Goal: Task Accomplishment & Management: Use online tool/utility

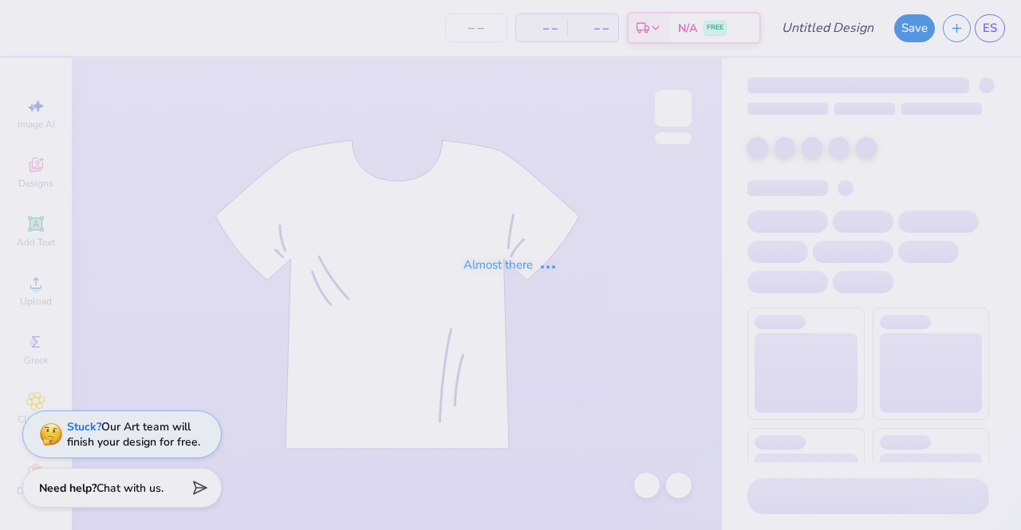
type input "Rhinestone Top"
type input "70"
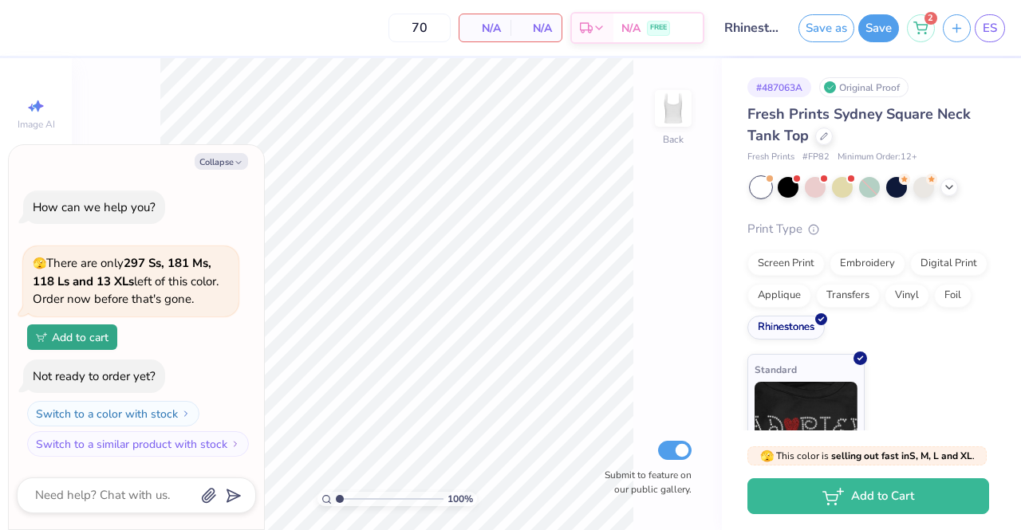
type textarea "x"
click at [984, 34] on span "ES" at bounding box center [990, 28] width 14 height 18
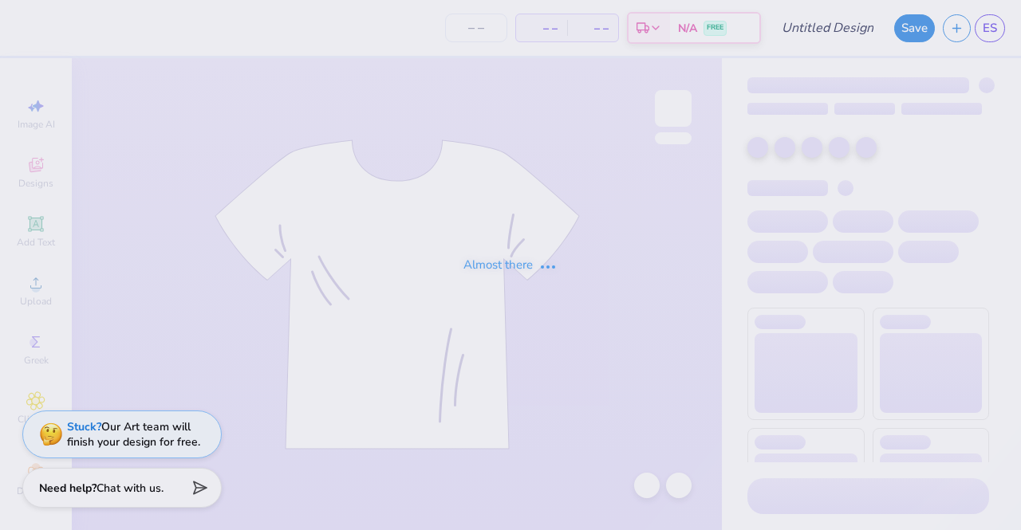
type input "Philanthropy"
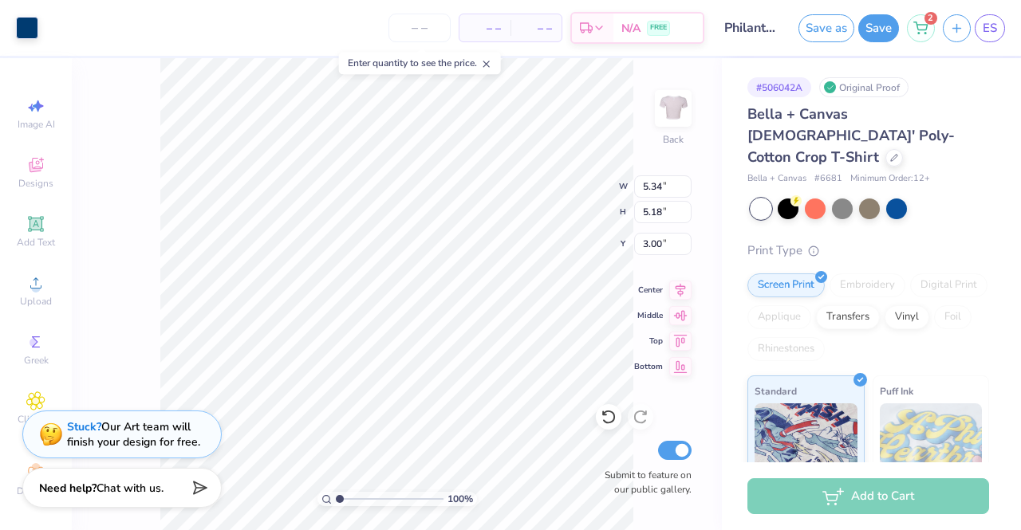
type input "5.34"
type input "5.18"
type input "2.72"
type input "4.57"
type input "4.43"
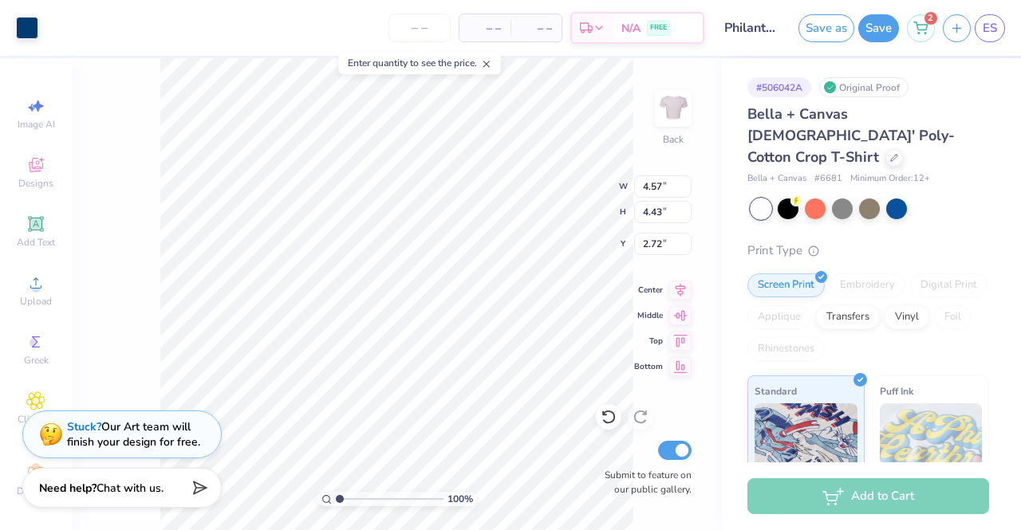
type input "3.00"
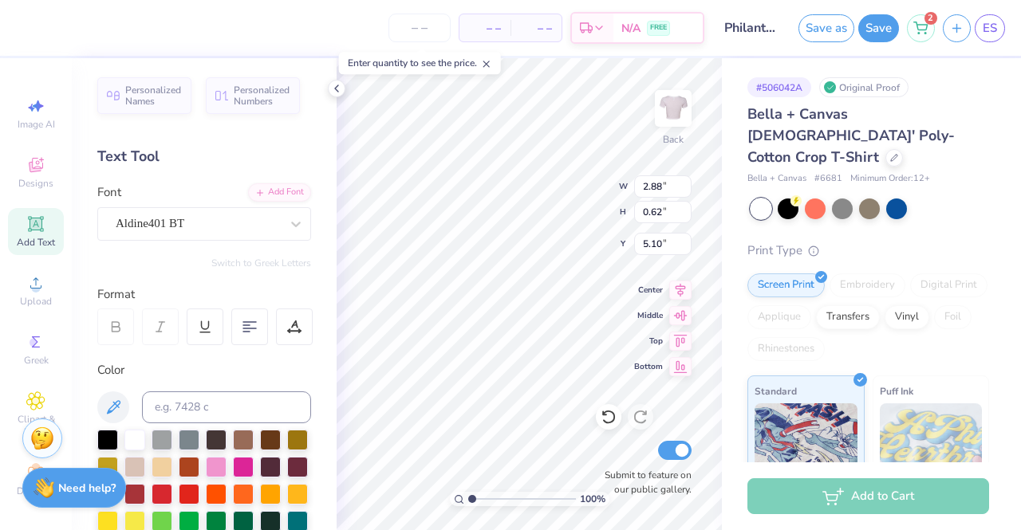
type input "5.22"
click at [511, 258] on div "Hold “Alt” to see the space between elements." at bounding box center [595, 243] width 169 height 46
type input "2.02"
type input "0.67"
type input "4.55"
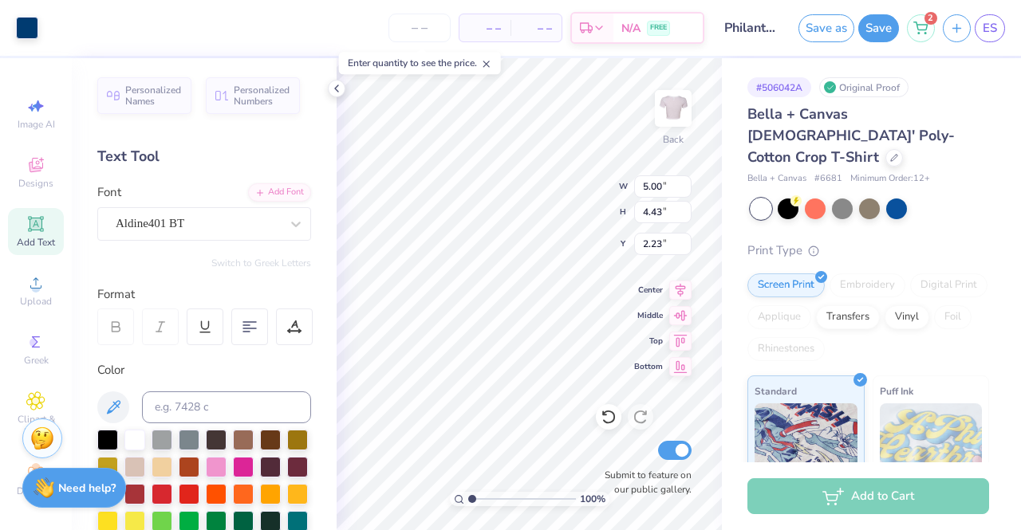
type input "2.23"
click at [337, 88] on icon at bounding box center [336, 88] width 13 height 13
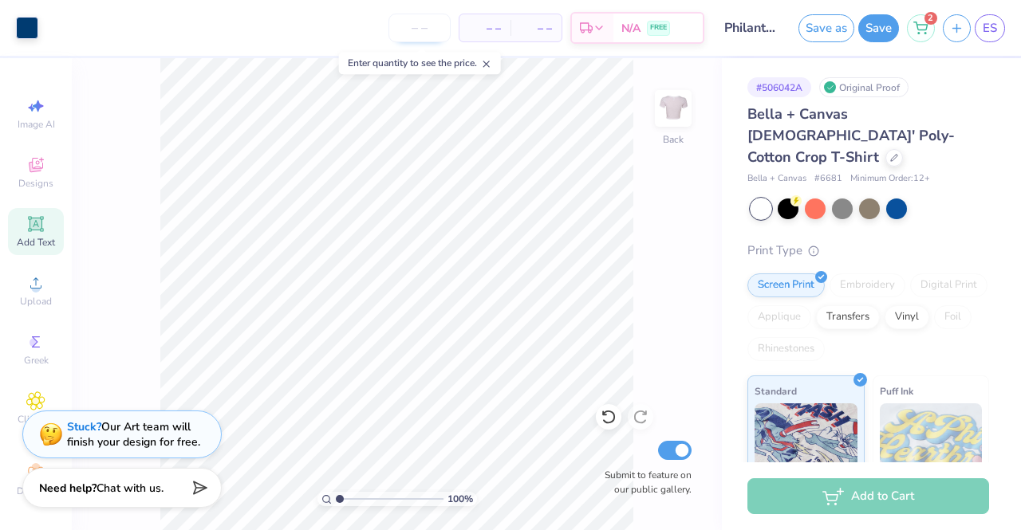
click at [406, 33] on input "number" at bounding box center [419, 28] width 62 height 29
type input "80"
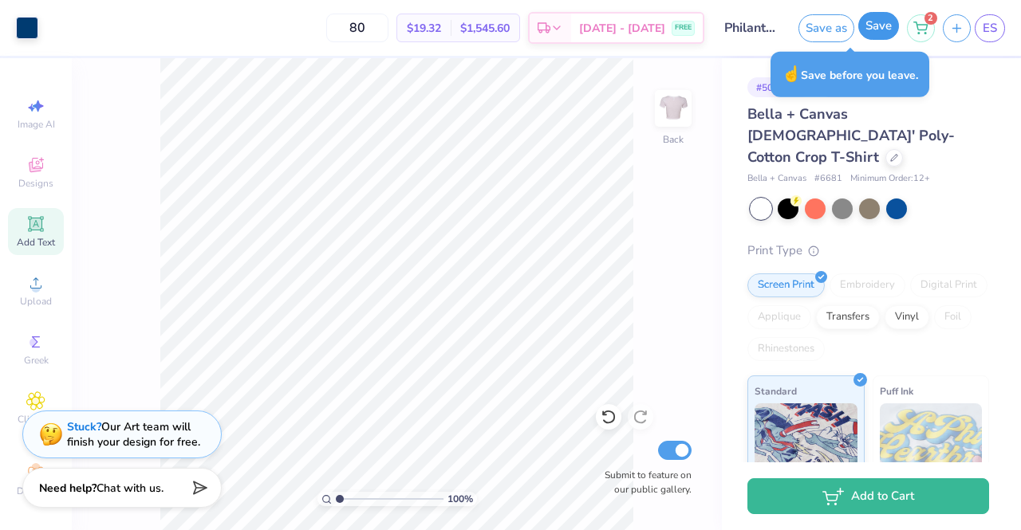
click at [882, 32] on button "Save" at bounding box center [878, 26] width 41 height 28
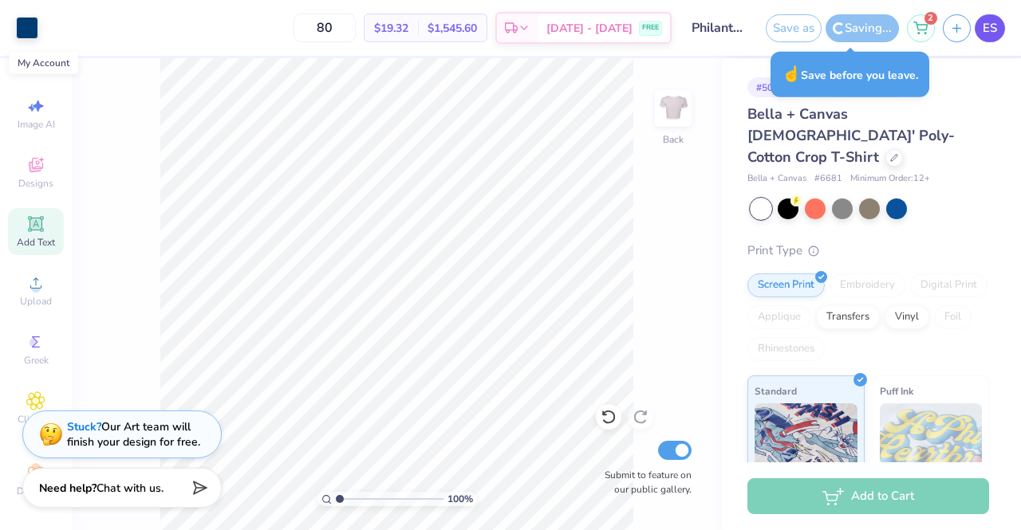
click at [999, 37] on link "ES" at bounding box center [990, 28] width 30 height 28
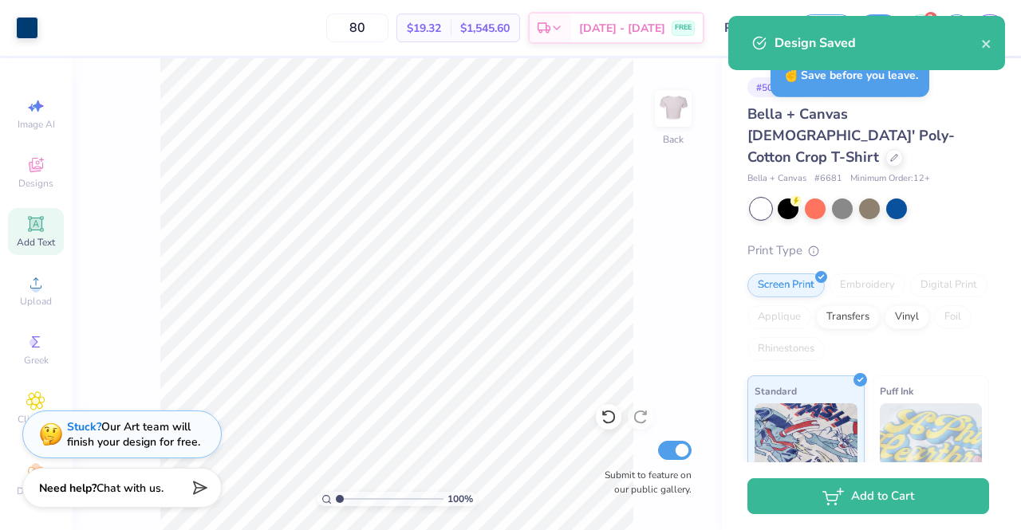
click at [995, 49] on div "Design Saved" at bounding box center [866, 43] width 277 height 54
click at [988, 41] on icon "close" at bounding box center [986, 43] width 11 height 13
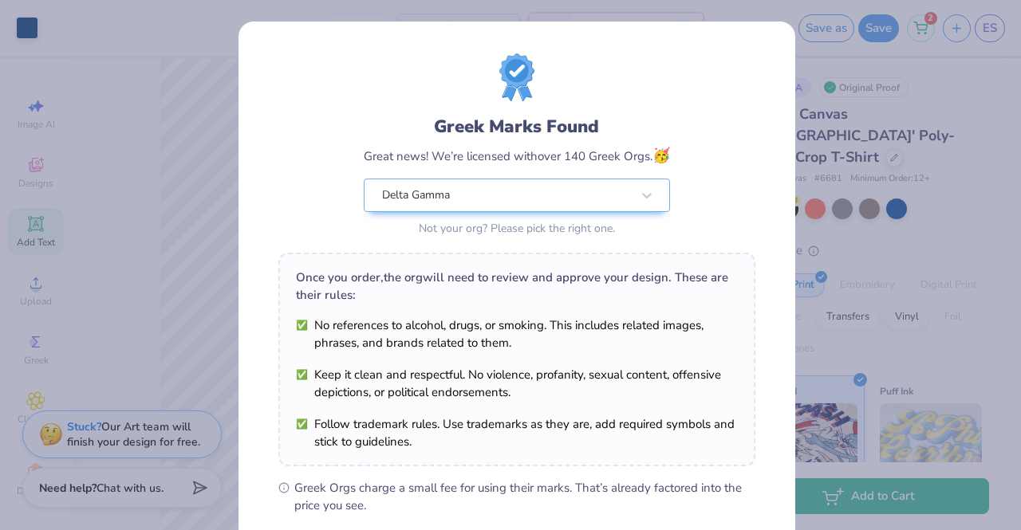
click at [991, 32] on div "Design Saved" at bounding box center [866, 49] width 283 height 73
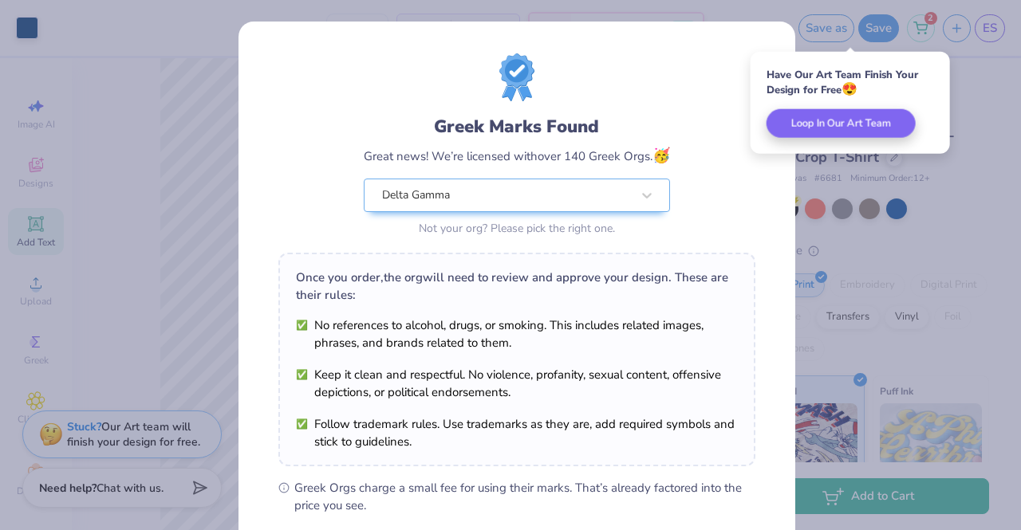
scroll to position [214, 0]
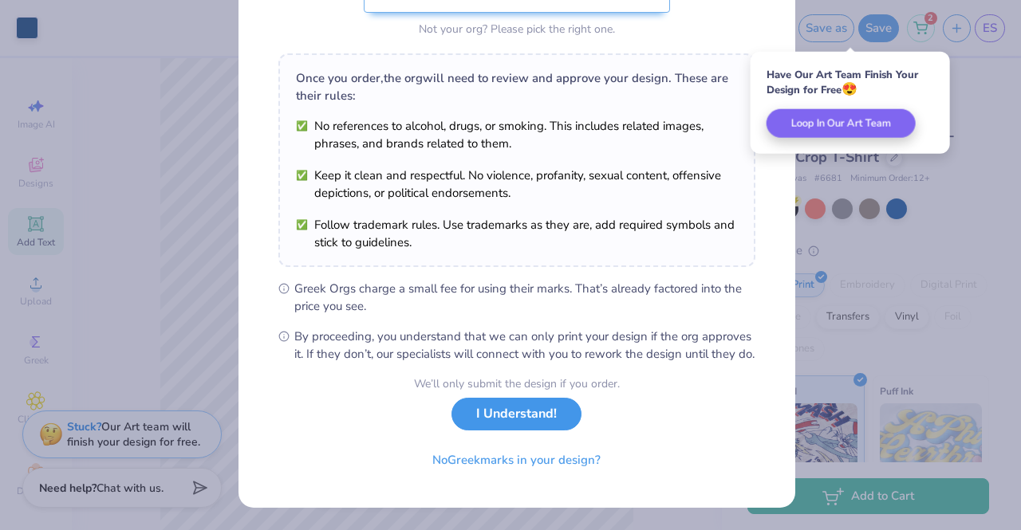
click at [510, 419] on button "I Understand!" at bounding box center [516, 414] width 130 height 33
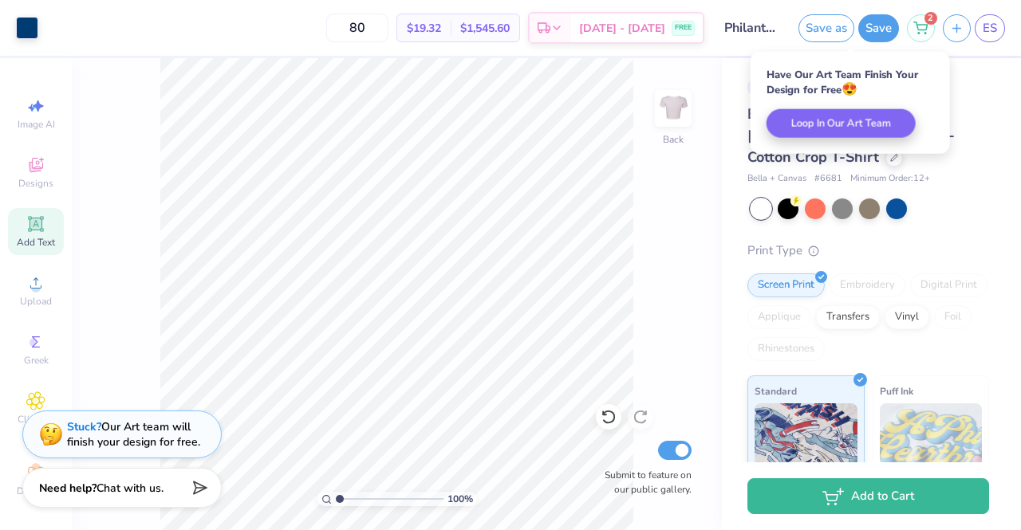
scroll to position [0, 0]
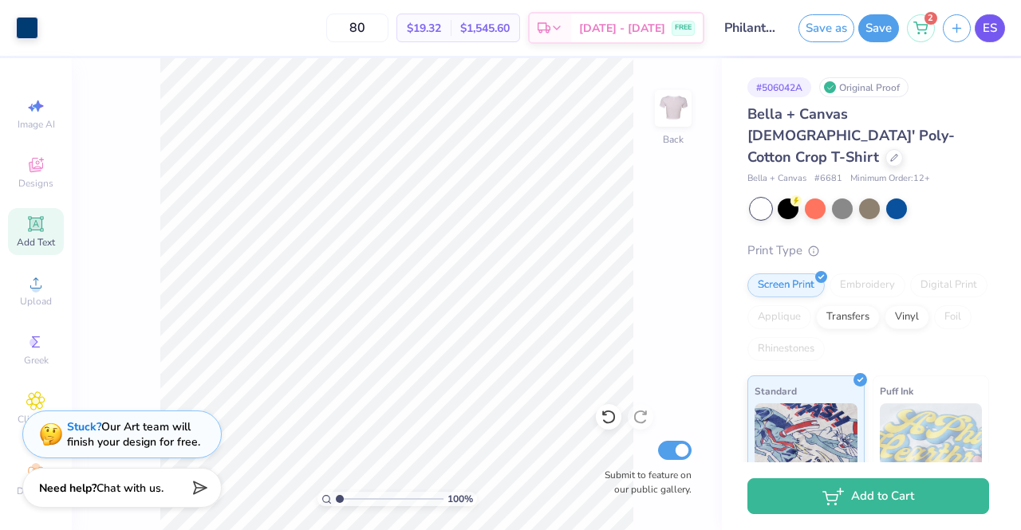
click at [996, 25] on span "ES" at bounding box center [990, 28] width 14 height 18
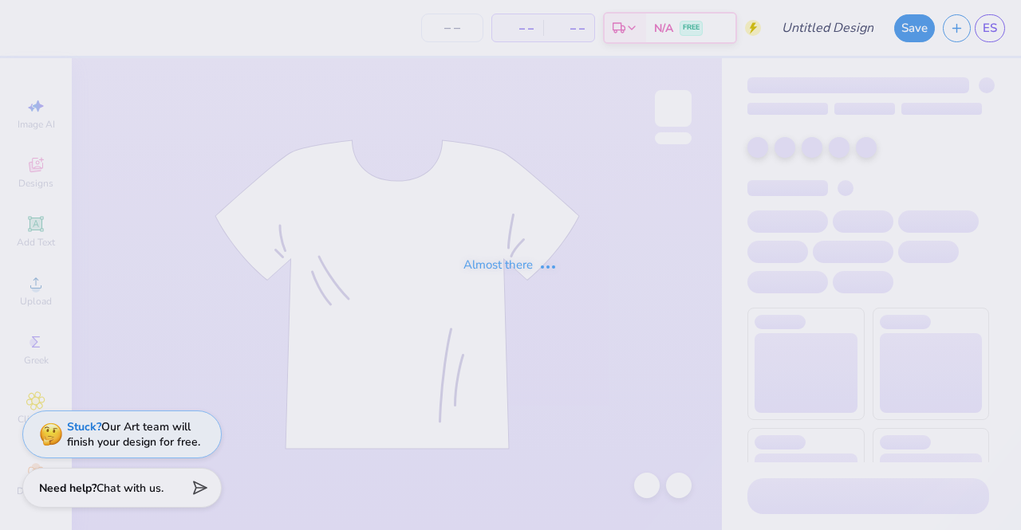
type input "philanthropy 3"
type input "75"
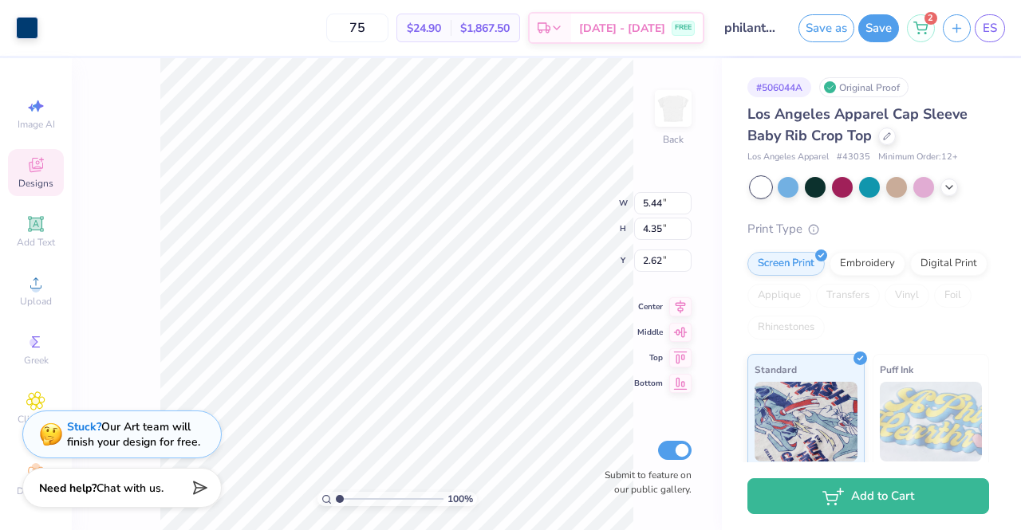
type input "1.78"
type input "1.85553523798719"
type input "1.65"
type input "1.85553523798719"
type input "1.49"
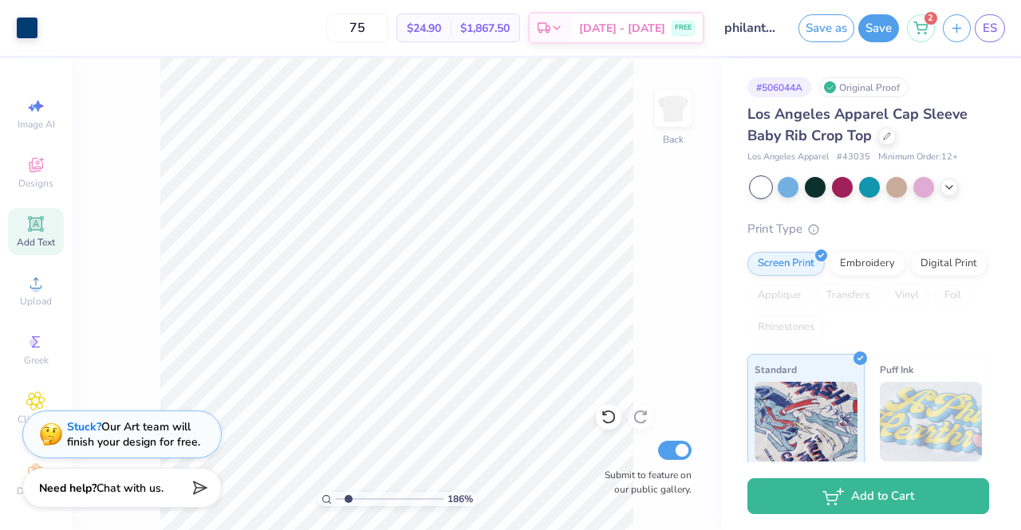
click at [26, 215] on icon at bounding box center [35, 224] width 19 height 19
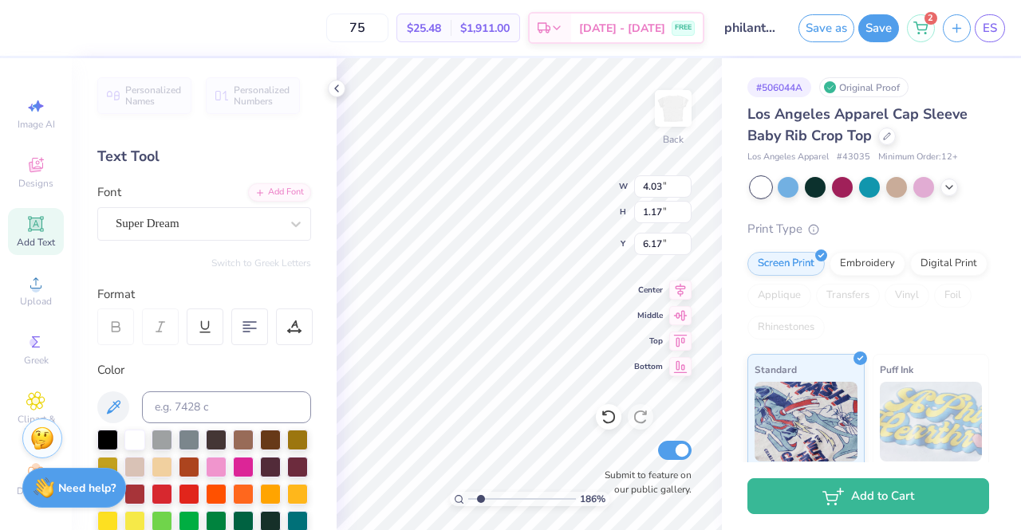
scroll to position [13, 2]
type input "1.85553523798719"
type textarea "D"
type input "1.85553523798719"
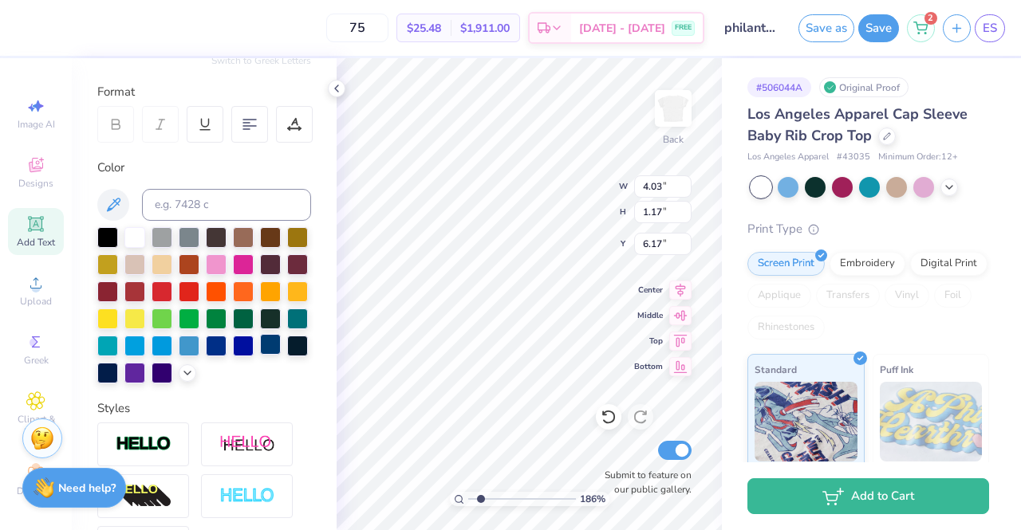
type textarea "DG"
click at [260, 355] on div at bounding box center [270, 344] width 21 height 21
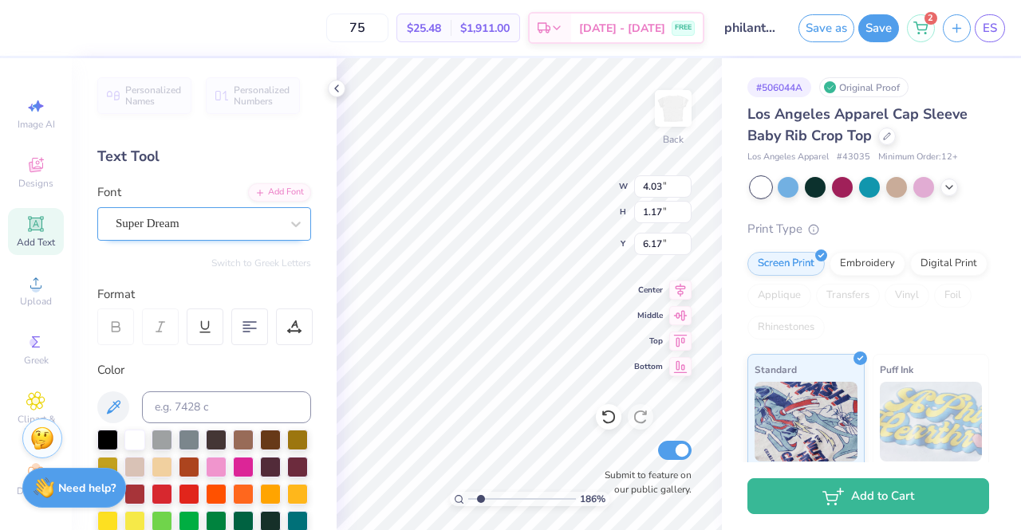
click at [199, 222] on div "Super Dream" at bounding box center [198, 223] width 168 height 25
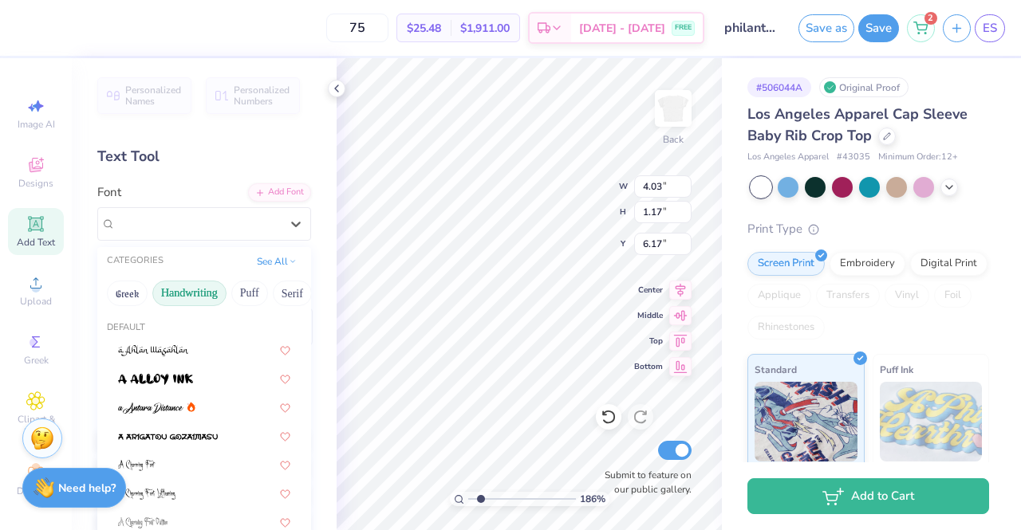
click at [200, 289] on button "Handwriting" at bounding box center [189, 294] width 74 height 26
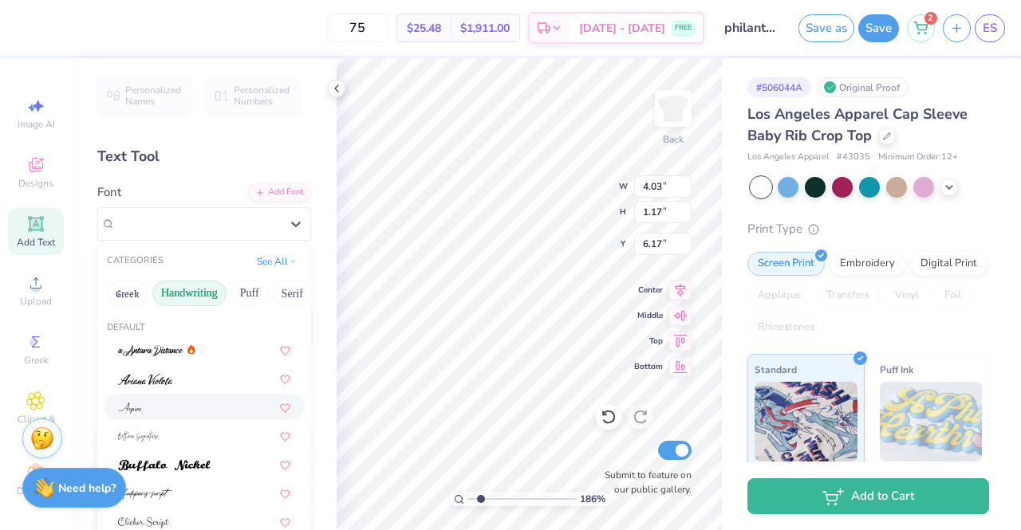
scroll to position [362, 0]
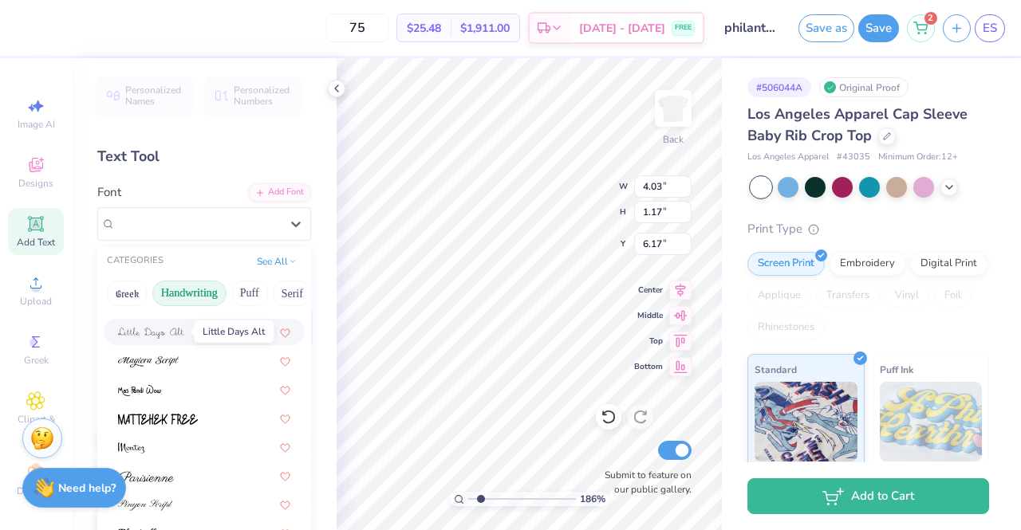
click at [172, 339] on span at bounding box center [151, 332] width 66 height 17
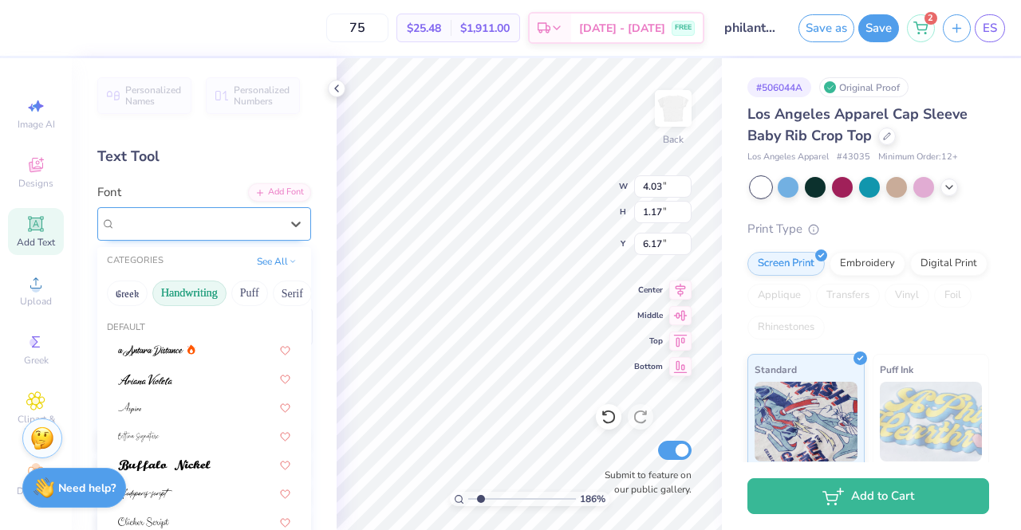
click at [187, 231] on div "Little Days Alt" at bounding box center [198, 223] width 168 height 25
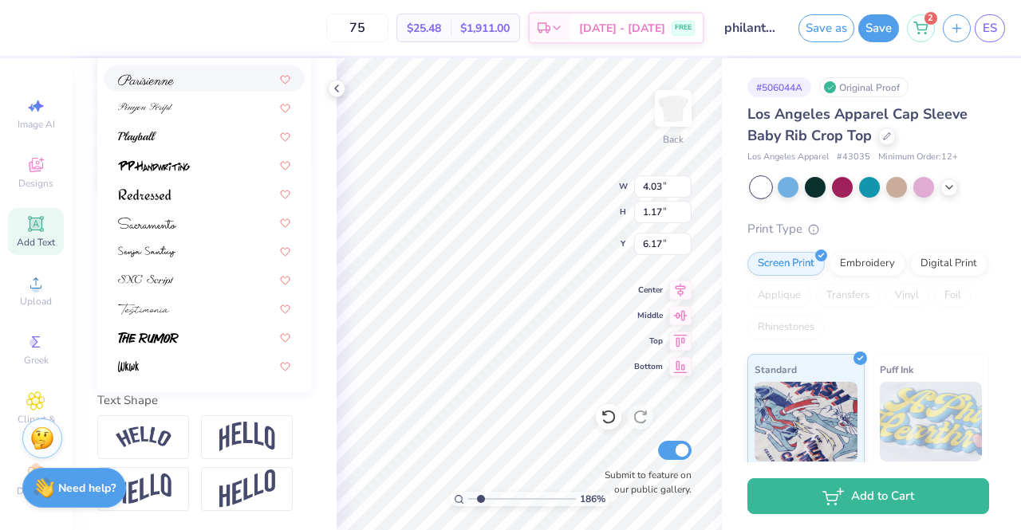
scroll to position [273, 0]
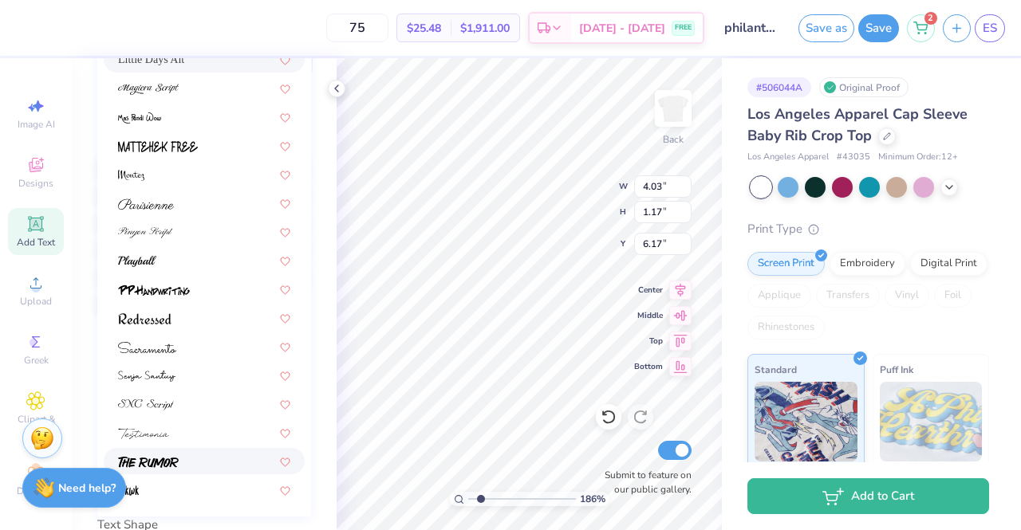
click at [169, 467] on img at bounding box center [148, 462] width 61 height 11
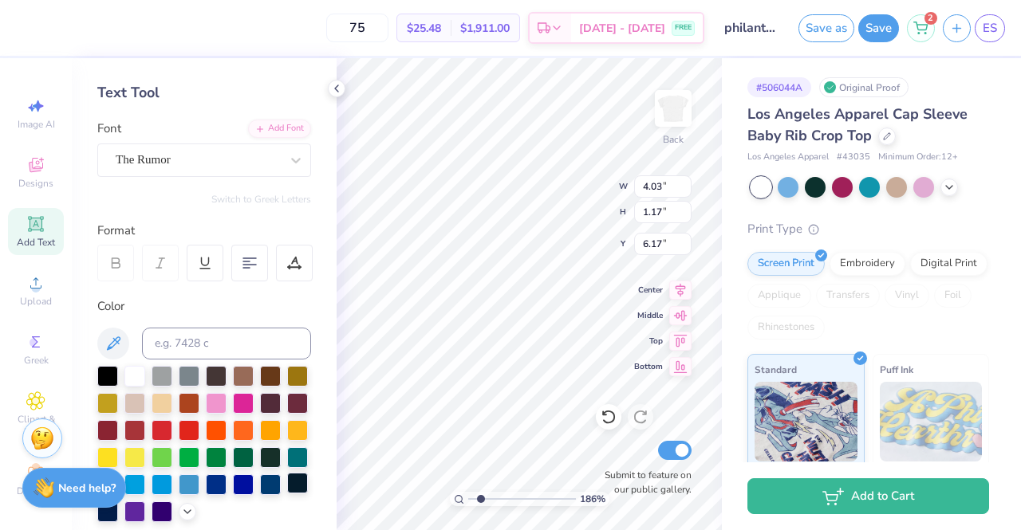
scroll to position [61, 0]
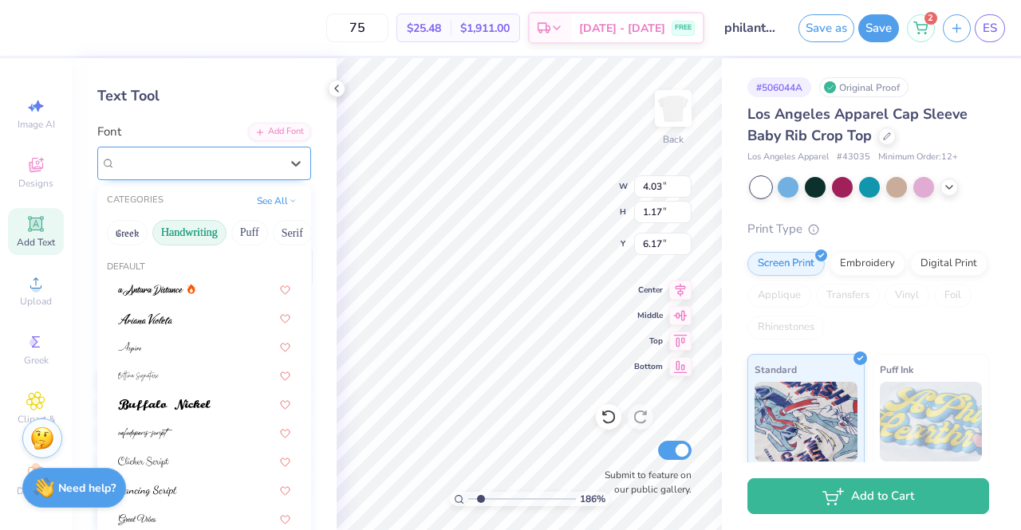
click at [196, 160] on div "The Rumor" at bounding box center [198, 163] width 168 height 25
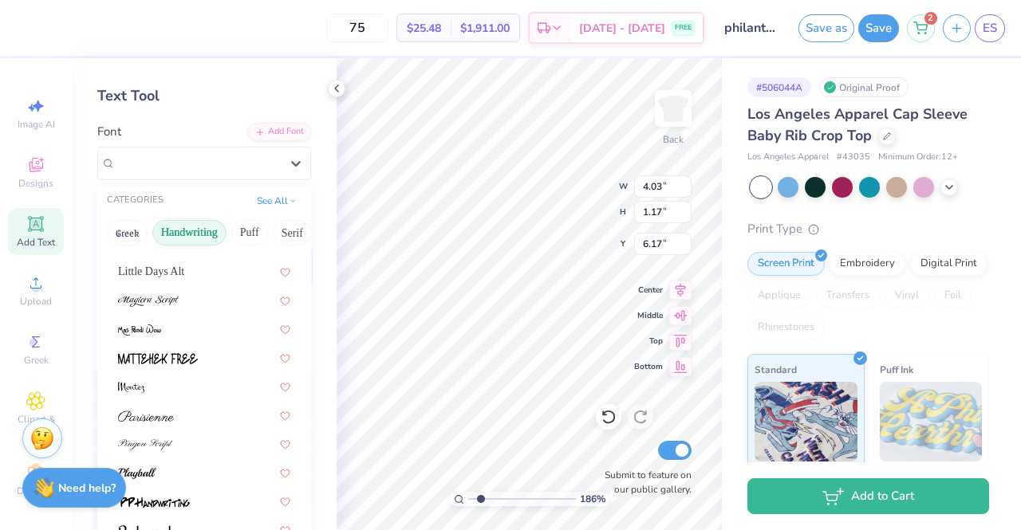
scroll to position [147, 0]
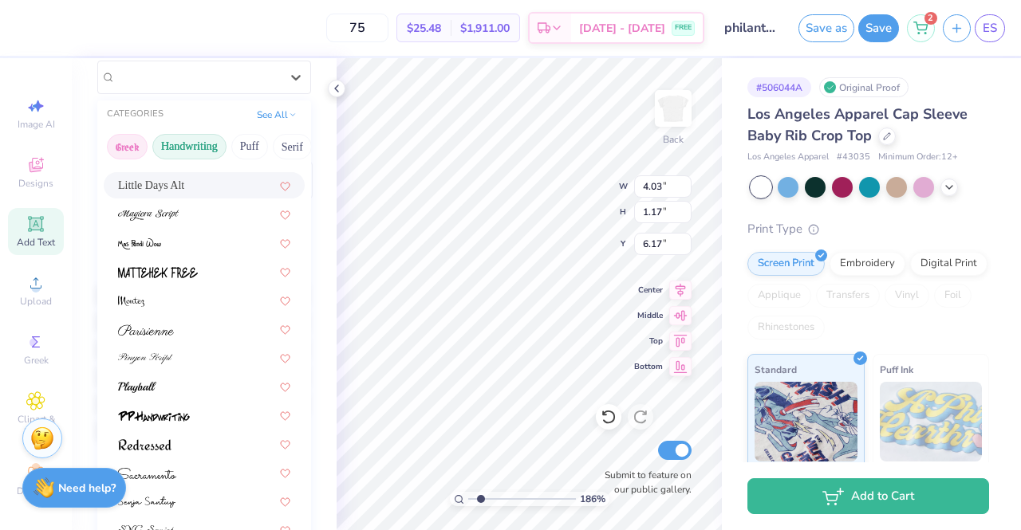
click at [125, 143] on button "Greek" at bounding box center [127, 147] width 41 height 26
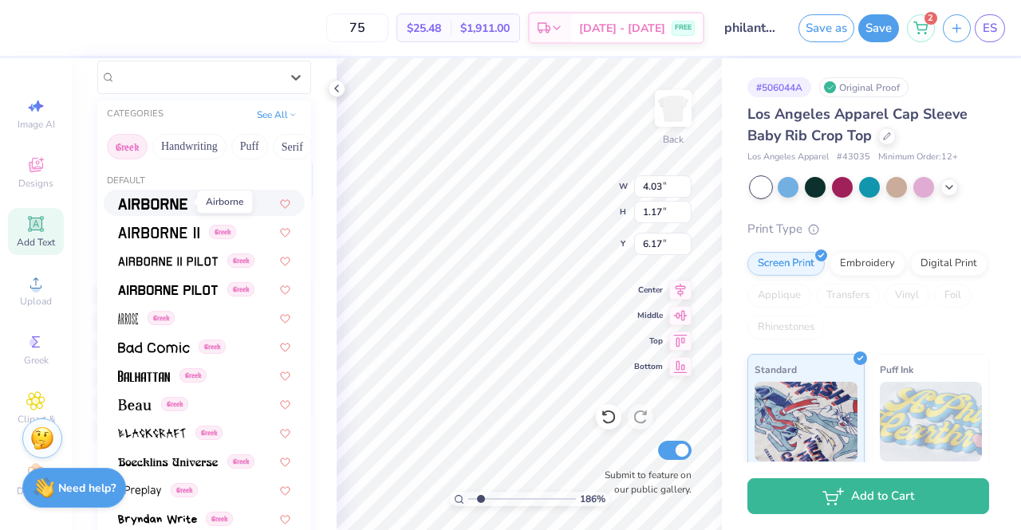
click at [152, 196] on span at bounding box center [152, 203] width 69 height 17
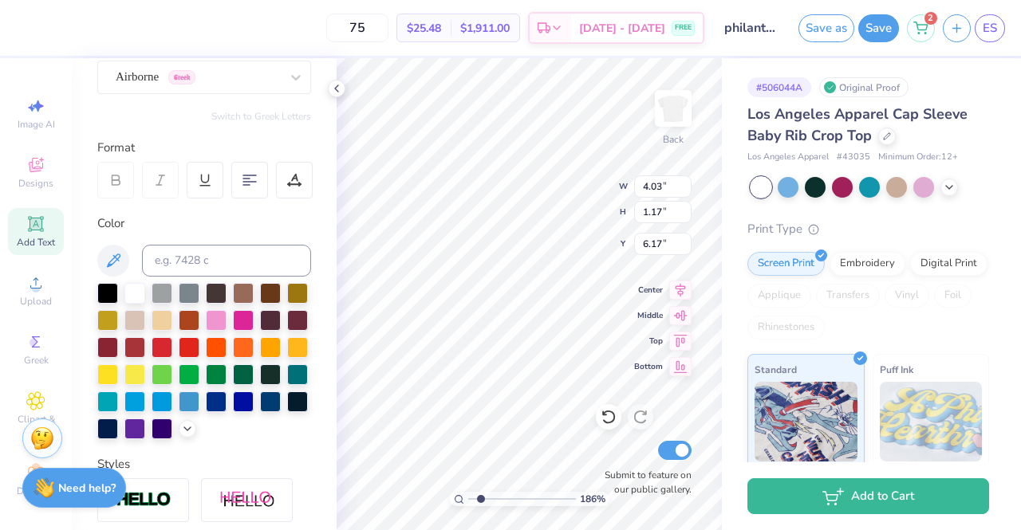
scroll to position [70, 0]
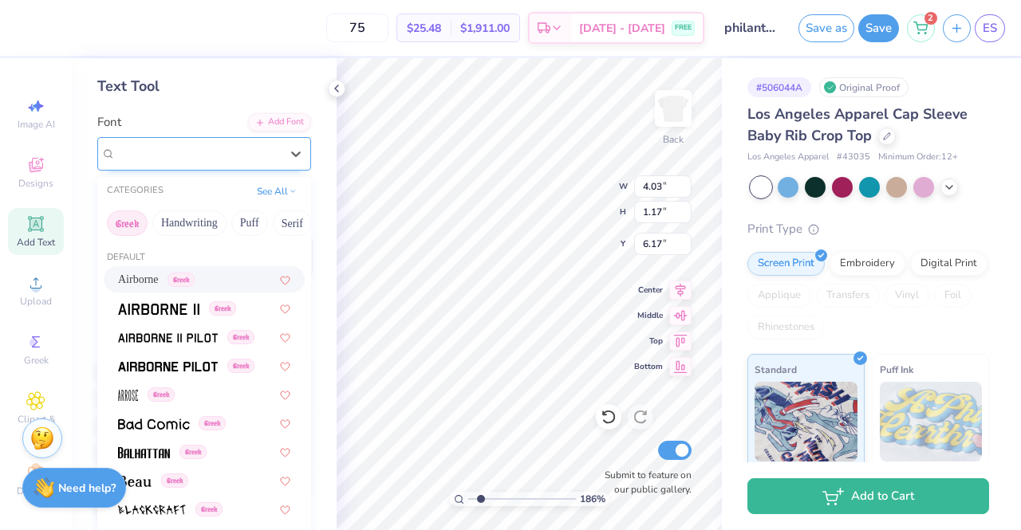
click at [249, 147] on div "Airborne Greek" at bounding box center [198, 153] width 168 height 25
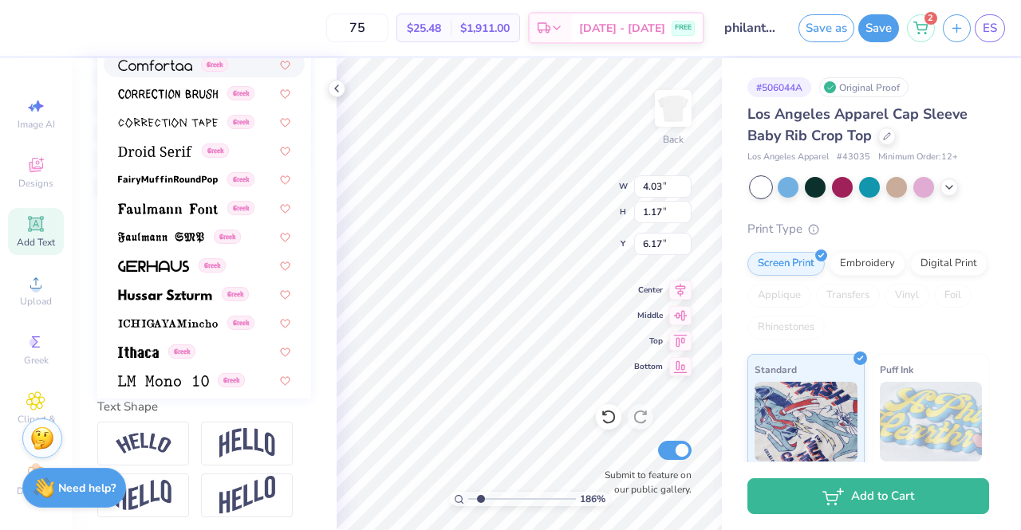
scroll to position [391, 0]
click at [166, 162] on div "Greek" at bounding box center [204, 150] width 201 height 26
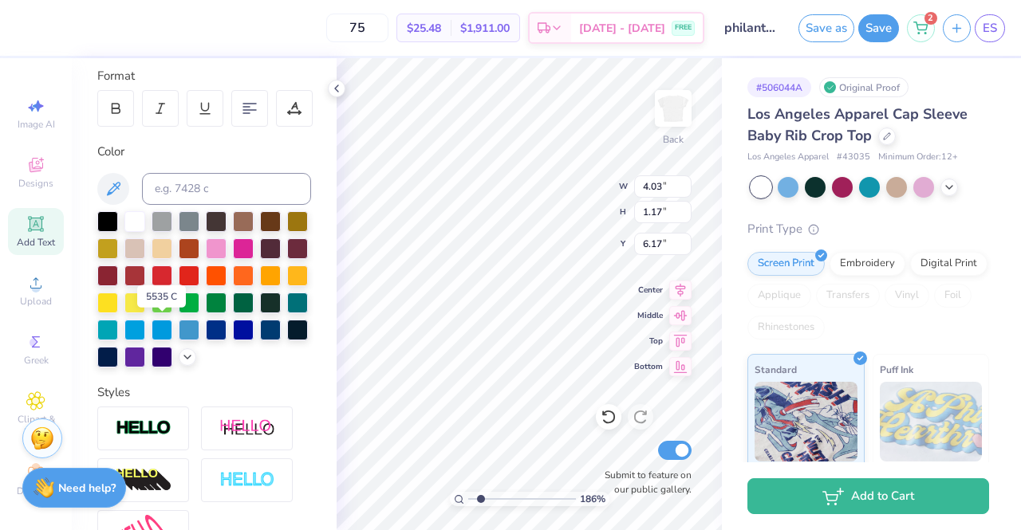
scroll to position [219, 0]
type input "1.85553523798719"
type input "2.18"
click at [34, 232] on icon at bounding box center [35, 224] width 19 height 19
type input "1.14119850361726"
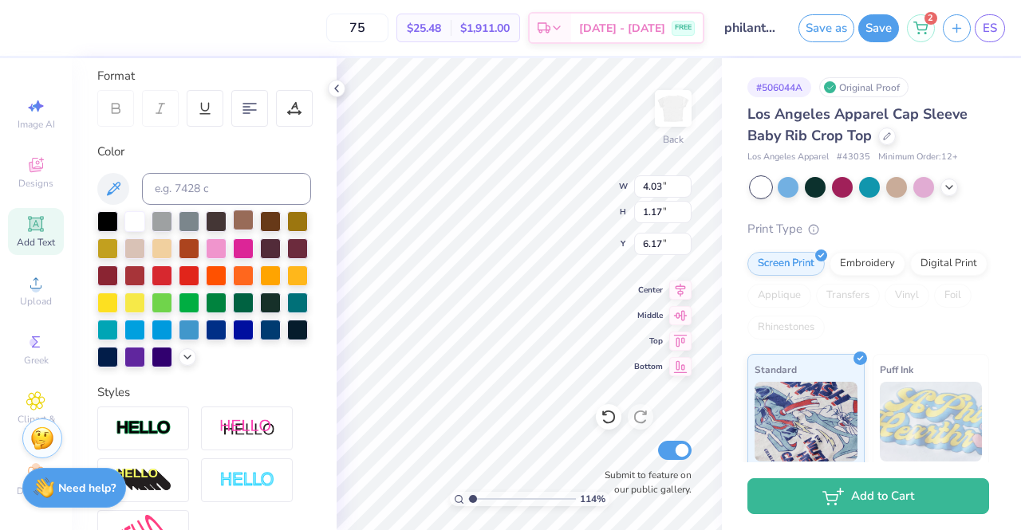
scroll to position [13, 2]
type input "1.14119850361726"
type textarea "d"
type input "1.14119850361726"
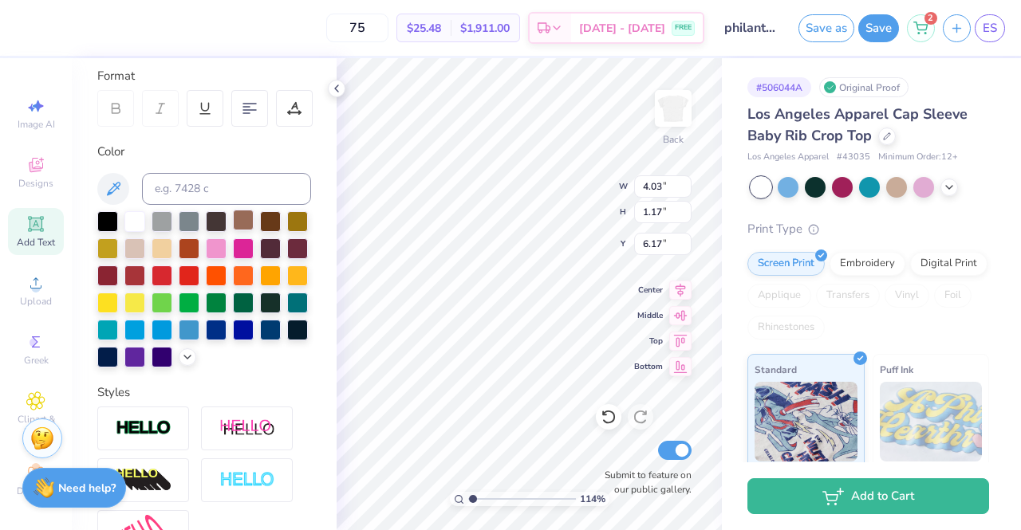
type textarea "de"
type input "1.14119850361726"
type textarea "del"
type input "1.14119850361726"
type textarea "delt"
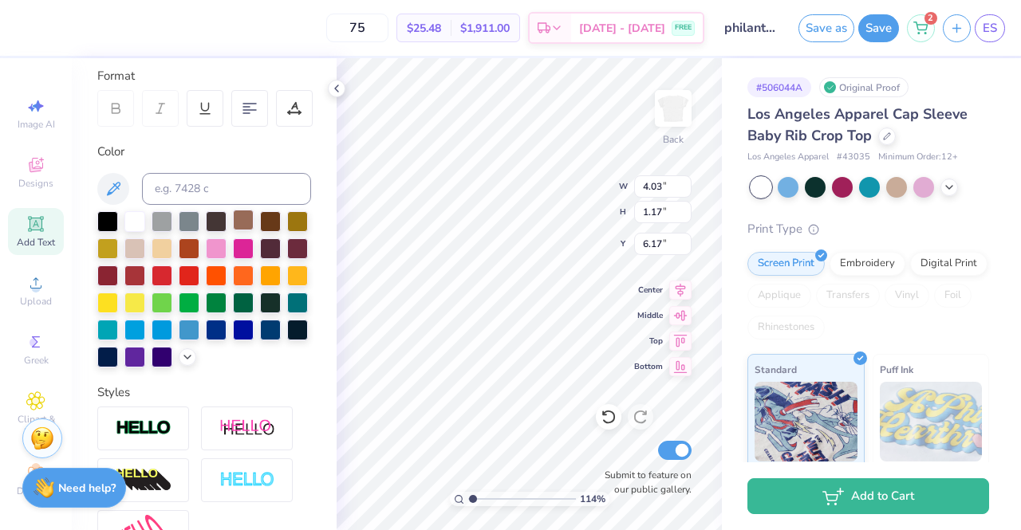
type input "1.14119850361726"
type textarea "delta"
type input "1.14119850361726"
type textarea "delta ga"
type input "1.14119850361726"
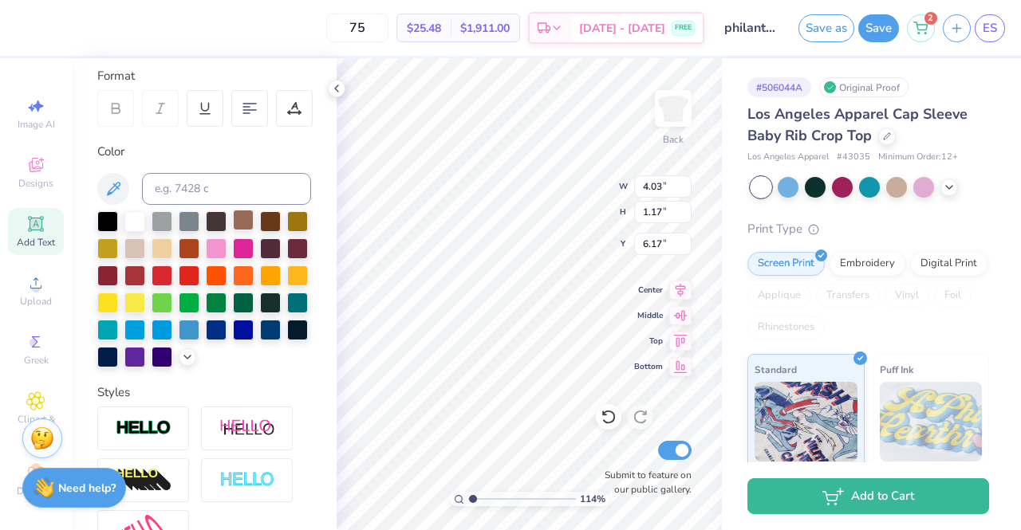
type textarea "delta gam"
type input "1.14119850361726"
type textarea "delta gamm"
type input "1.14119850361726"
type textarea "delta gamma"
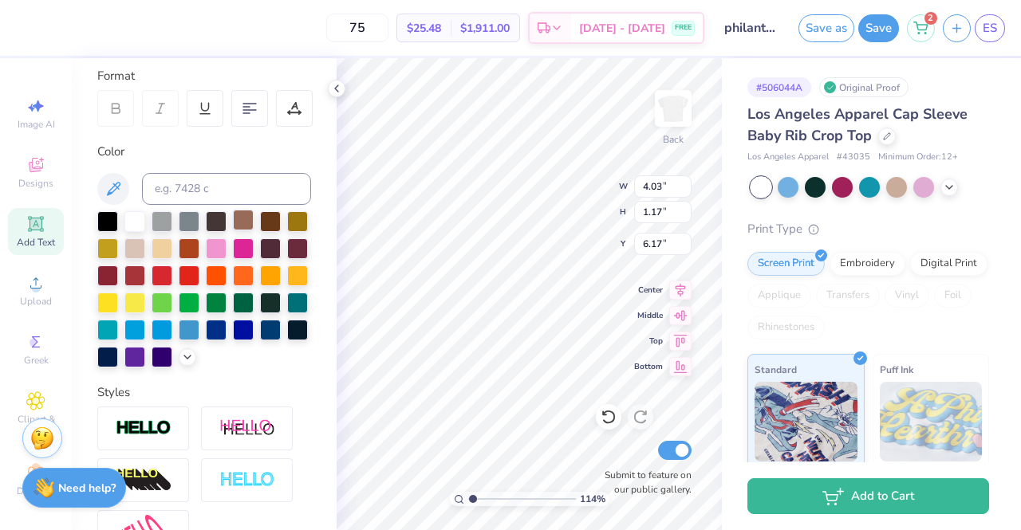
scroll to position [13, 5]
click at [950, 190] on icon at bounding box center [949, 185] width 13 height 13
type input "1.14119850361726"
type input "6.97"
type input "1.03"
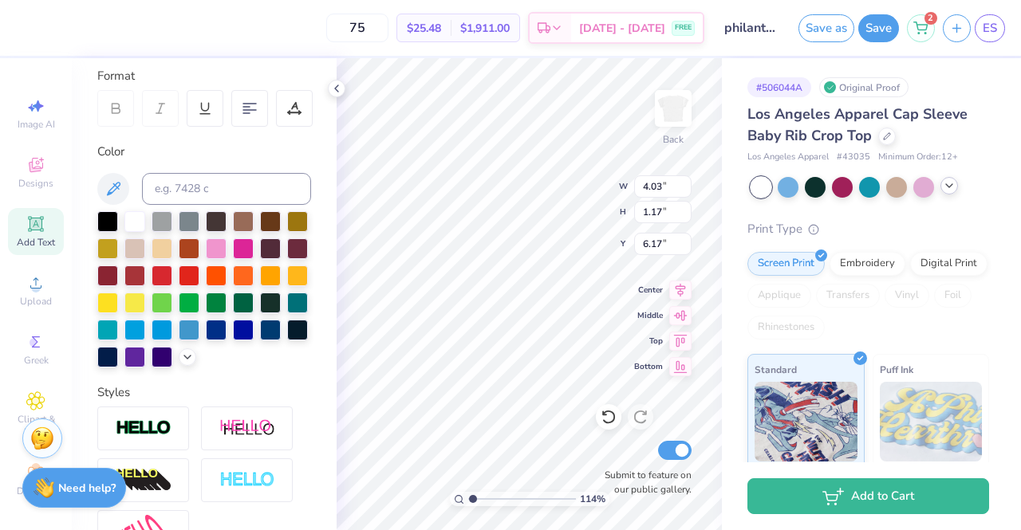
type input "6.23"
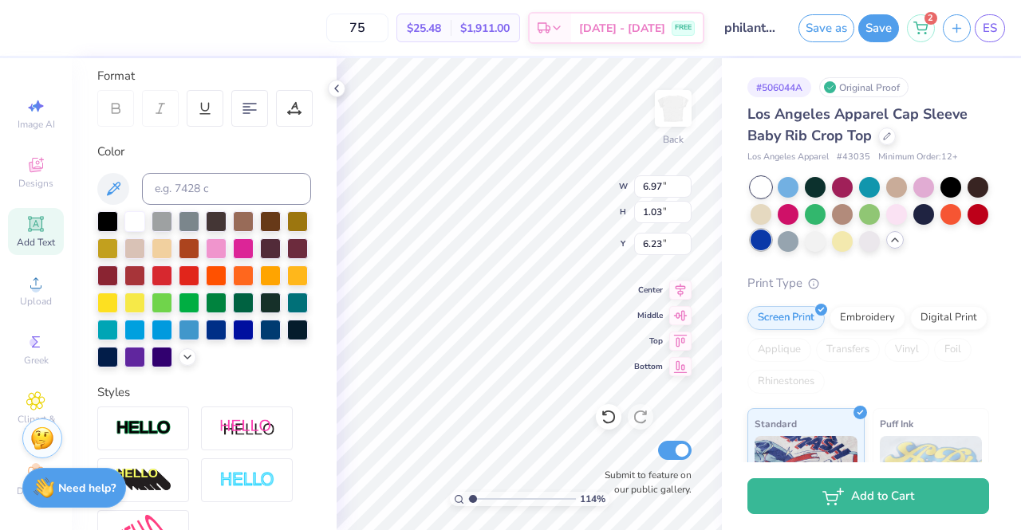
click at [771, 240] on div at bounding box center [761, 240] width 21 height 21
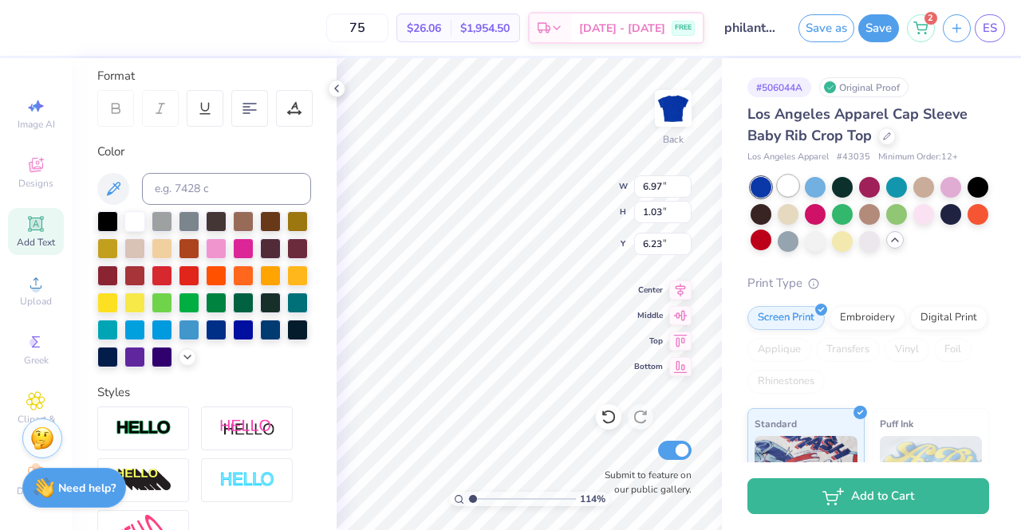
click at [790, 186] on div at bounding box center [788, 185] width 21 height 21
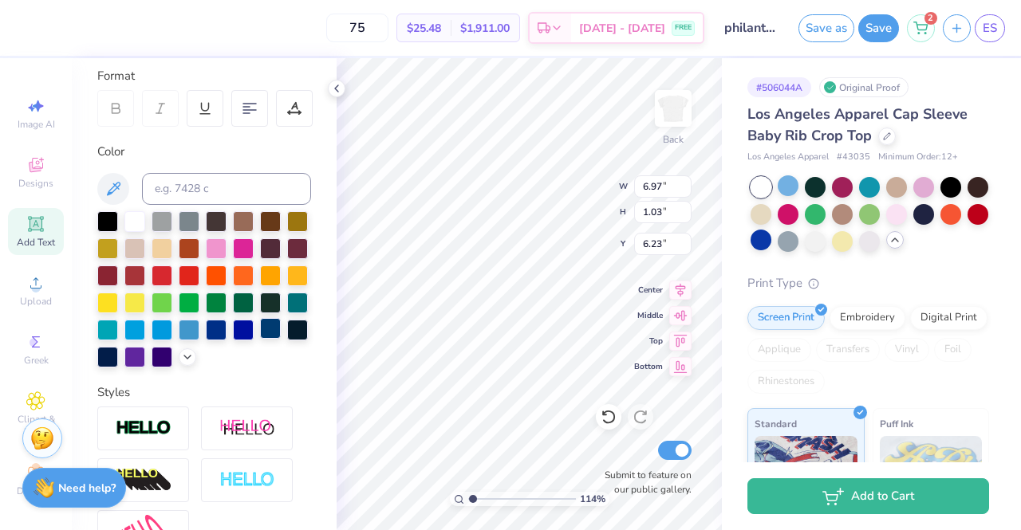
click at [260, 339] on div at bounding box center [270, 328] width 21 height 21
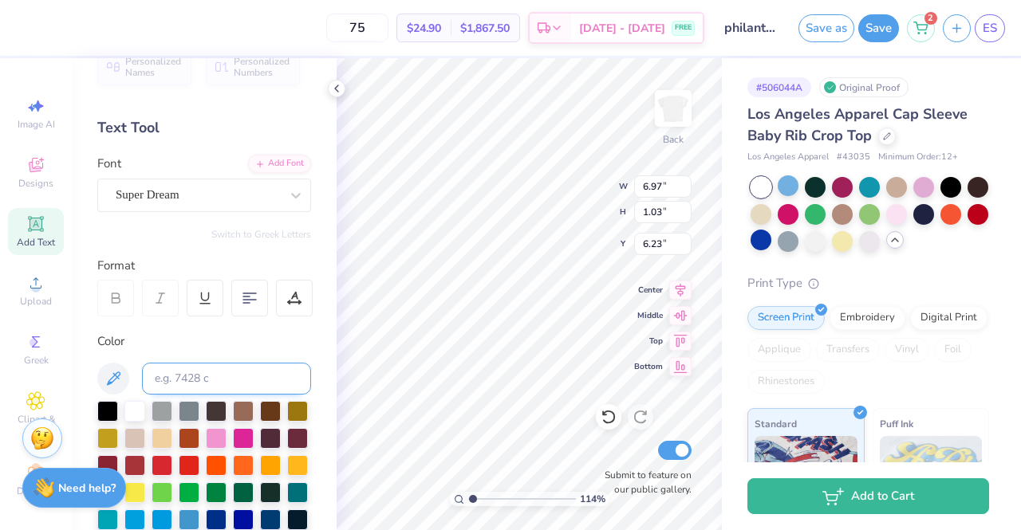
scroll to position [27, 0]
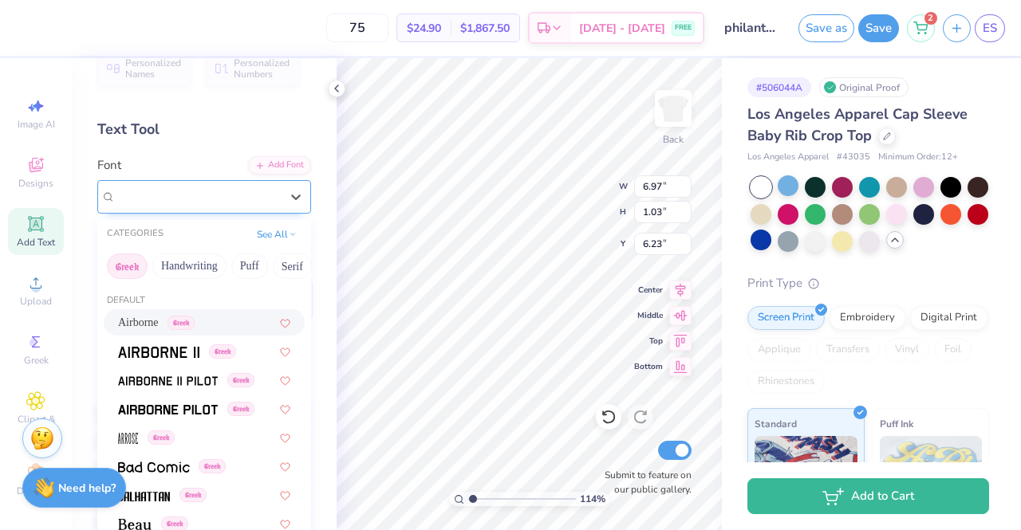
click at [219, 202] on div "Super Dream" at bounding box center [198, 196] width 168 height 25
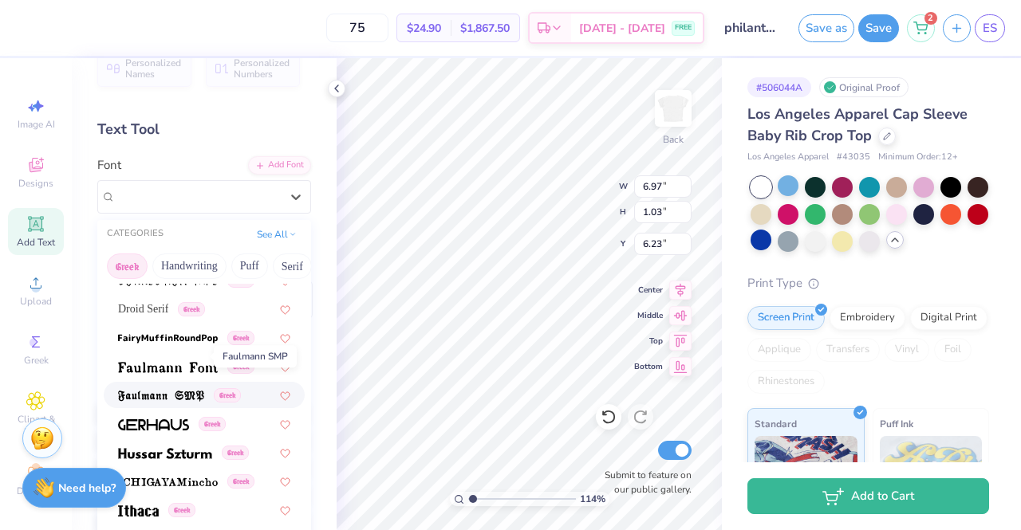
scroll to position [564, 0]
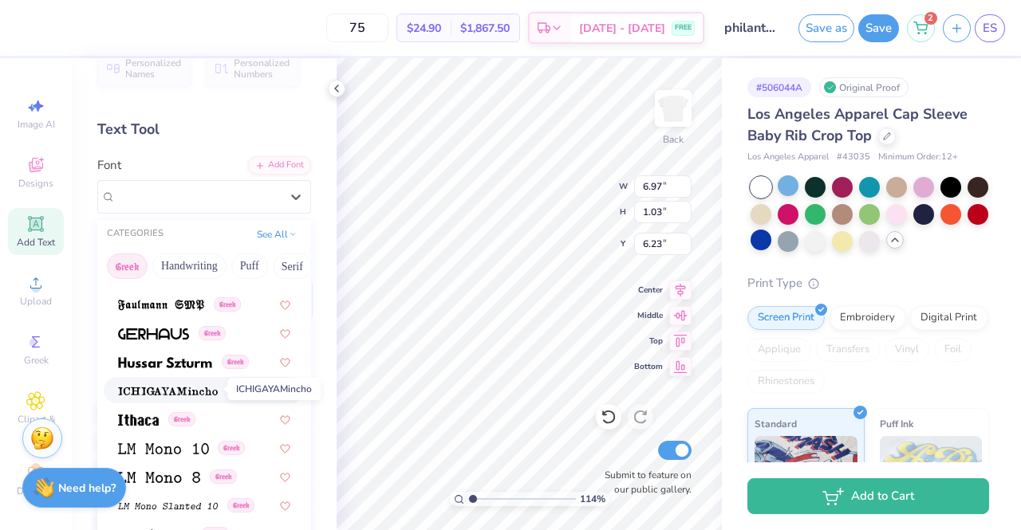
click at [132, 390] on img at bounding box center [168, 391] width 100 height 11
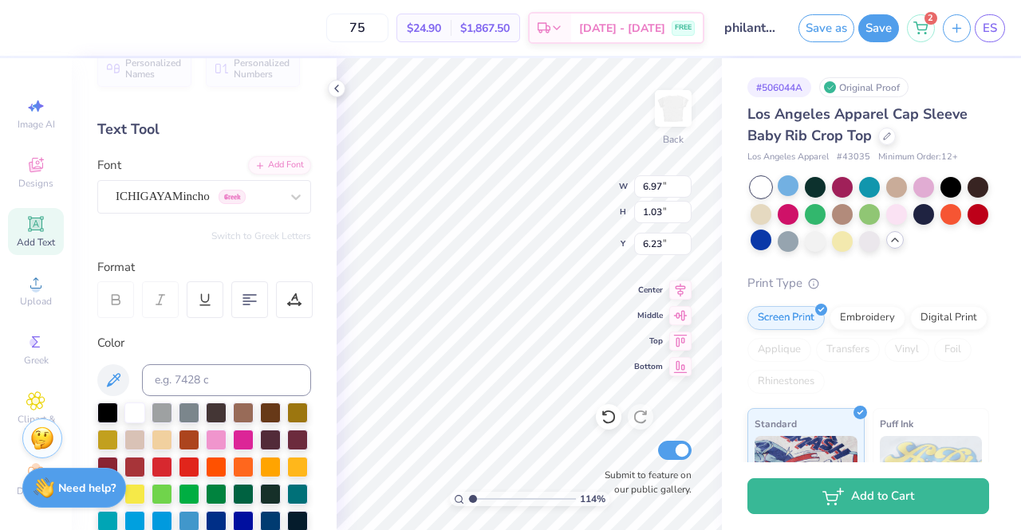
type input "1.14119850361726"
type input "6.69"
type input "0.95"
type input "6.27"
type input "1.14119850361726"
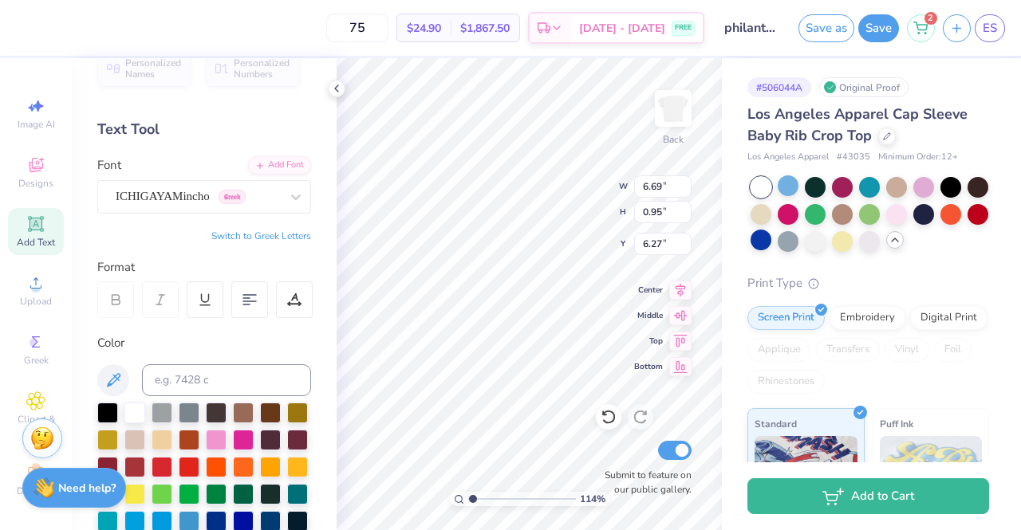
type input "2.52"
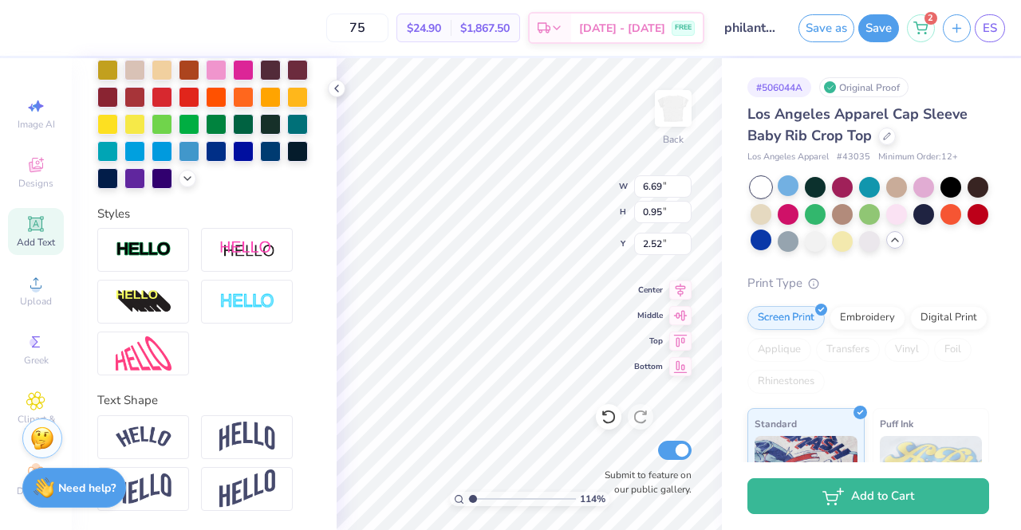
scroll to position [404, 0]
click at [126, 272] on div at bounding box center [143, 250] width 92 height 44
type input "1.14119850361726"
type input "6.71"
type input "0.97"
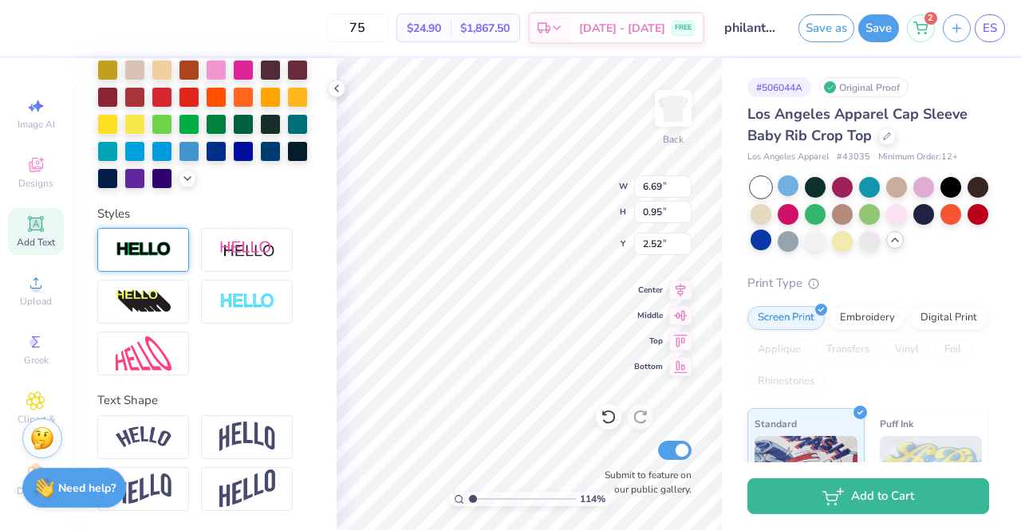
type input "2.51"
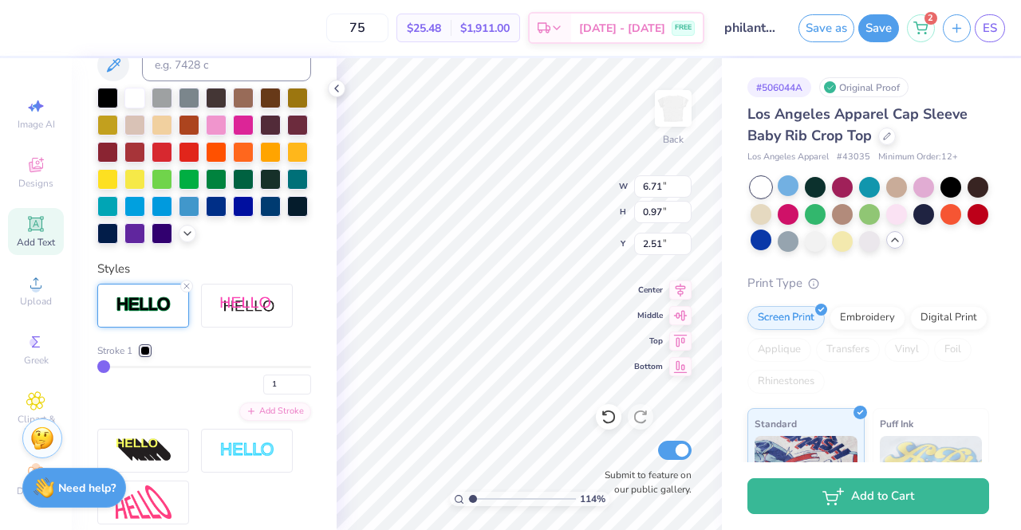
scroll to position [466, 0]
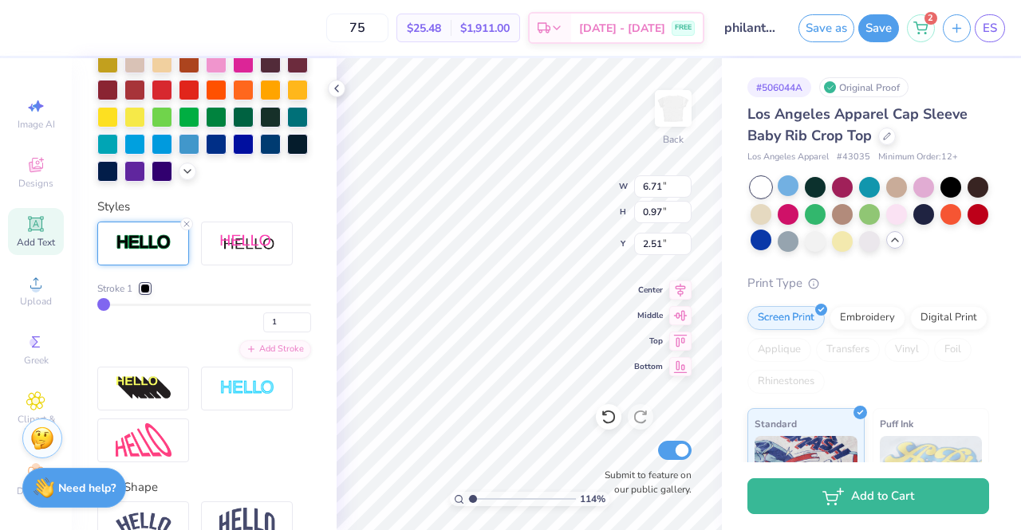
type input "2"
type input "4"
type input "5"
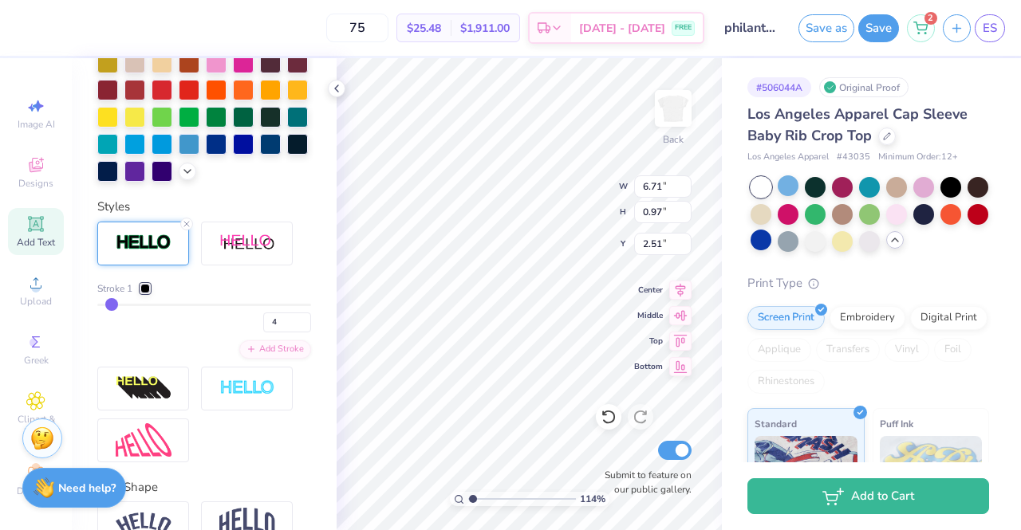
type input "5"
type input "6"
type input "7"
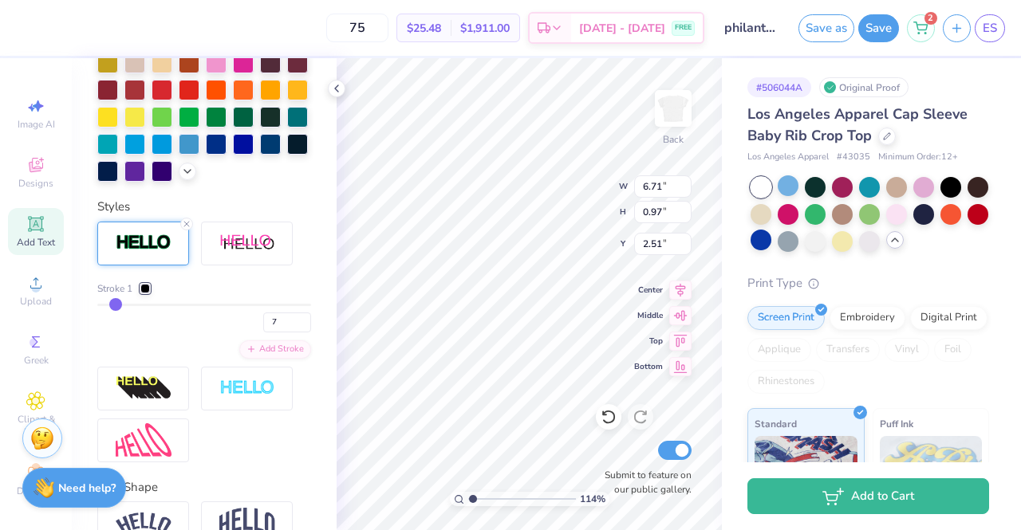
type input "8"
type input "9"
type input "10"
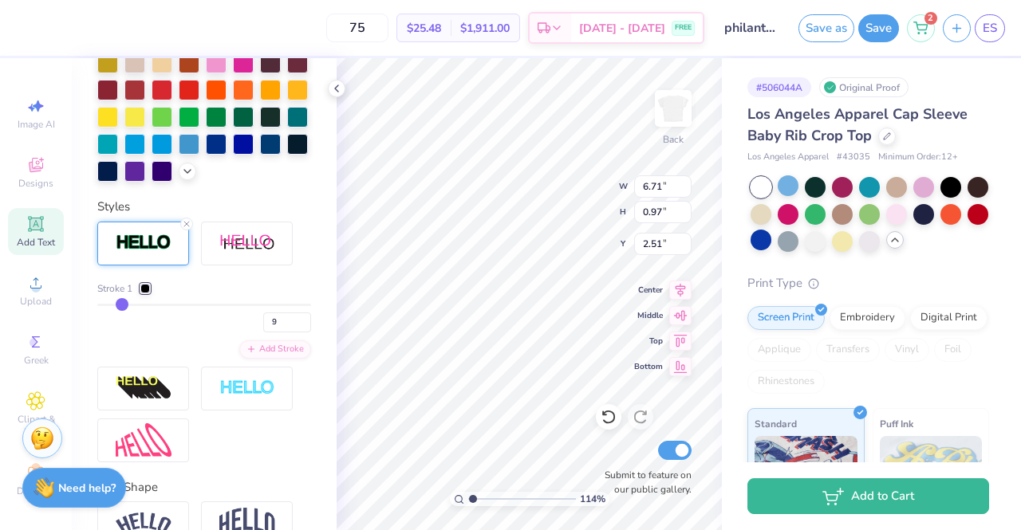
type input "10"
type input "11"
drag, startPoint x: 104, startPoint y: 329, endPoint x: 122, endPoint y: 326, distance: 17.8
type input "11"
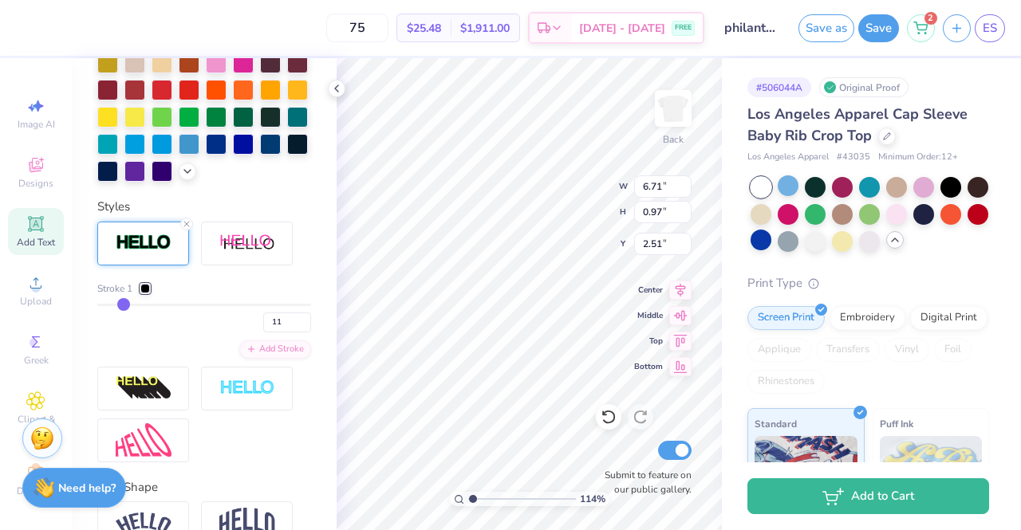
click at [122, 306] on input "range" at bounding box center [204, 305] width 214 height 2
type input "1.14119850361726"
type input "6.87"
type input "1.13"
type input "2.44"
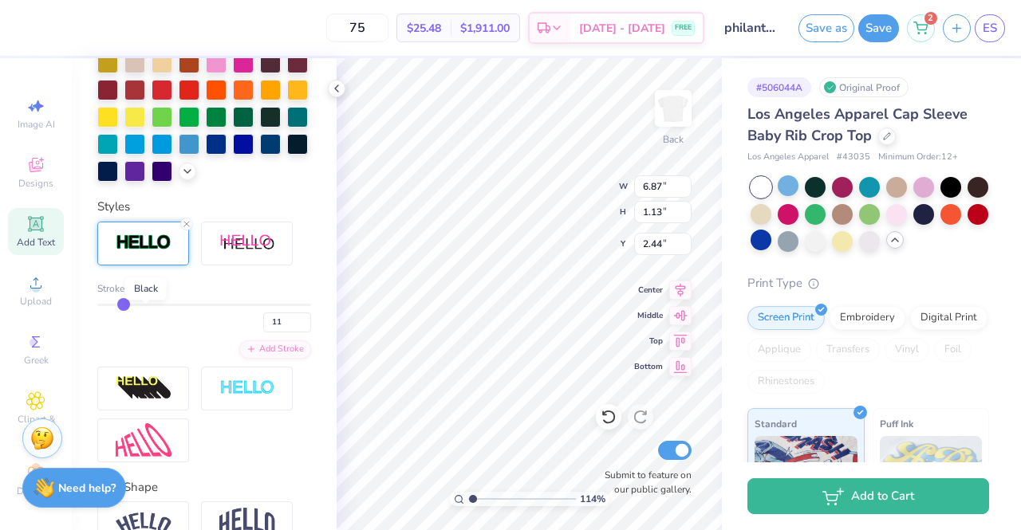
click at [147, 294] on div at bounding box center [145, 289] width 10 height 10
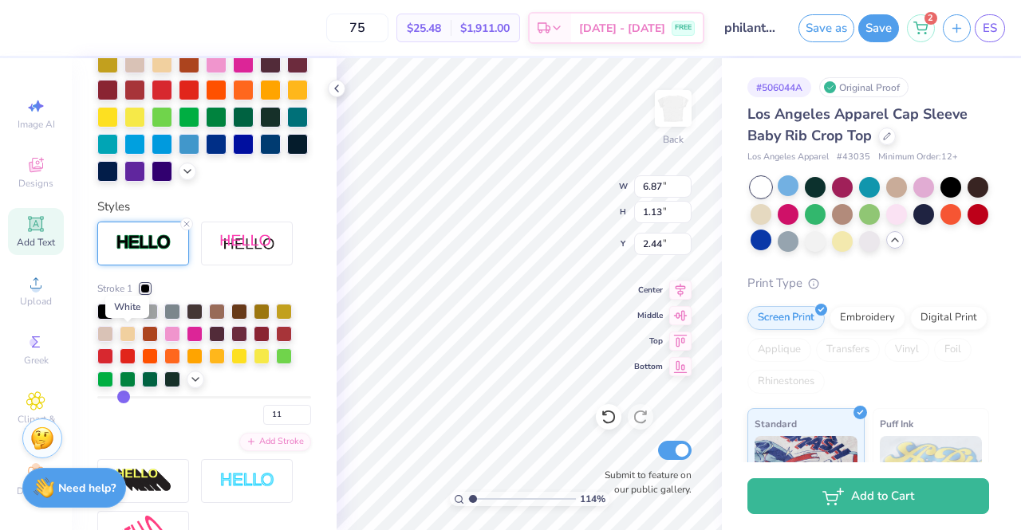
click at [131, 318] on div at bounding box center [128, 310] width 16 height 16
click at [195, 384] on icon at bounding box center [195, 378] width 13 height 13
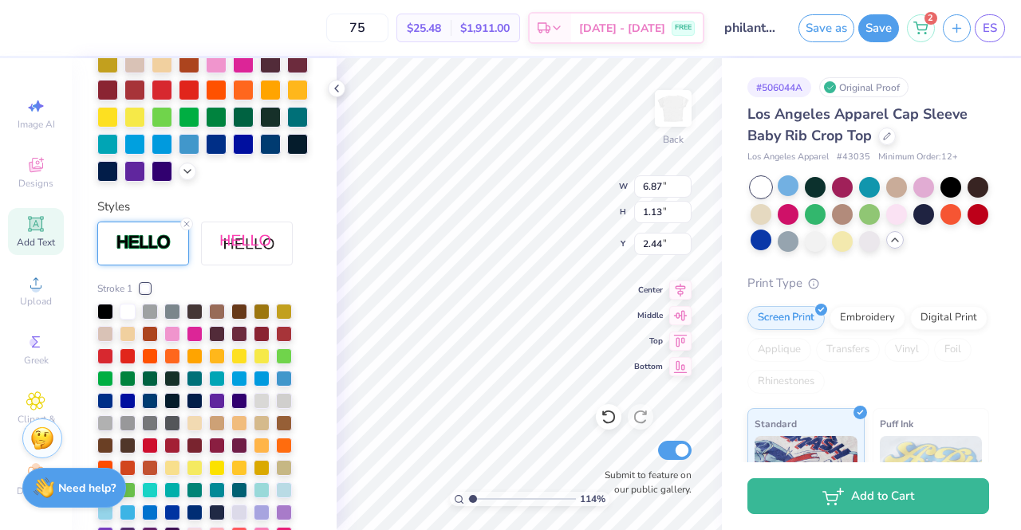
scroll to position [491, 0]
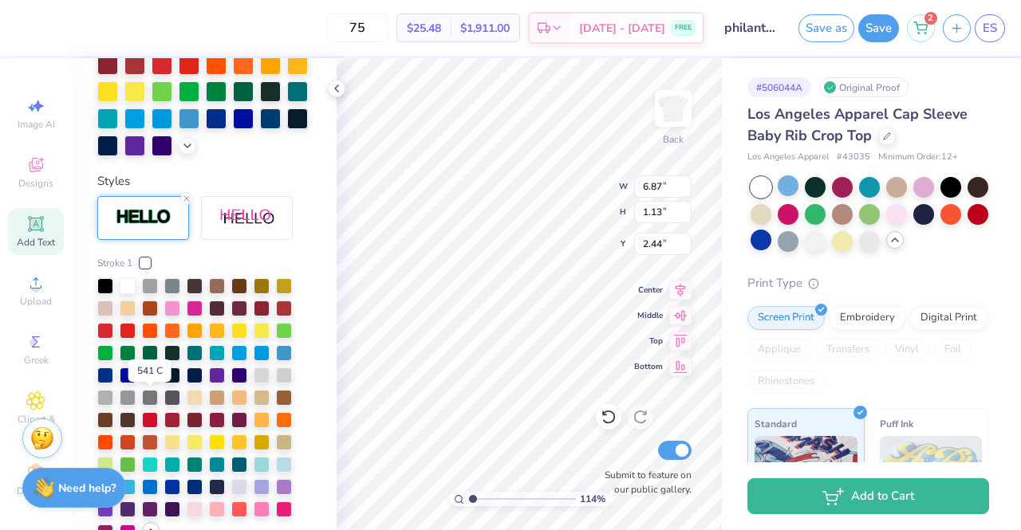
click at [144, 382] on div at bounding box center [150, 374] width 16 height 16
type input "1.14119850361726"
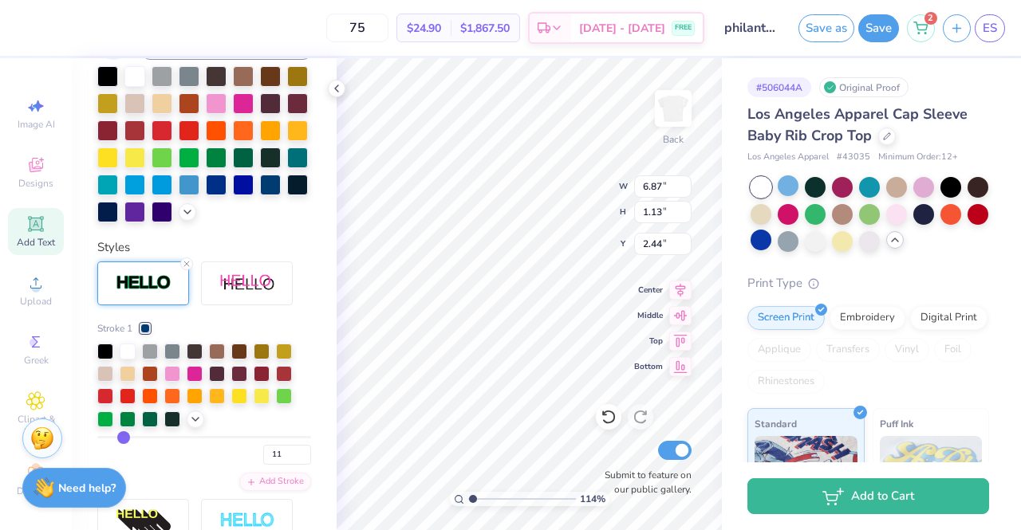
scroll to position [453, 0]
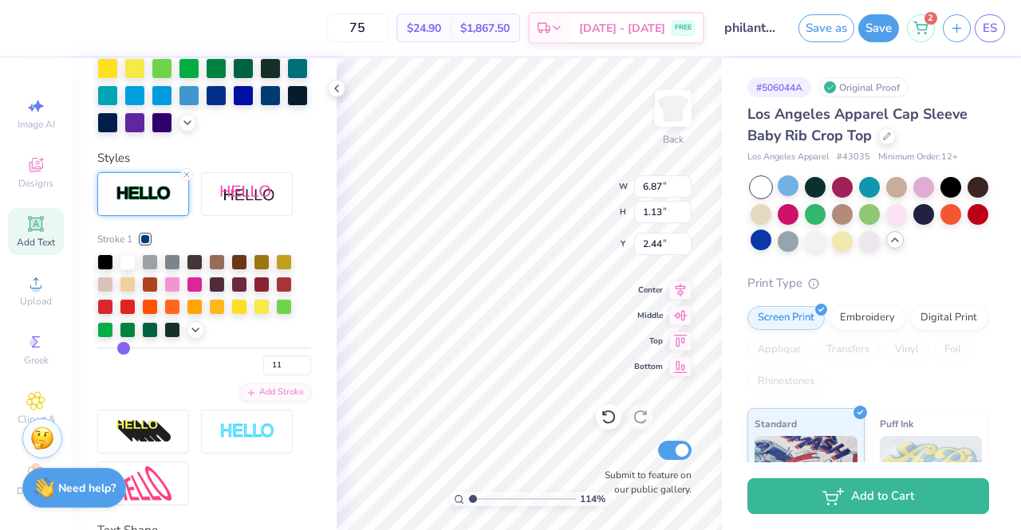
type input "10"
type input "9"
type input "8"
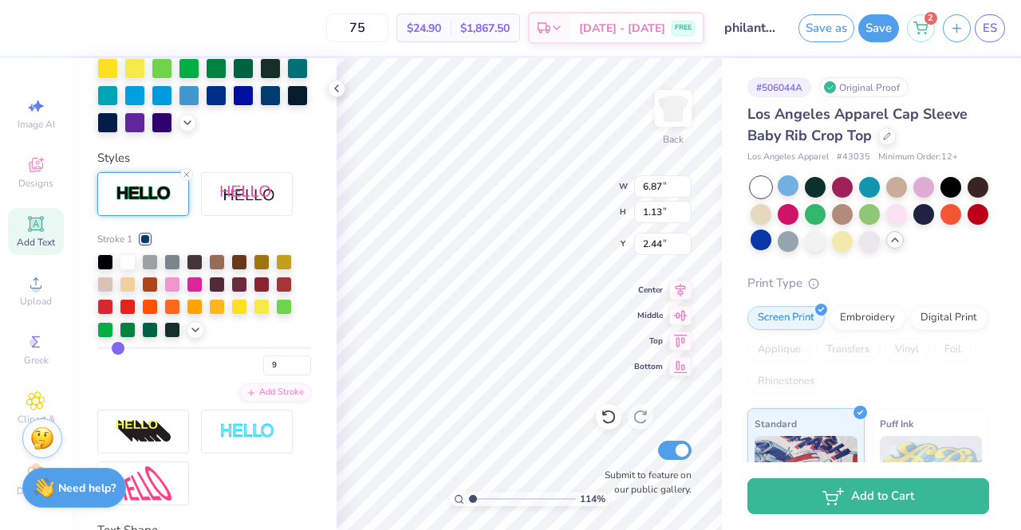
type input "8"
type input "7"
type input "6"
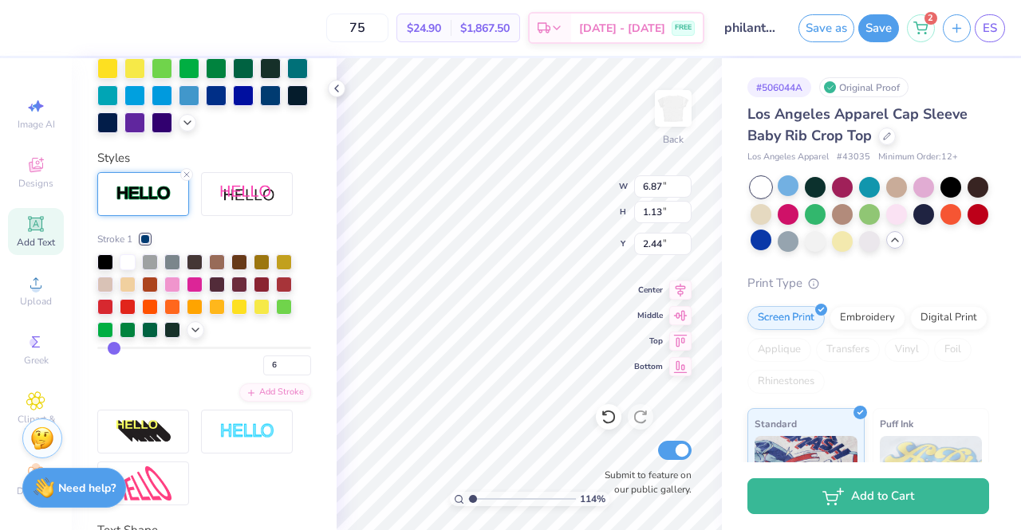
type input "5"
type input "1.14119850361726"
type input "6.77"
type input "1.03"
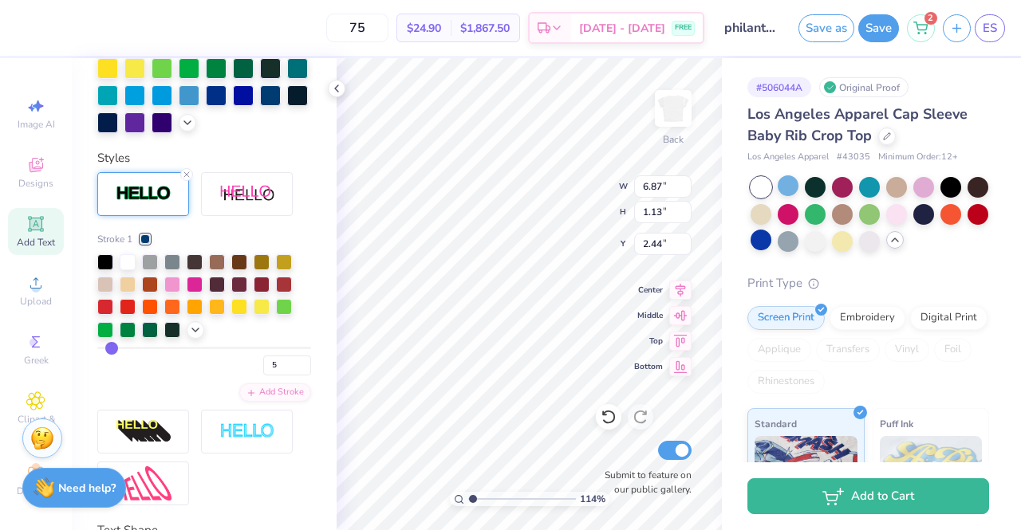
type input "2.48"
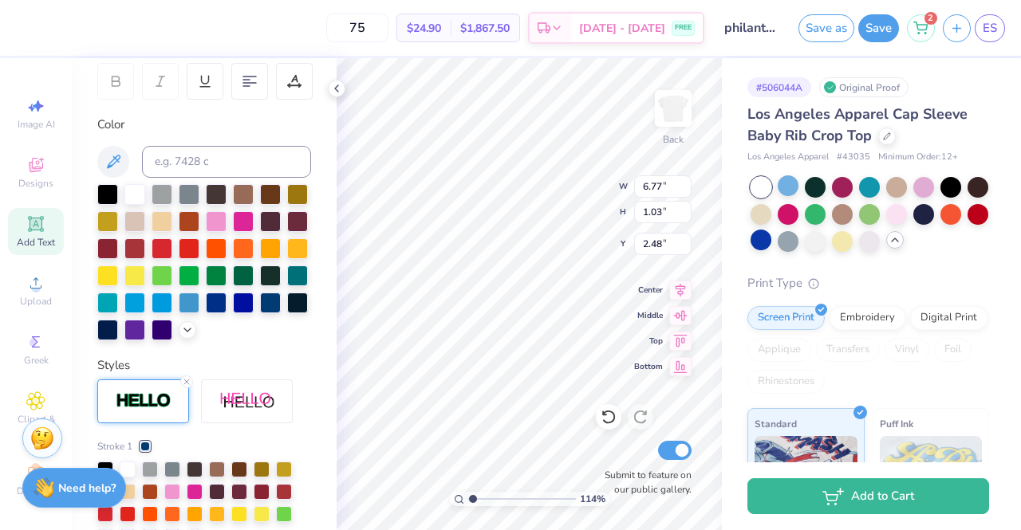
scroll to position [244, 0]
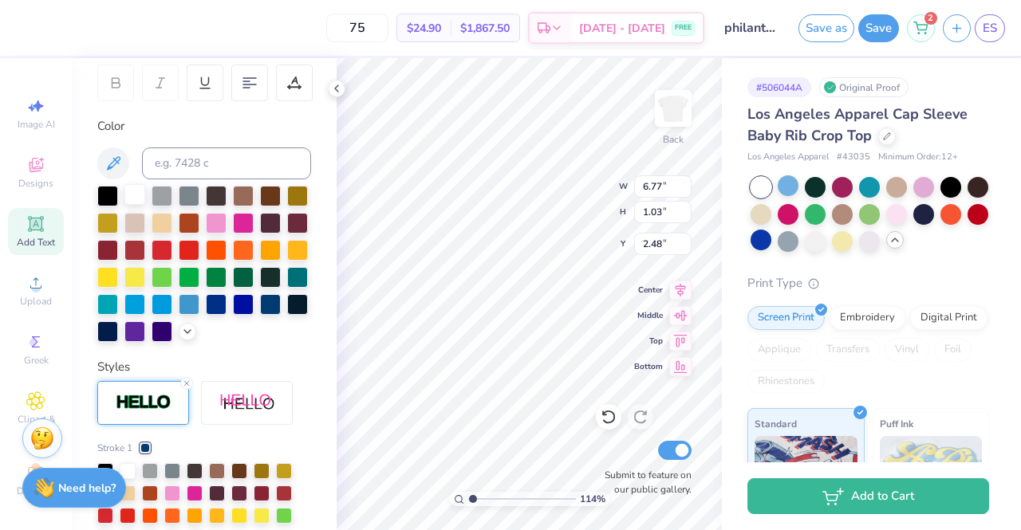
click at [136, 197] on div at bounding box center [134, 194] width 21 height 21
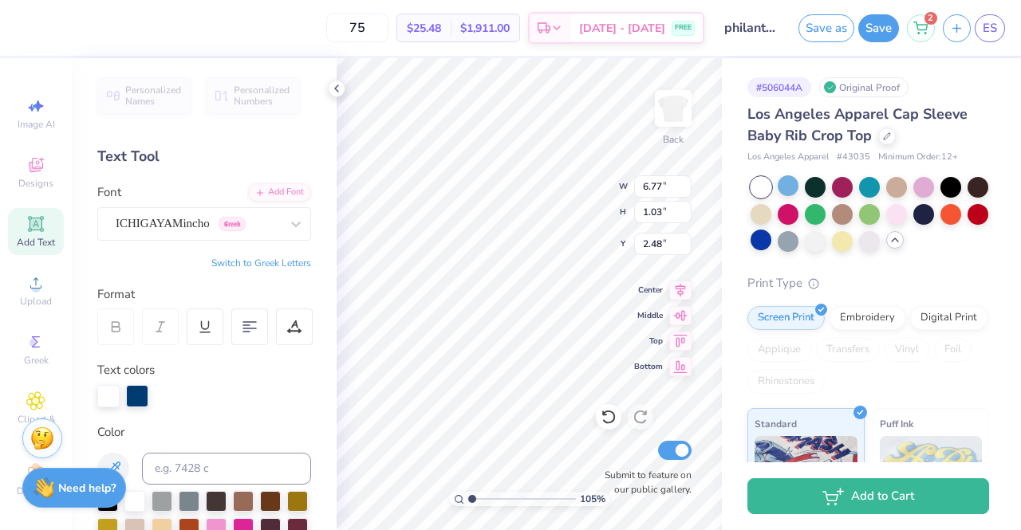
scroll to position [13, 3]
type input "1.04733206952658"
type textarea "delta gamma"
type input "1.04733206952658"
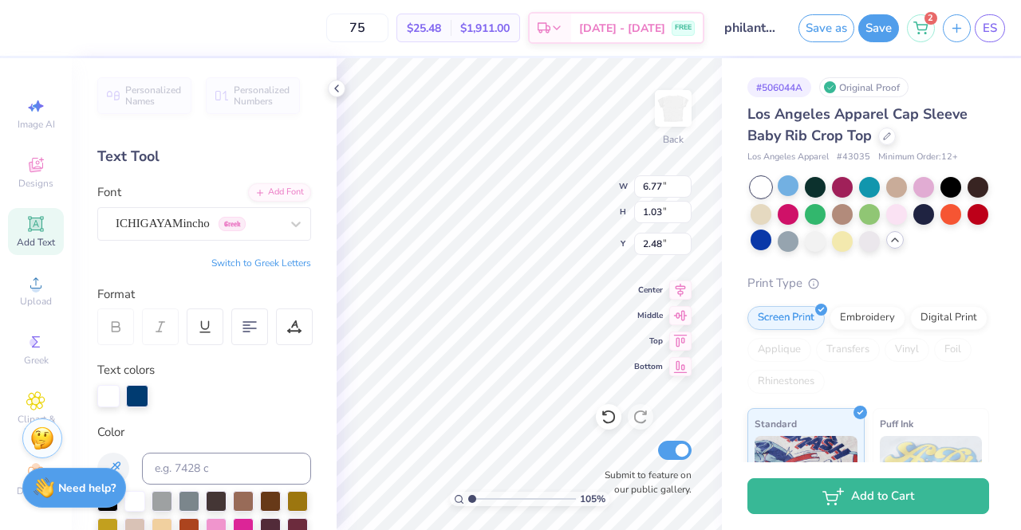
type textarea "delta gamma"
type input "1.04733206952658"
type textarea "deltagamma"
type input "1.04733206952658"
type textarea "delta gamma"
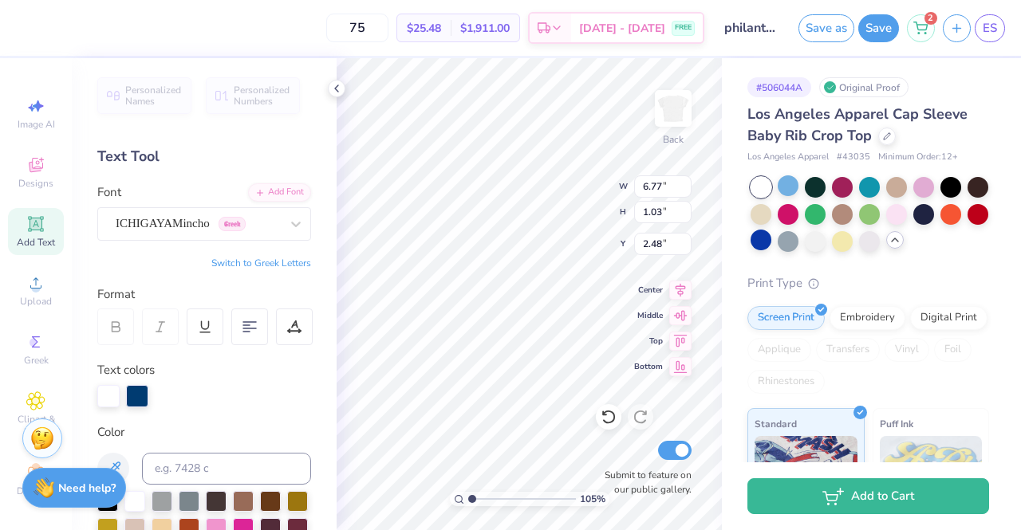
type input "1.04733206952658"
type textarea "deltagamma"
type input "1.04733206952658"
type textarea "delta"
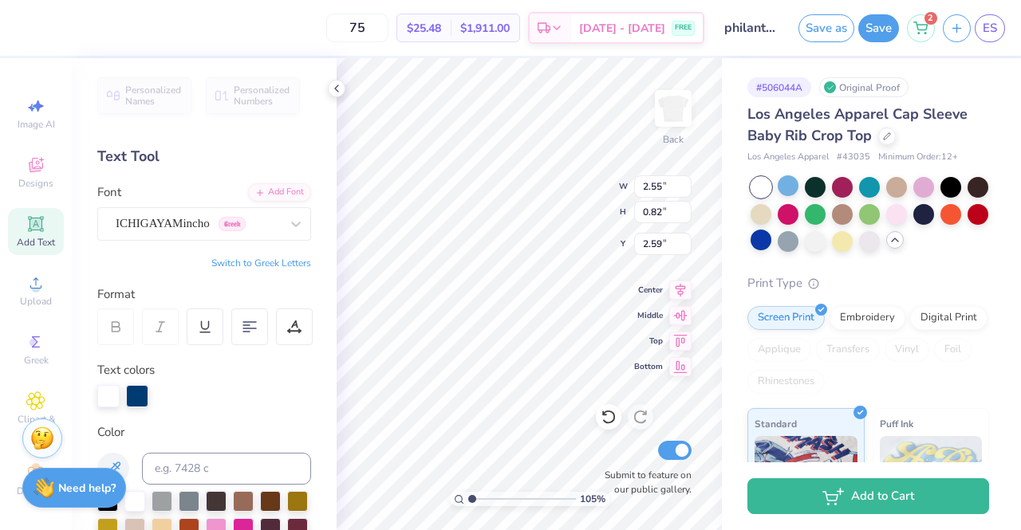
type input "1.04733206952658"
type input "2.00"
type input "1.04733206952658"
type input "1.98"
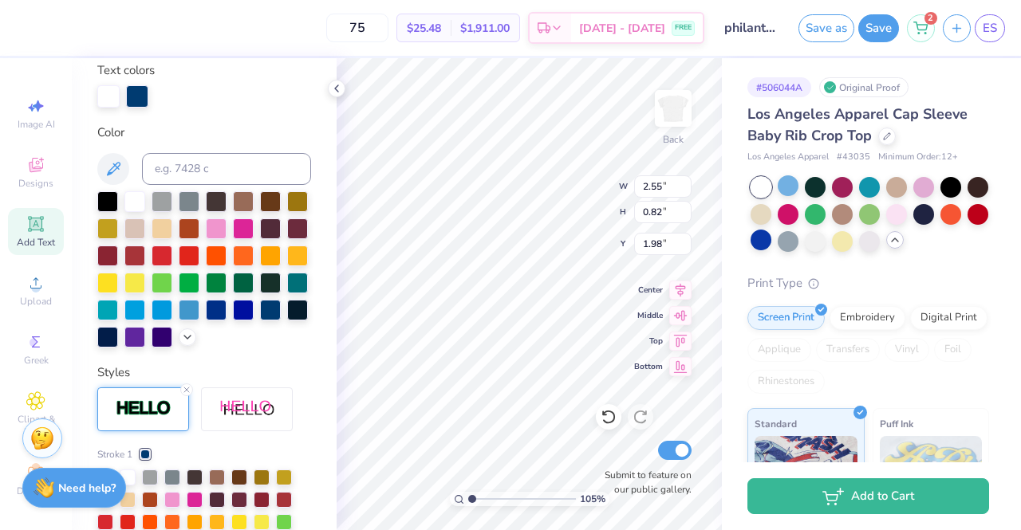
scroll to position [508, 0]
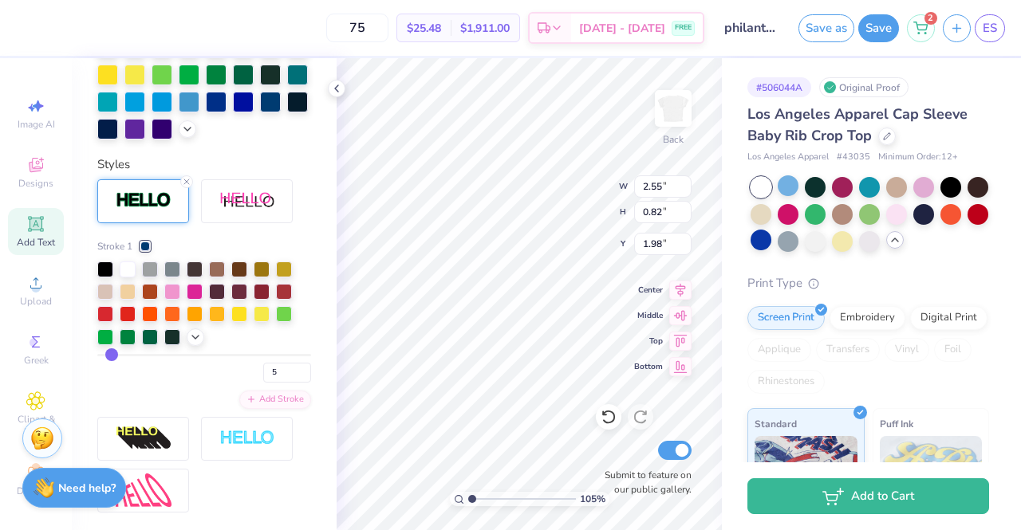
type input "3"
type input "2"
type input "1"
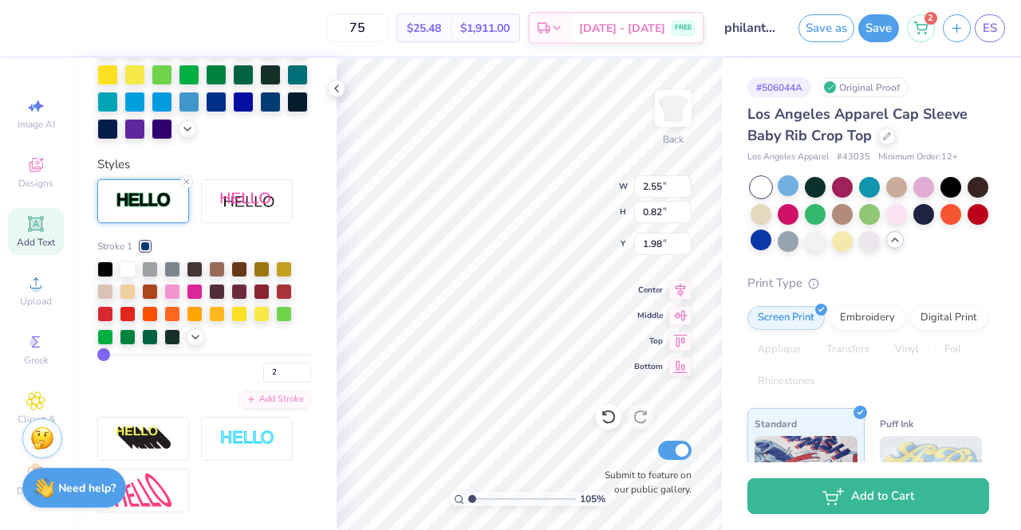
type input "1"
type input "2"
click at [105, 357] on input "range" at bounding box center [204, 355] width 214 height 2
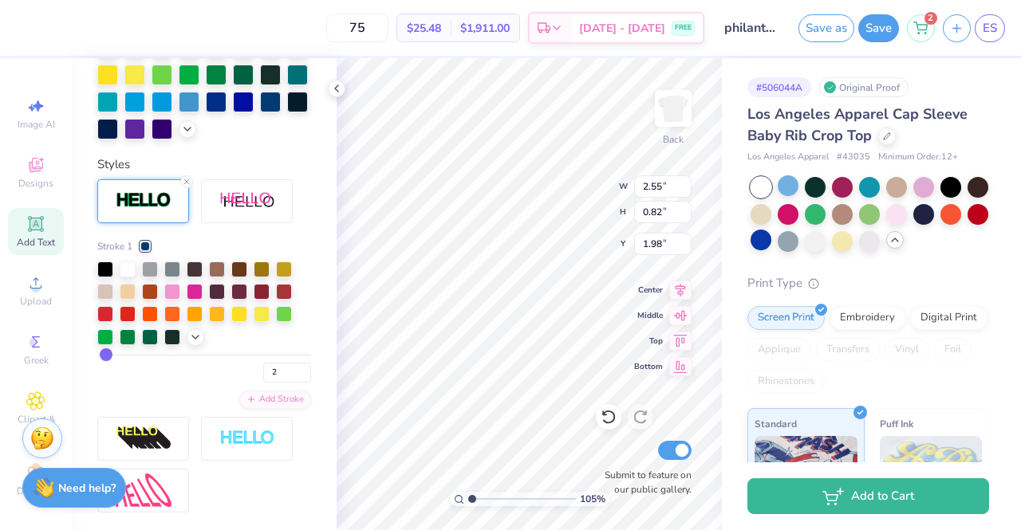
type input "1.04733206952658"
type input "2.50"
type input "0.77"
type input "2.00"
type input "1.04733206952658"
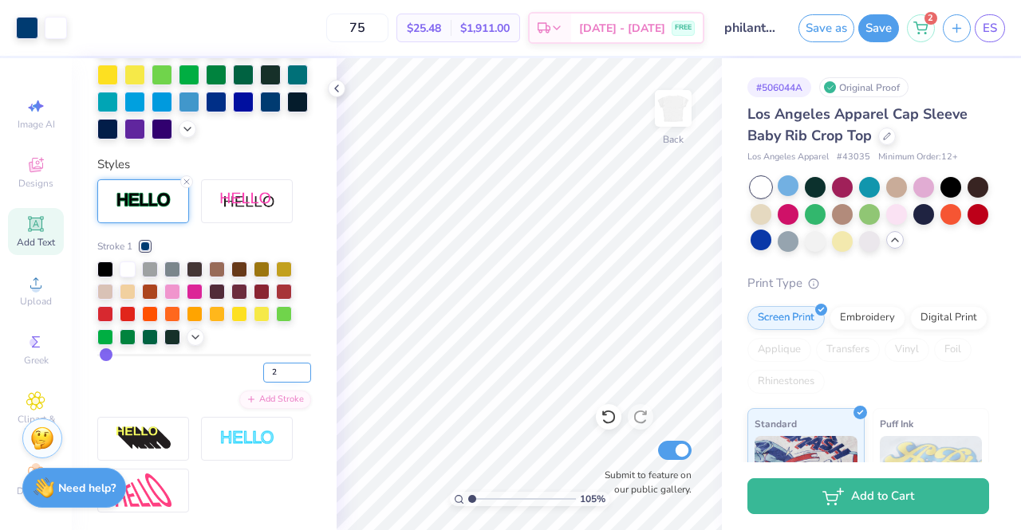
click at [270, 383] on input "2" at bounding box center [287, 373] width 48 height 20
type input "3"
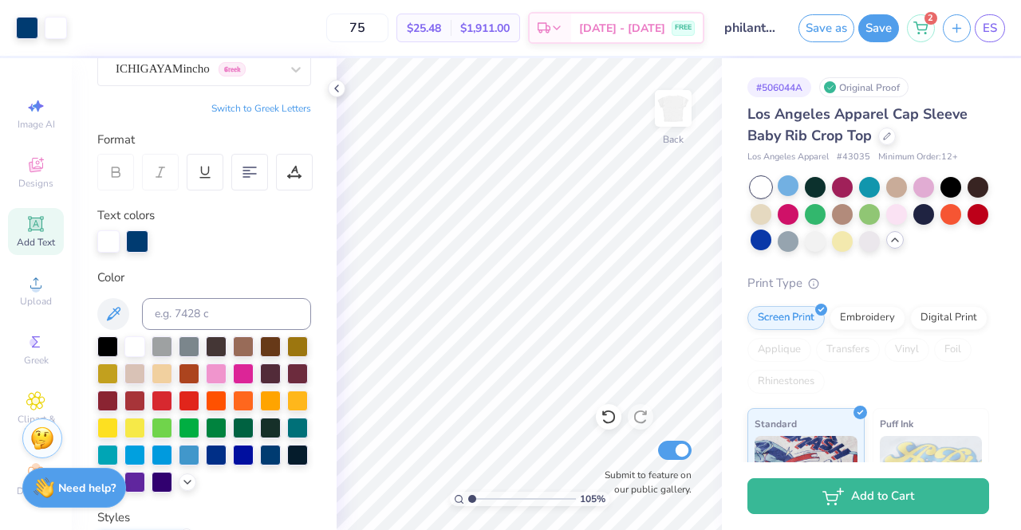
scroll to position [0, 0]
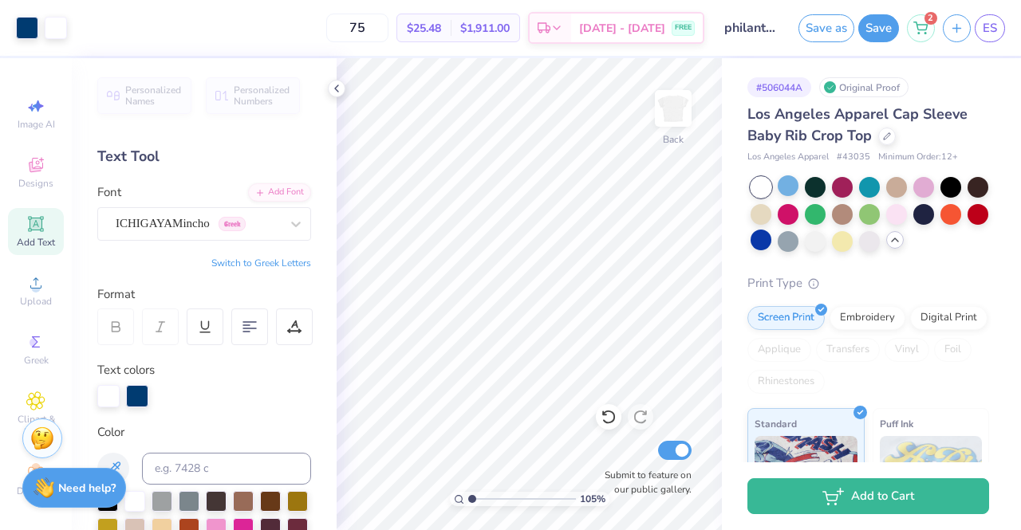
click at [43, 235] on div "Add Text" at bounding box center [36, 231] width 56 height 47
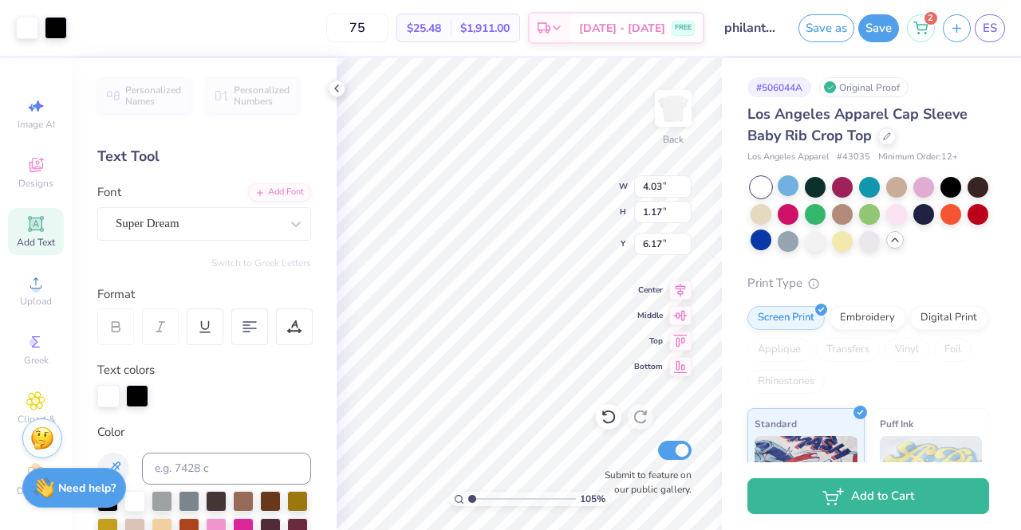
type input "1.04733206952658"
type input "4.06"
type input "1.19"
type input "6.16"
type input "1.04733206952658"
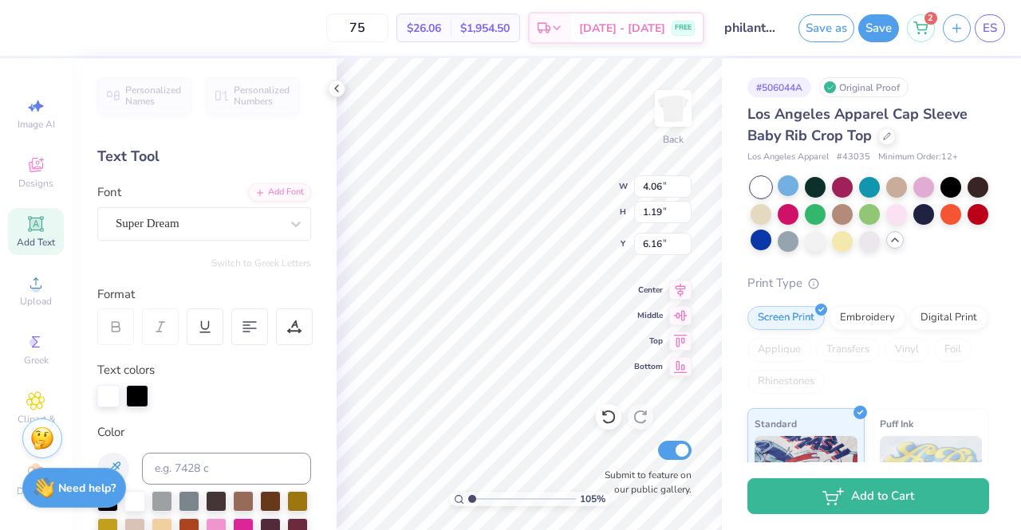
scroll to position [13, 4]
type textarea "TEgammaXT"
click at [677, 364] on div "105 % Back W 4.06 4.06 " H 1.19 1.19 " Y 6.16 6.16 " Center Middle Top Bottom S…" at bounding box center [529, 294] width 385 height 472
type input "1.04733206952658"
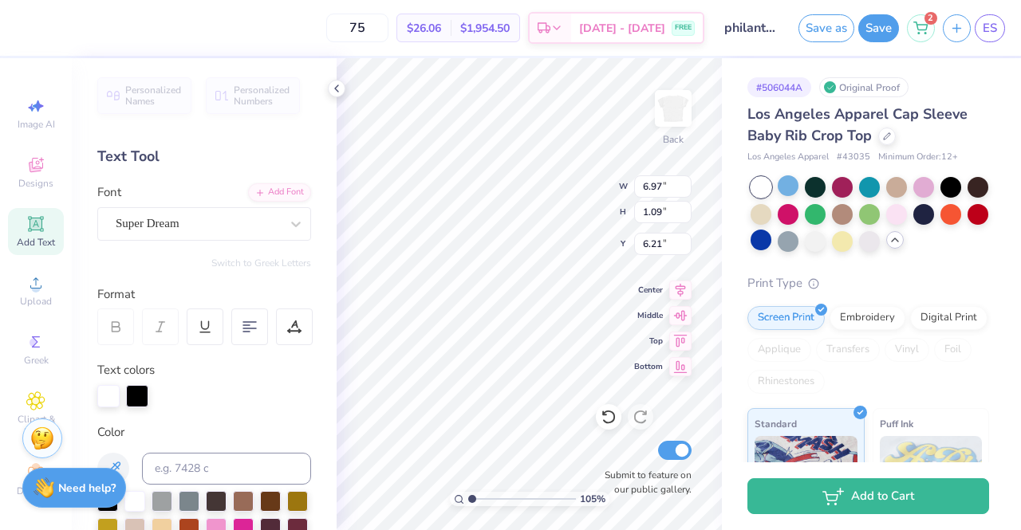
type textarea "g"
type input "1.04733206952658"
type textarea "gam"
type input "1.04733206952658"
type textarea "gamma"
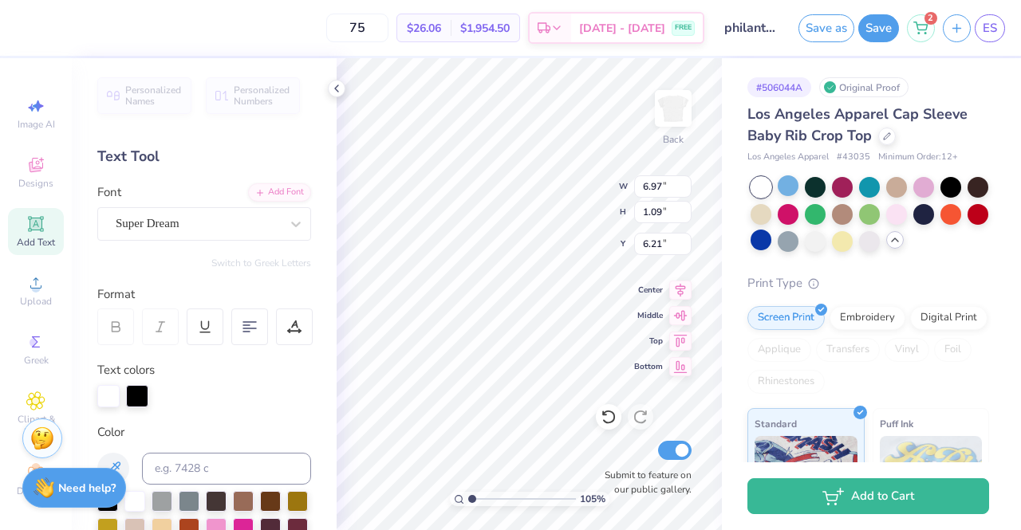
type input "1.04733206952658"
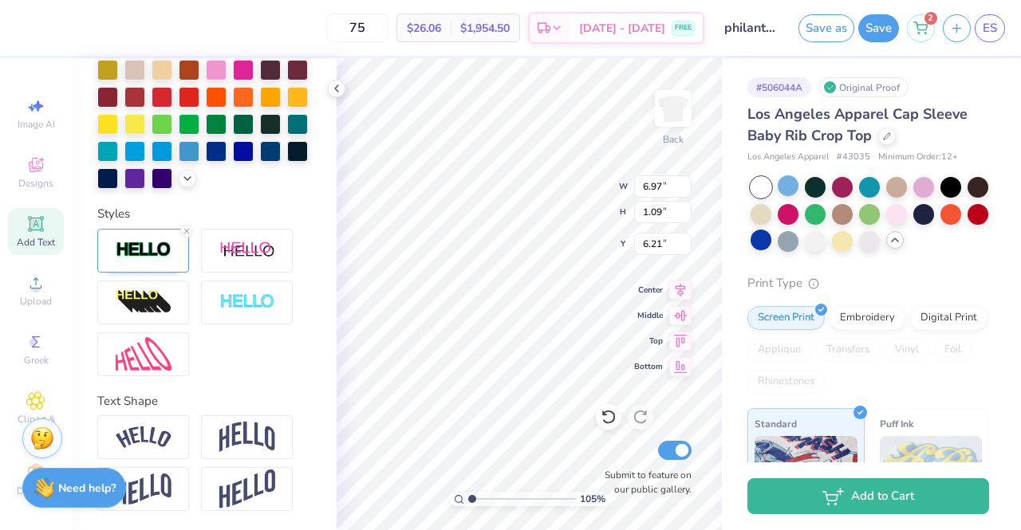
scroll to position [369, 0]
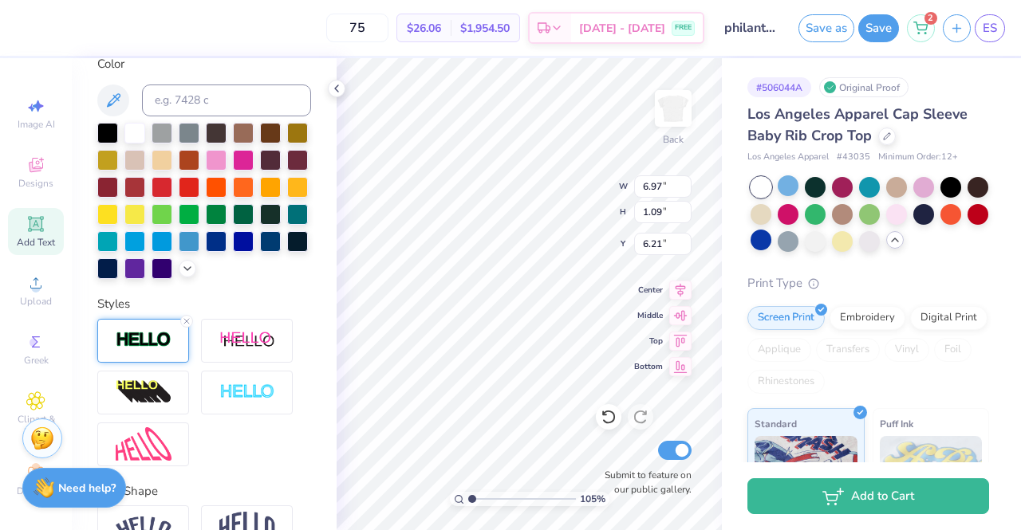
type textarea "gamma"
click at [148, 349] on img at bounding box center [144, 340] width 56 height 18
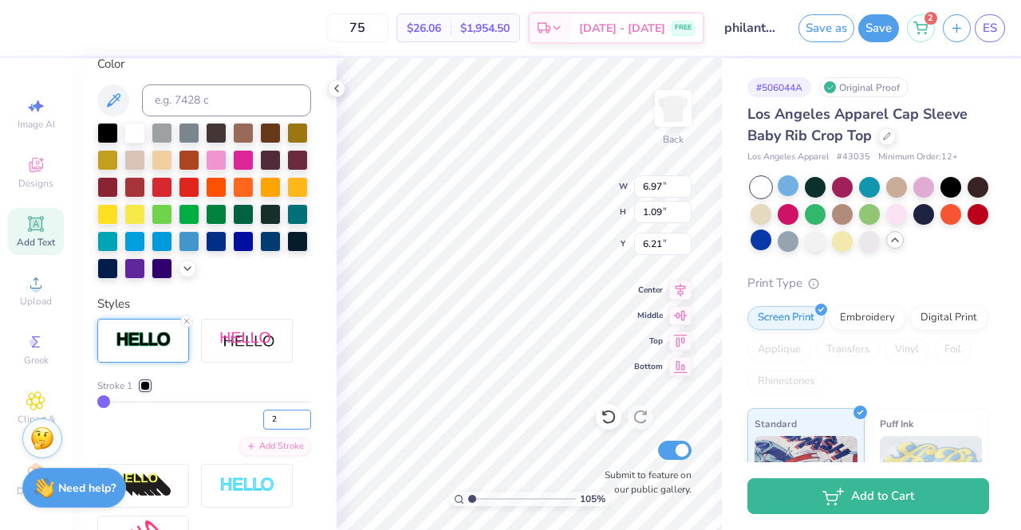
type input "2"
click at [292, 430] on input "2" at bounding box center [287, 420] width 48 height 20
type input "3"
click at [145, 391] on div at bounding box center [145, 386] width 10 height 10
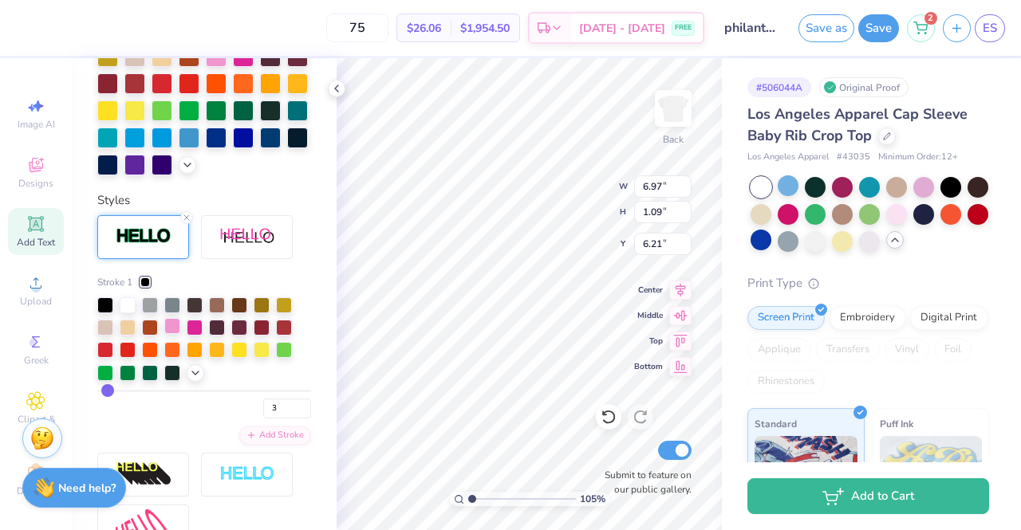
scroll to position [476, 0]
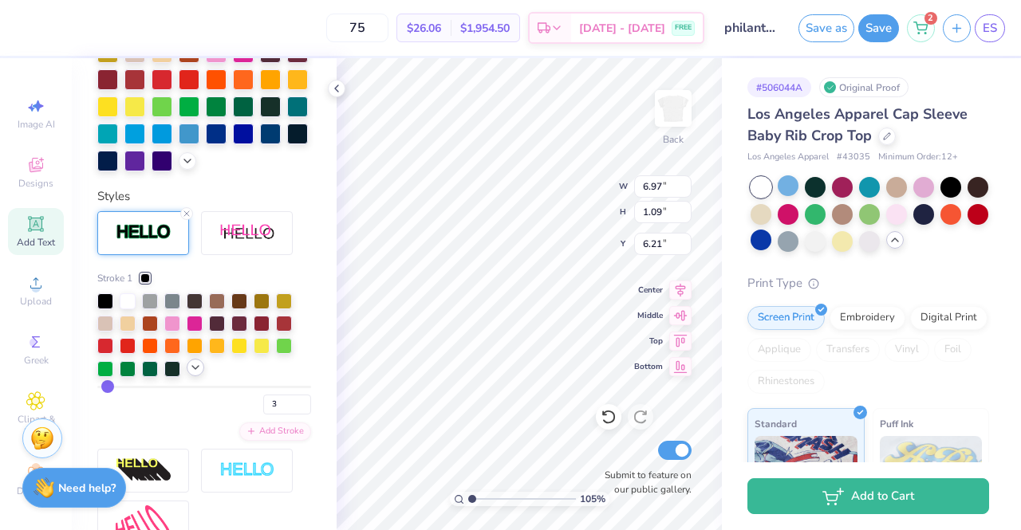
click at [196, 374] on icon at bounding box center [195, 367] width 13 height 13
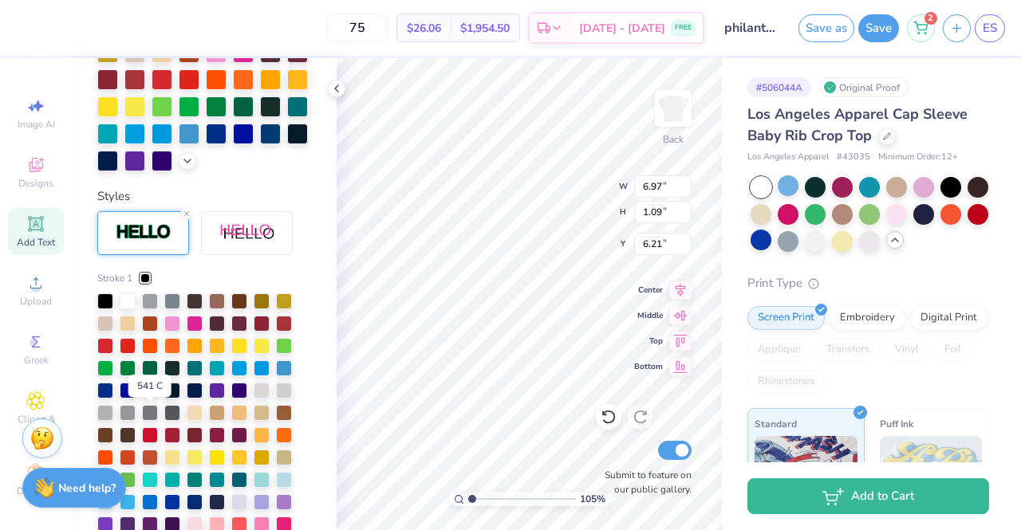
click at [152, 397] on div at bounding box center [150, 389] width 16 height 16
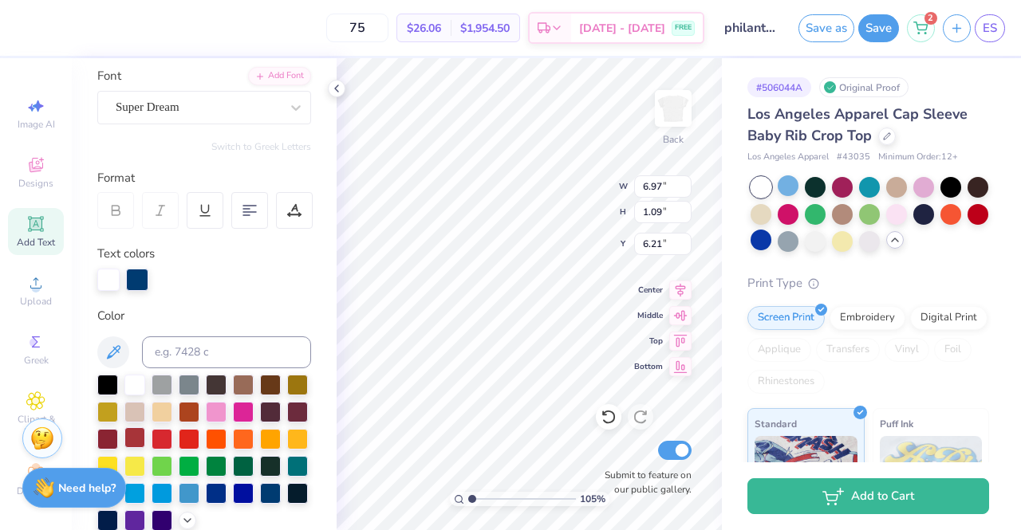
scroll to position [114, 0]
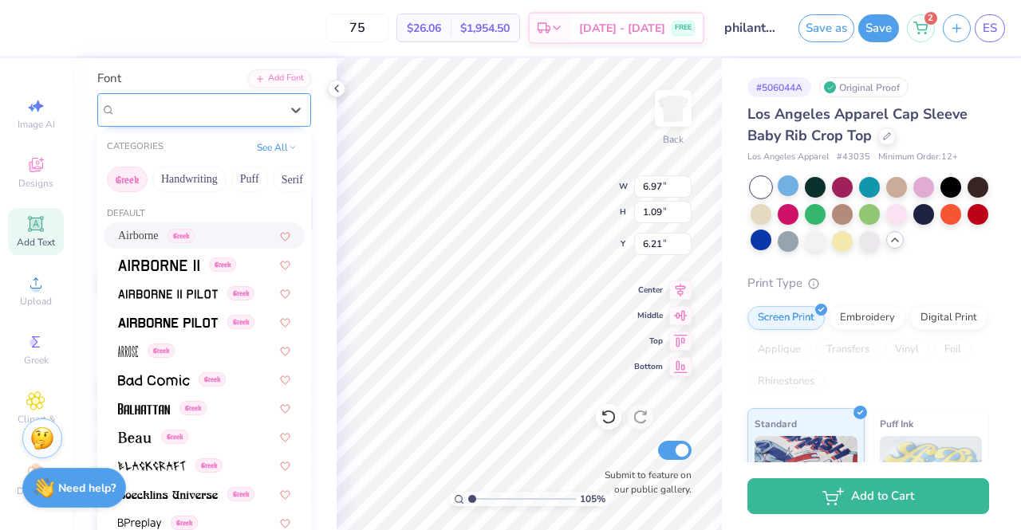
click at [192, 104] on div "Super Dream" at bounding box center [198, 109] width 168 height 25
click at [258, 147] on button "See All" at bounding box center [276, 146] width 49 height 16
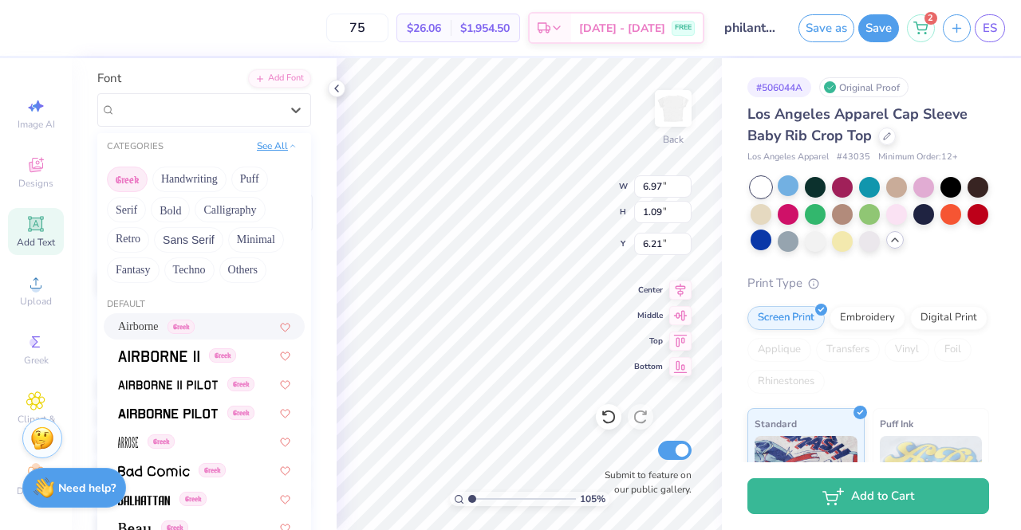
click at [258, 147] on button "See All" at bounding box center [276, 146] width 49 height 16
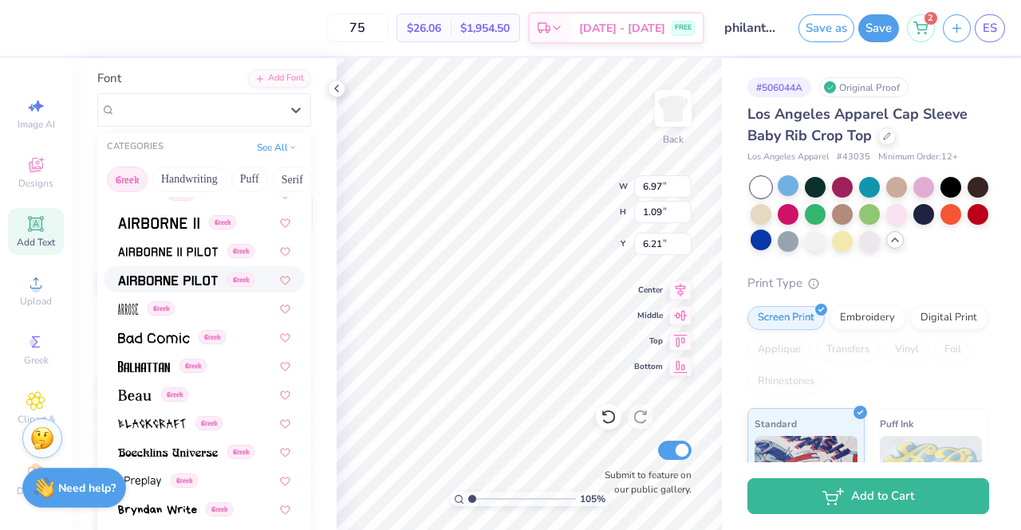
scroll to position [0, 0]
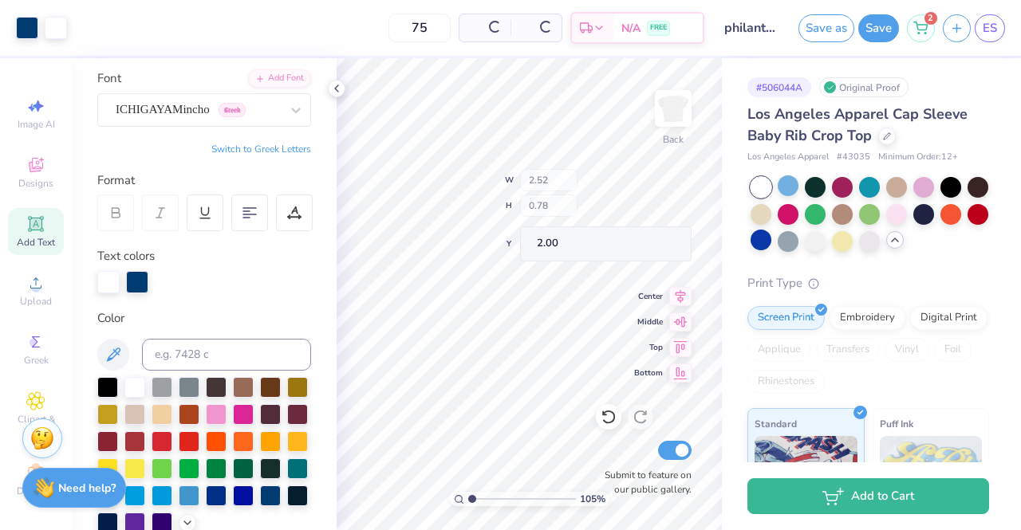
type input "1.04733206952658"
type input "2.52"
type input "0.78"
type input "2.00"
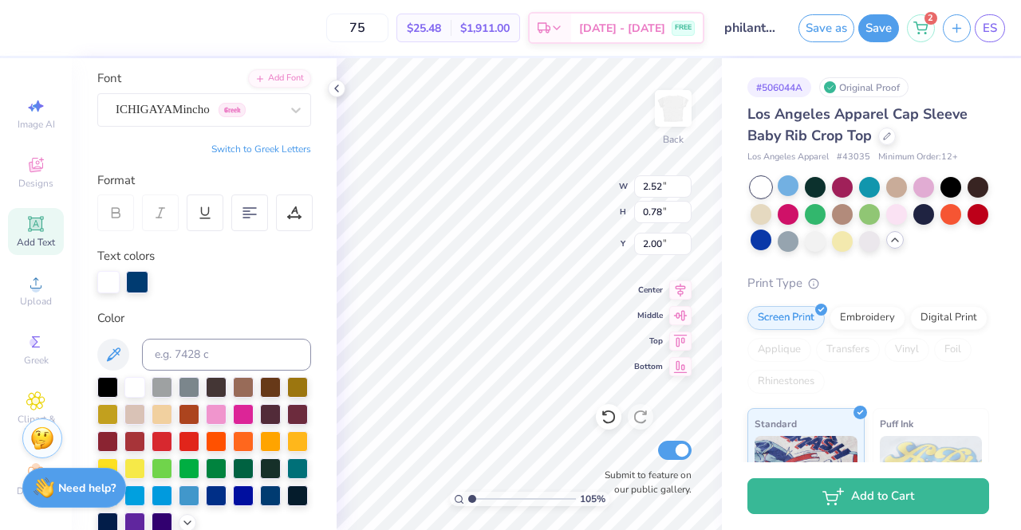
type input "1.04733206952658"
type input "4.06"
type input "0.94"
type input "6.28"
type input "1.04733206952658"
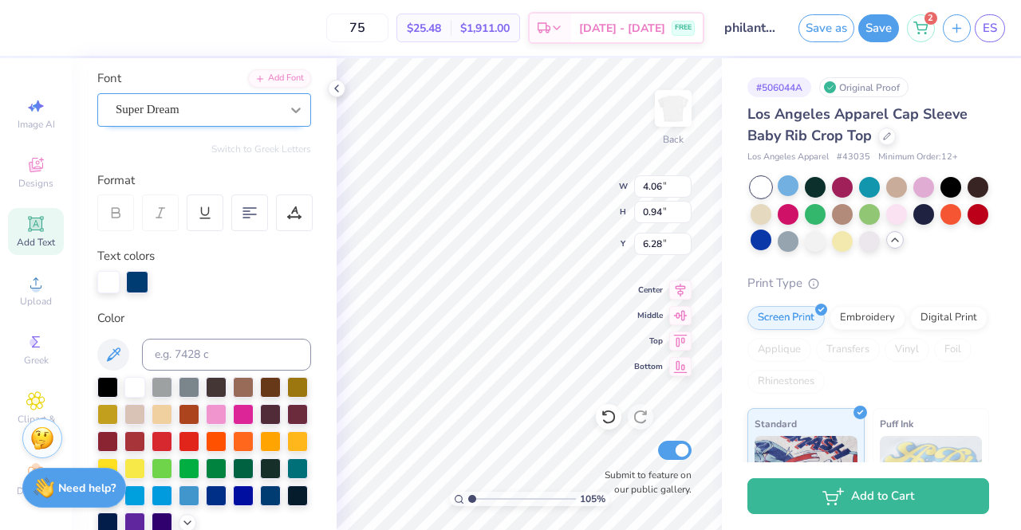
click at [288, 111] on icon at bounding box center [296, 110] width 16 height 16
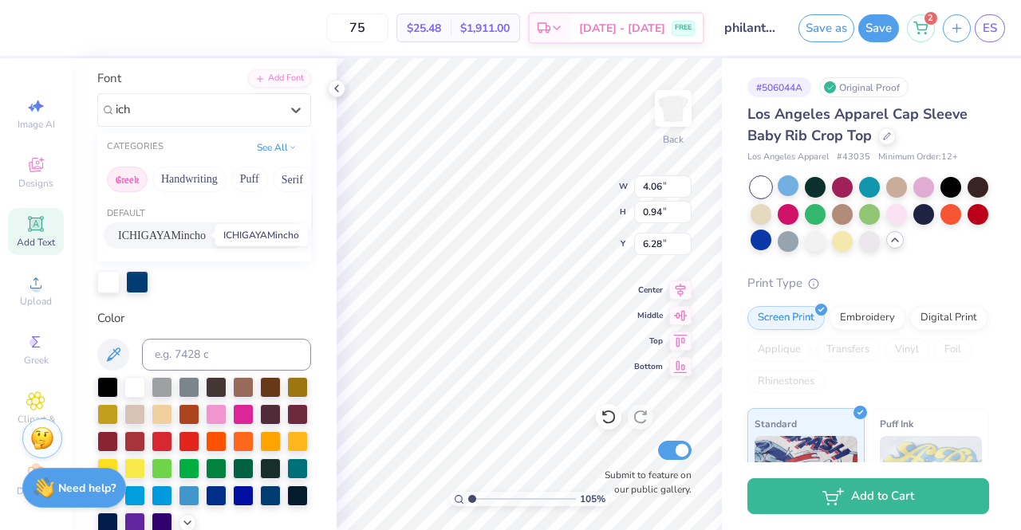
click at [179, 232] on span "ICHIGAYAMincho" at bounding box center [162, 235] width 88 height 17
type input "ich"
type input "1.04733206952658"
type input "3.74"
type input "0.82"
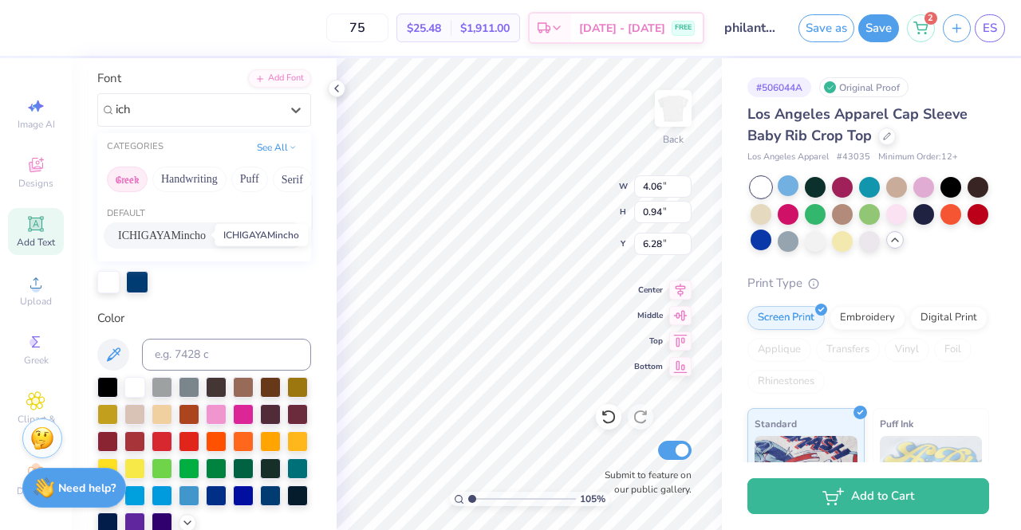
type input "6.34"
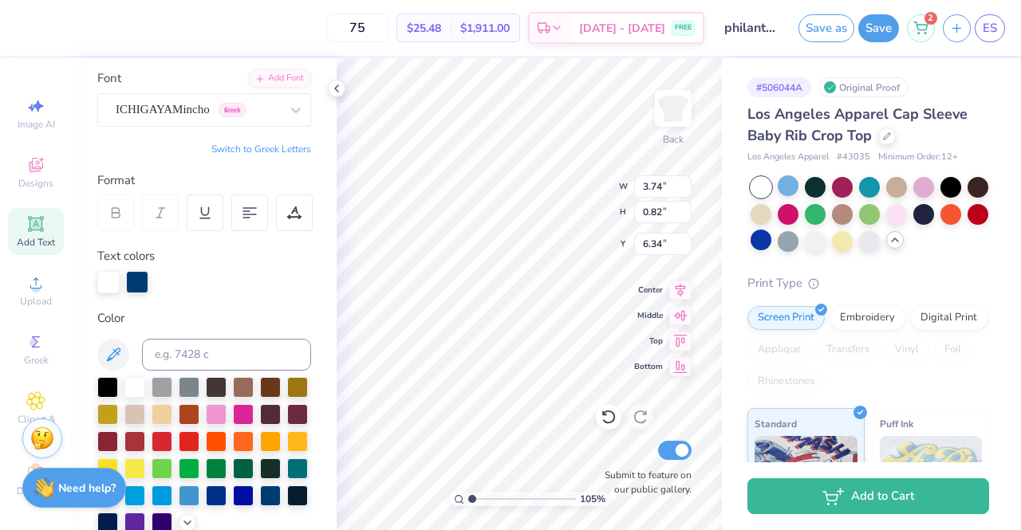
type input "1.04733206952658"
type input "3.00"
type input "1.04733206952658"
type input "0.83"
type input "1.04733206952658"
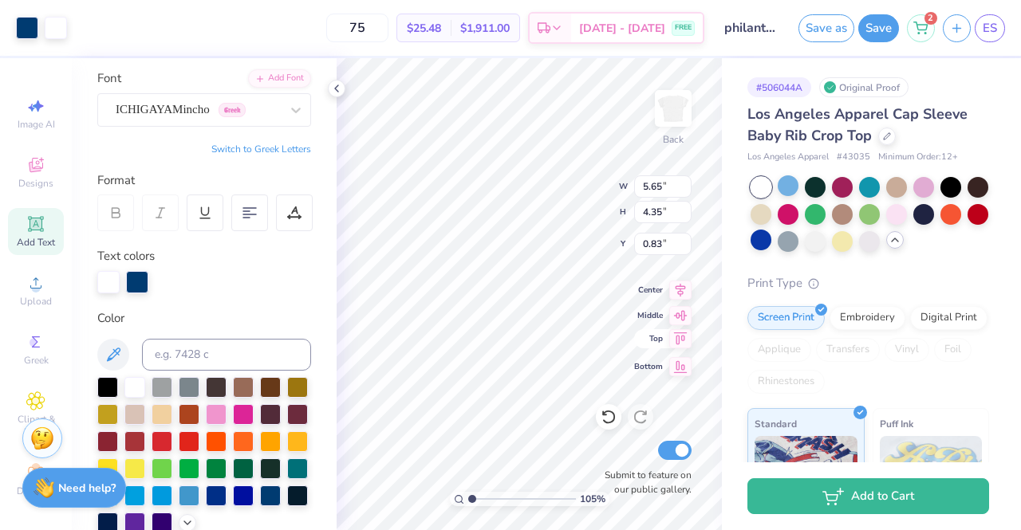
type input "3.00"
type input "1.04733206952658"
type input "2.06"
click at [331, 95] on div at bounding box center [337, 89] width 18 height 18
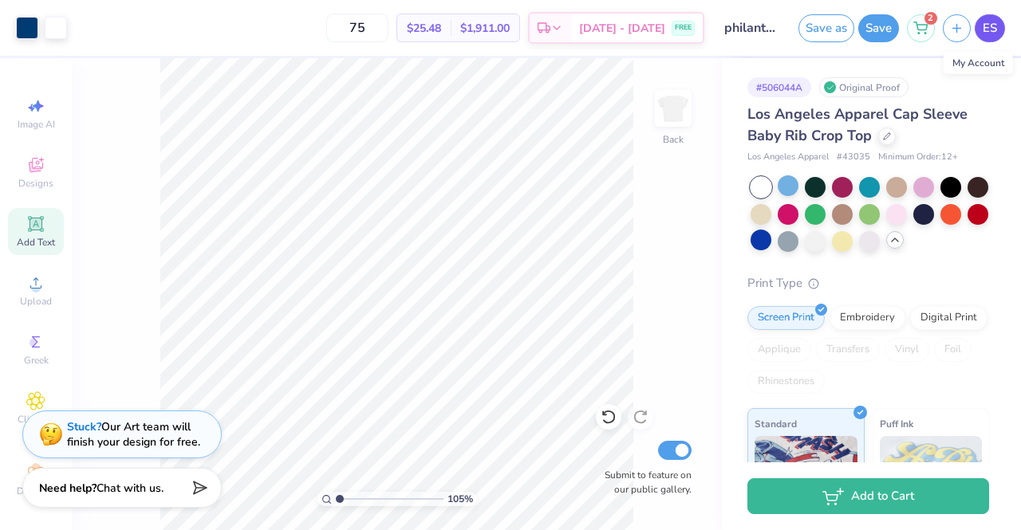
click at [992, 36] on span "ES" at bounding box center [990, 28] width 14 height 18
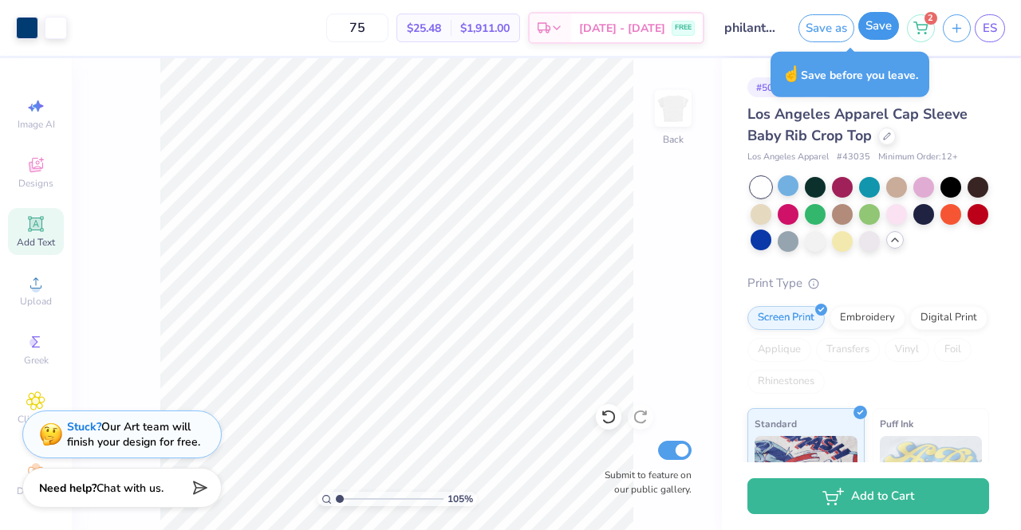
click at [876, 34] on button "Save" at bounding box center [878, 26] width 41 height 28
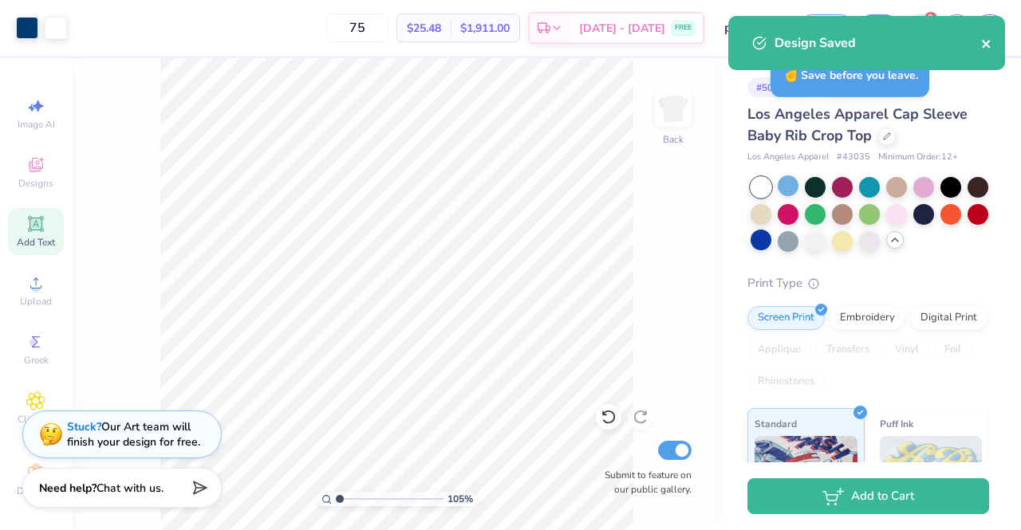
click at [988, 44] on icon "close" at bounding box center [986, 43] width 11 height 13
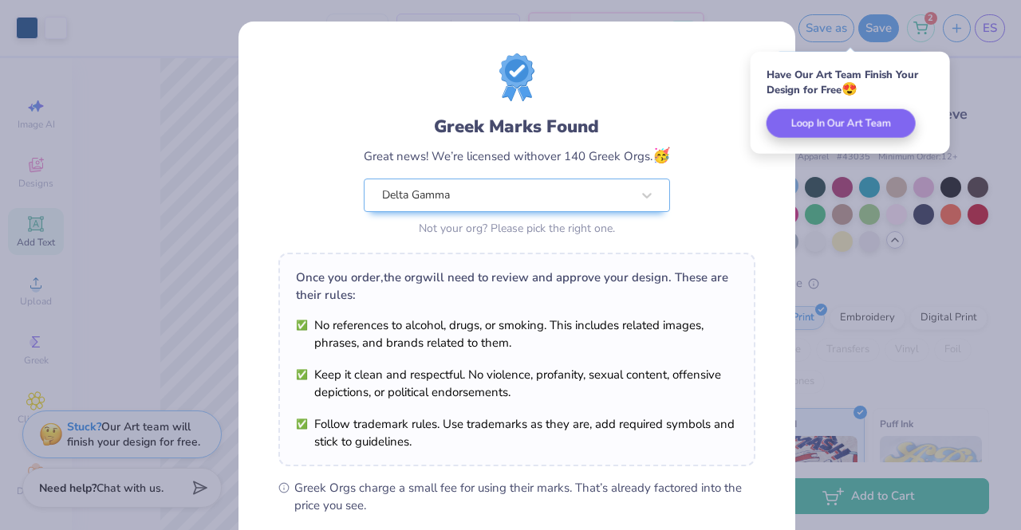
click at [962, 93] on div "Greek Marks Found Great news! We’re licensed with over 140 Greek Orgs. 🥳 Delta …" at bounding box center [510, 265] width 1021 height 530
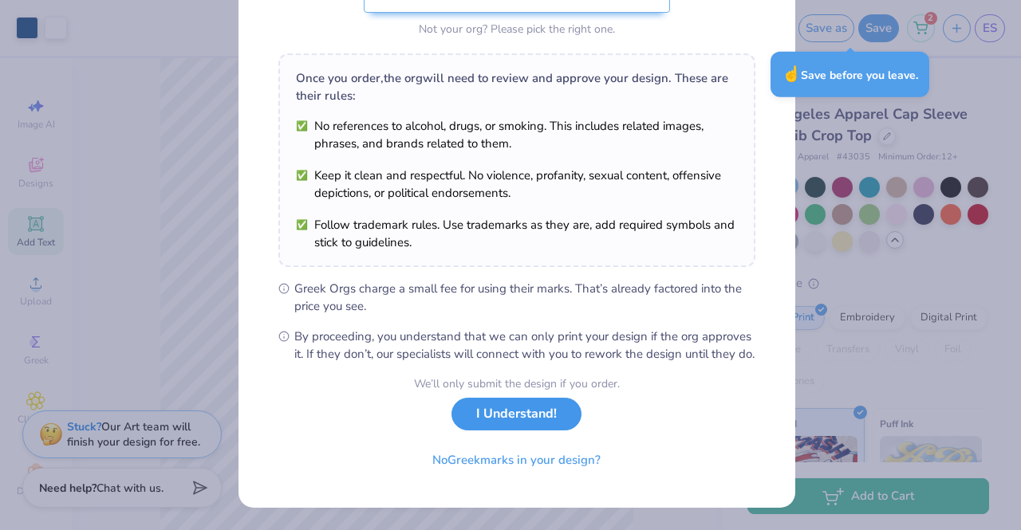
click at [493, 422] on button "I Understand!" at bounding box center [516, 414] width 130 height 33
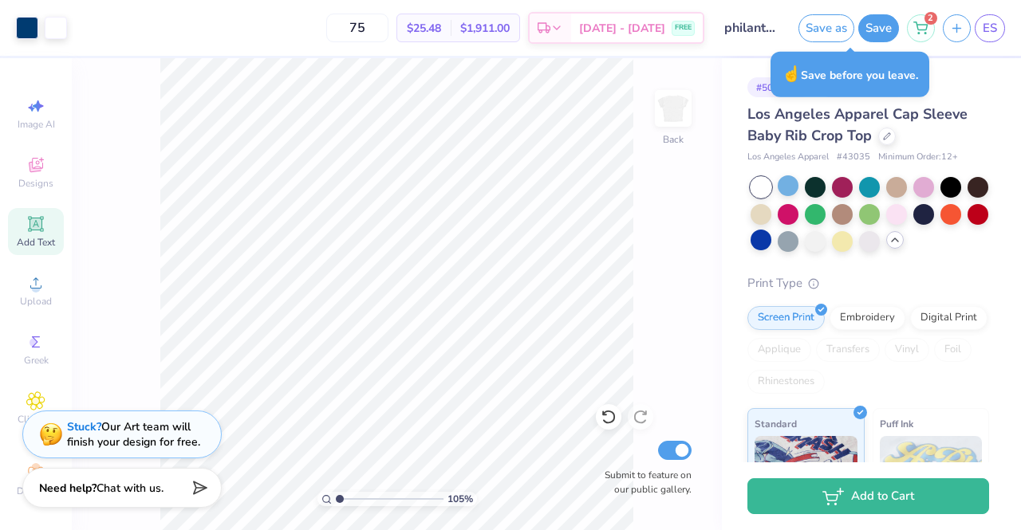
scroll to position [0, 0]
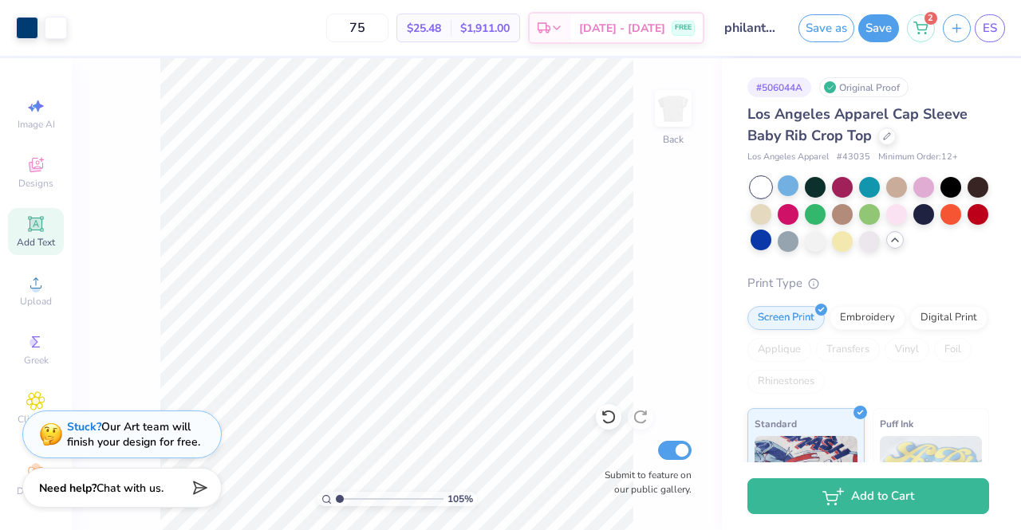
click at [855, 124] on div "Los Angeles Apparel Cap Sleeve Baby Rib Crop Top" at bounding box center [868, 125] width 242 height 43
click at [882, 141] on div at bounding box center [887, 135] width 18 height 18
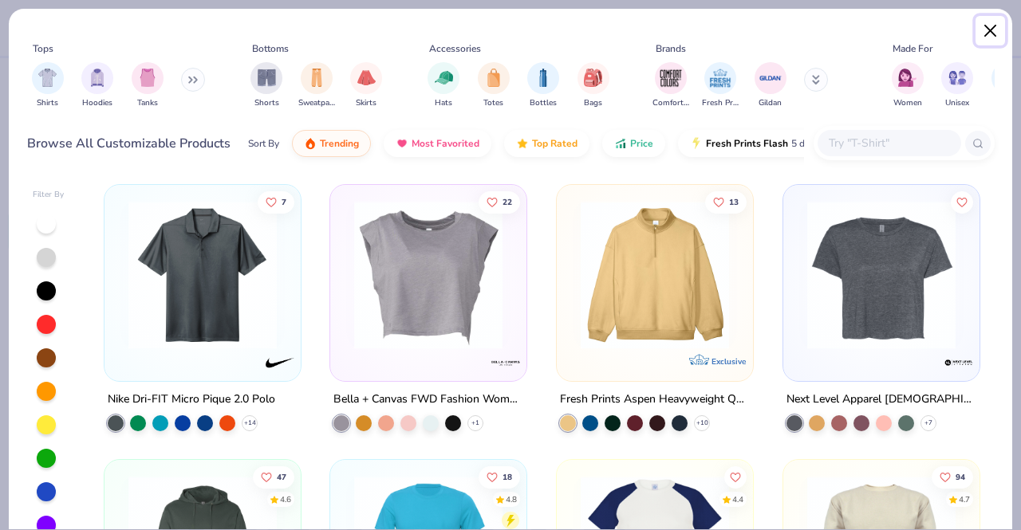
click at [976, 31] on button "Close" at bounding box center [991, 31] width 30 height 30
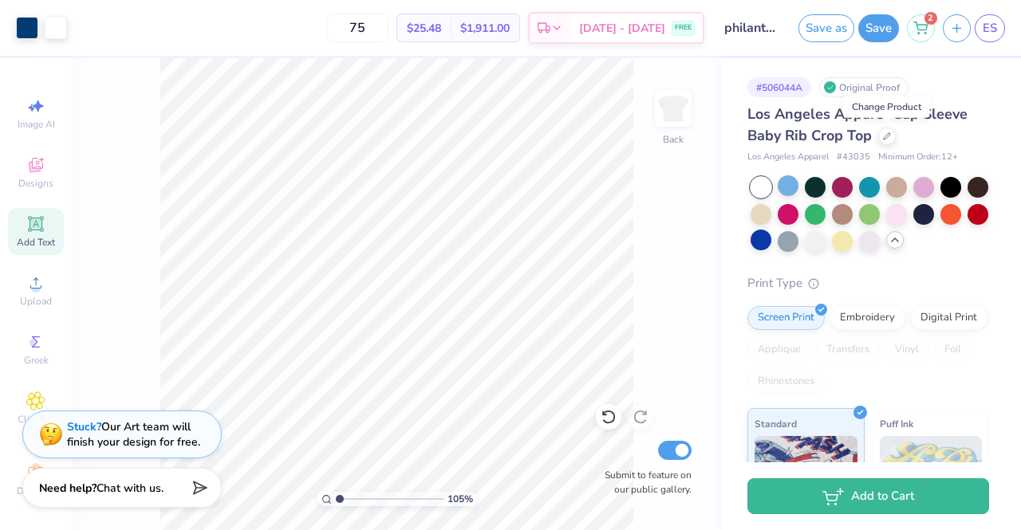
click at [809, 132] on span "Los Angeles Apparel Cap Sleeve Baby Rib Crop Top" at bounding box center [857, 124] width 220 height 41
click at [894, 135] on div at bounding box center [887, 135] width 18 height 18
type input "1.04733206952658"
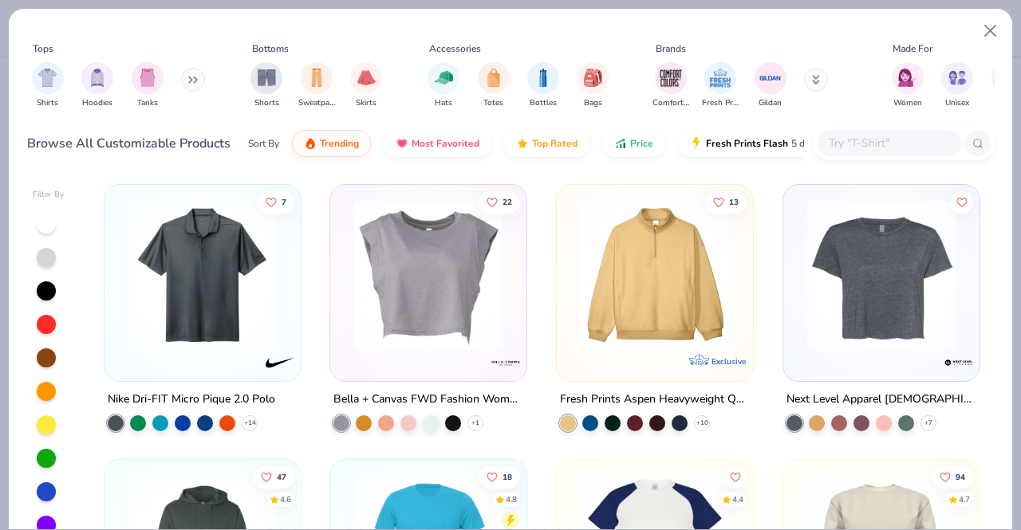
click at [865, 144] on input "text" at bounding box center [888, 143] width 123 height 18
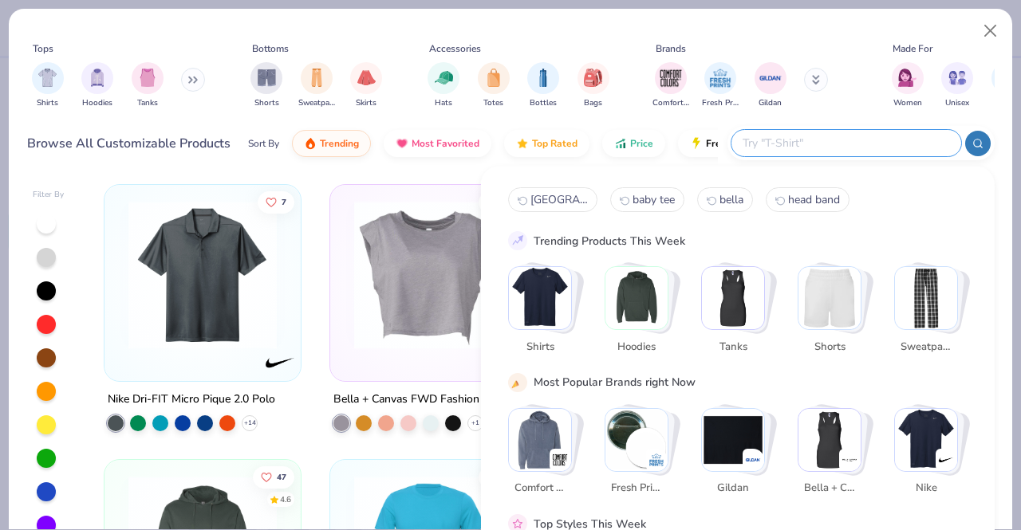
type input "v"
type input "b"
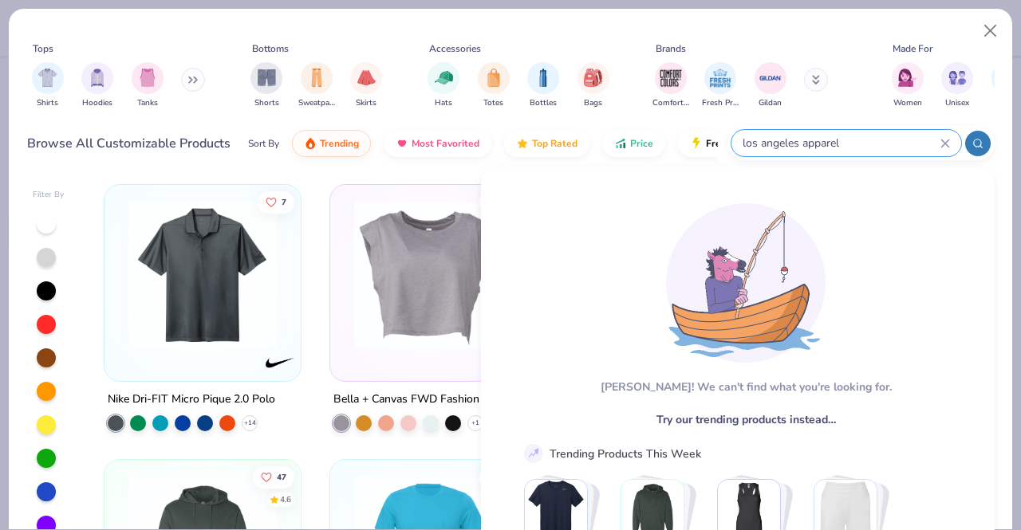
type input "los angeles apparel"
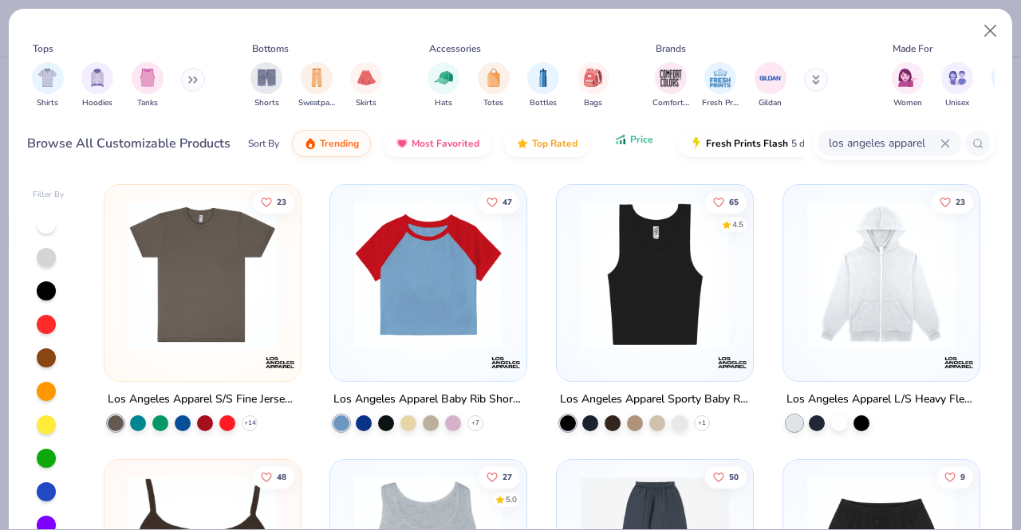
click at [634, 150] on button "Price" at bounding box center [633, 139] width 63 height 27
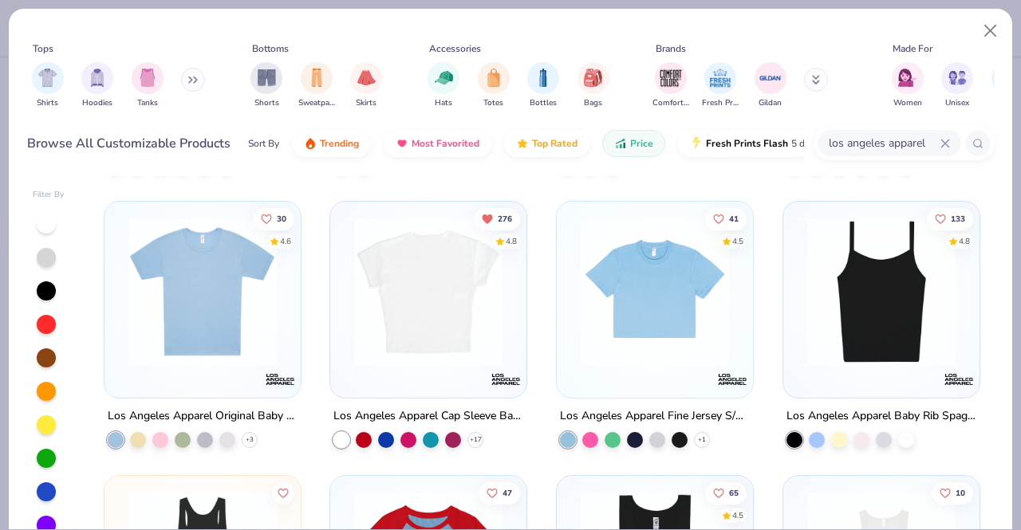
scroll to position [534, 0]
click at [410, 408] on div "Los Angeles Apparel Cap Sleeve Baby Rib Crop Top" at bounding box center [428, 415] width 190 height 20
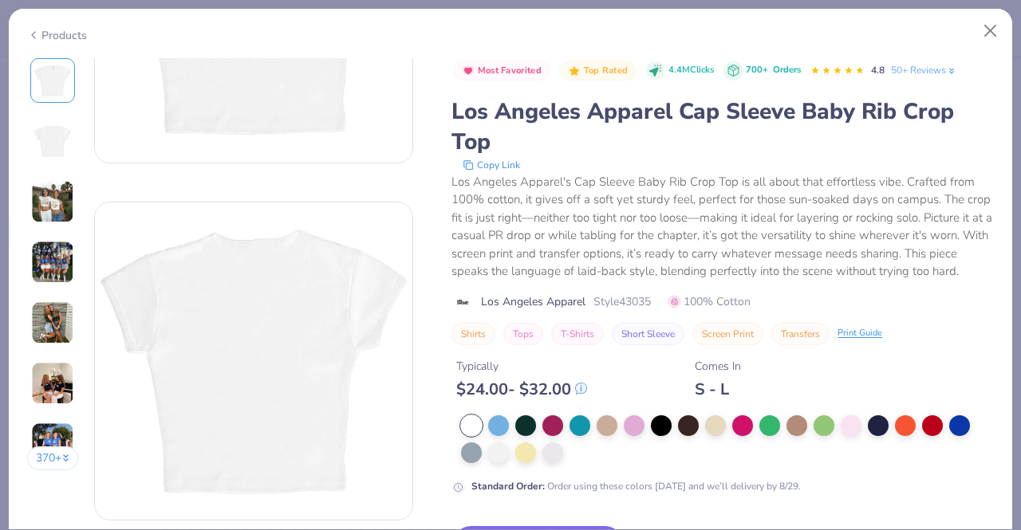
click at [36, 458] on button "370 +" at bounding box center [53, 459] width 52 height 24
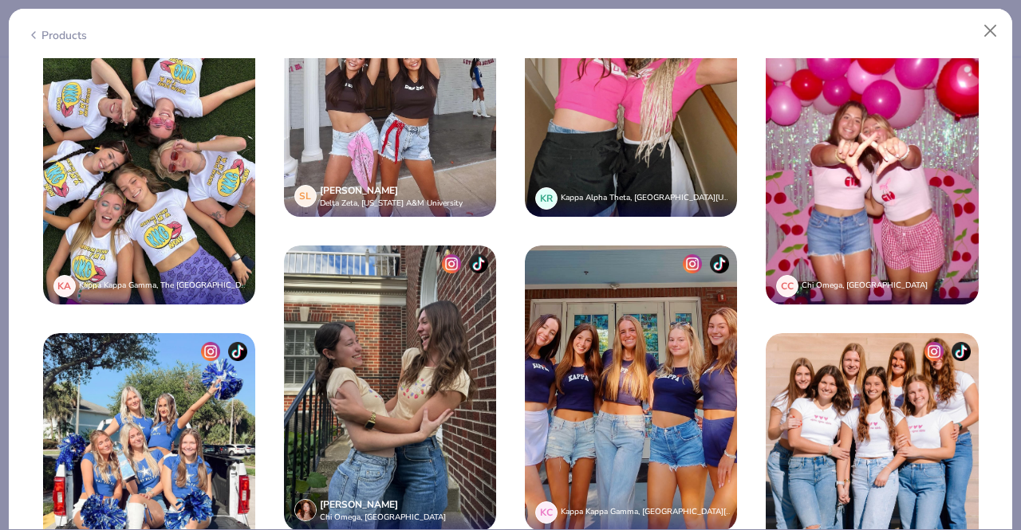
scroll to position [2989, 0]
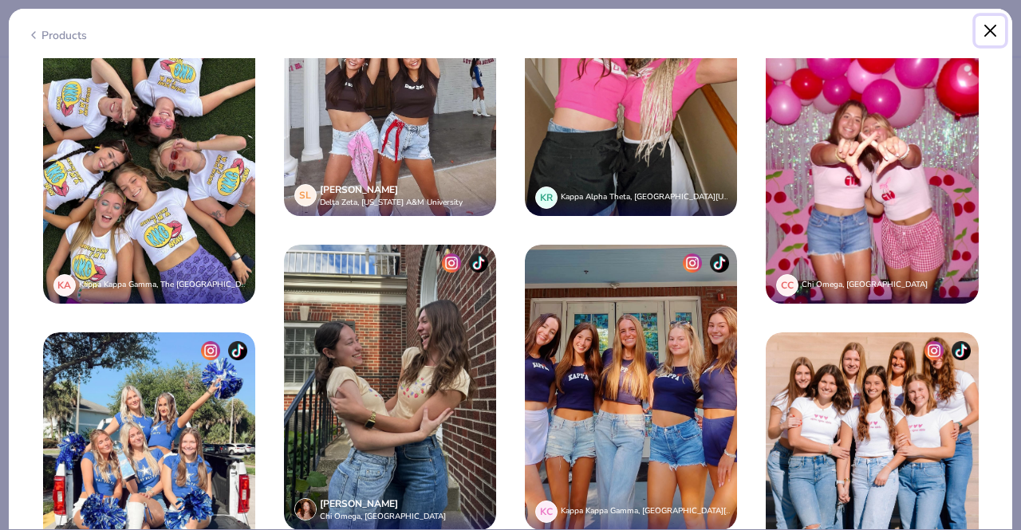
click at [988, 30] on button "Close" at bounding box center [991, 31] width 30 height 30
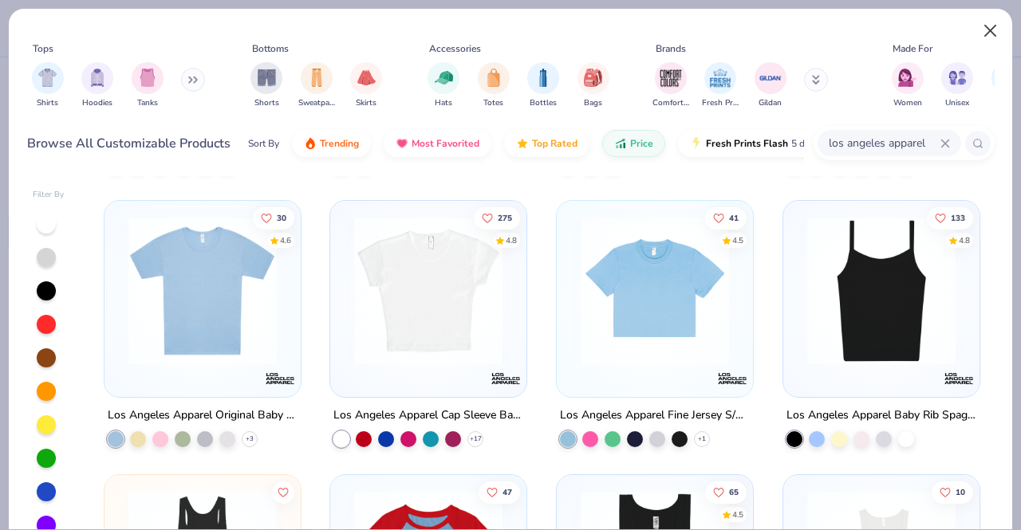
type input "1.04733206952658"
click at [936, 135] on input "los angeles apparel" at bounding box center [883, 143] width 113 height 18
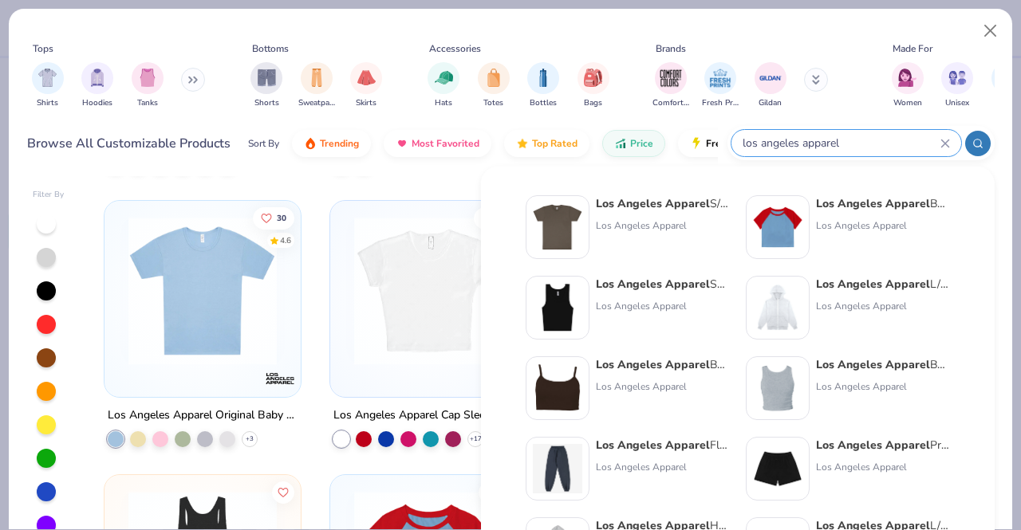
drag, startPoint x: 890, startPoint y: 136, endPoint x: 761, endPoint y: 143, distance: 129.4
click at [761, 143] on input "los angeles apparel" at bounding box center [840, 143] width 199 height 18
type input "l"
click at [827, 137] on input "text" at bounding box center [840, 143] width 199 height 18
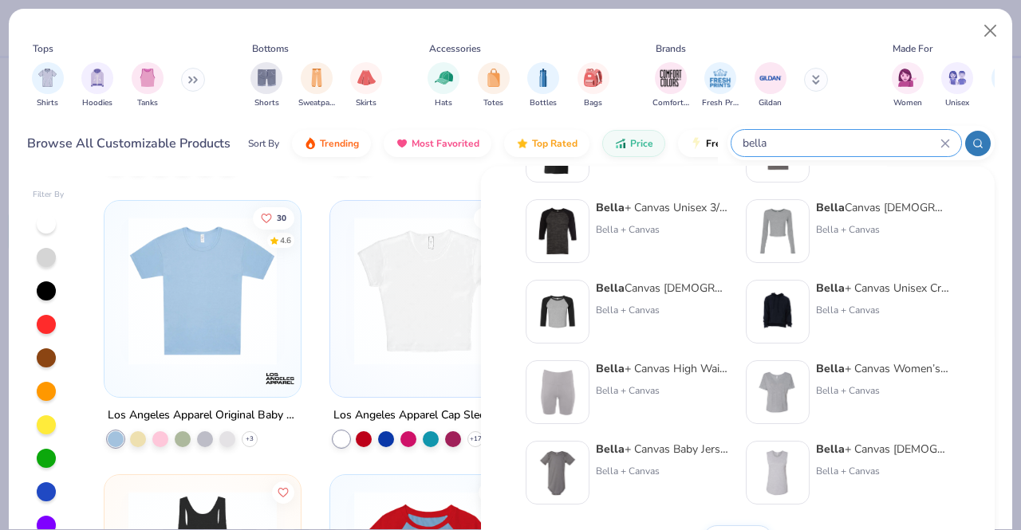
scroll to position [654, 0]
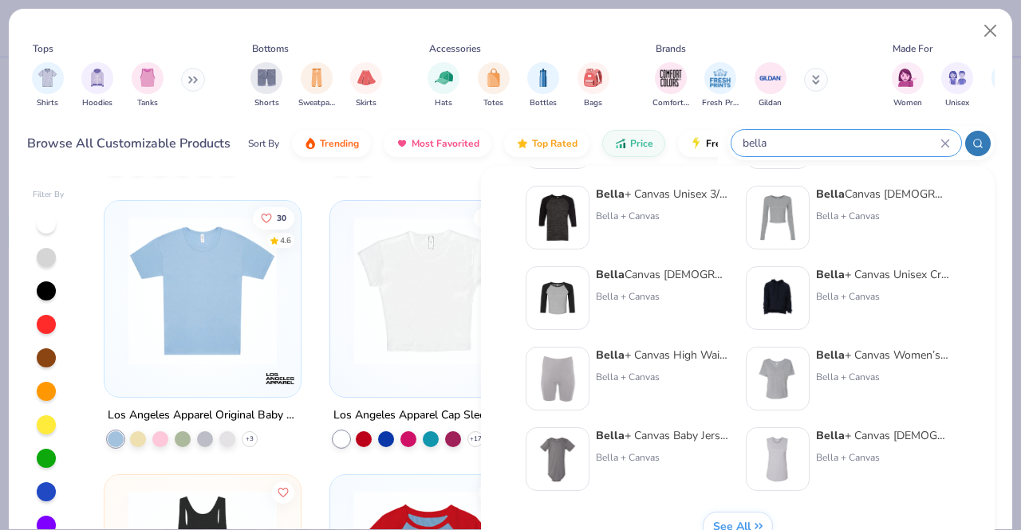
type input "bella"
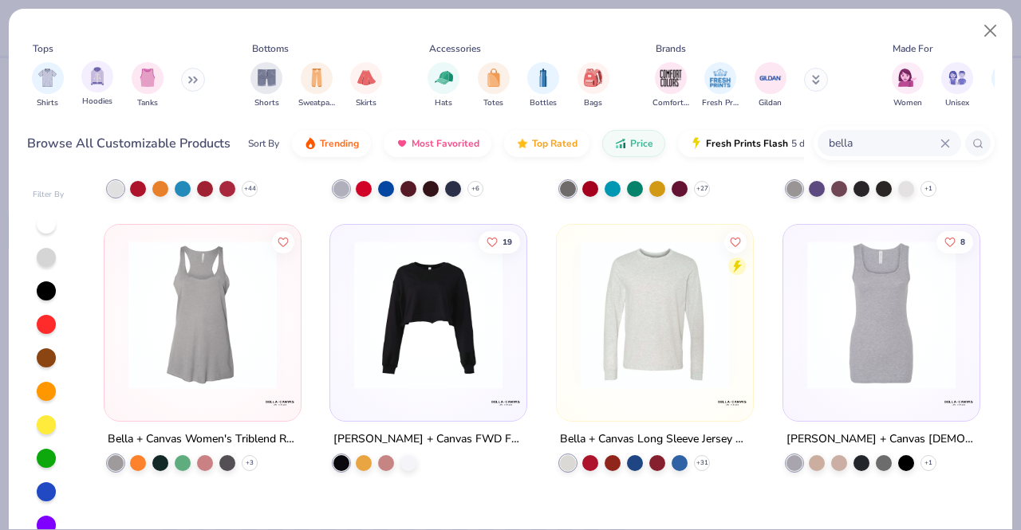
scroll to position [1314, 0]
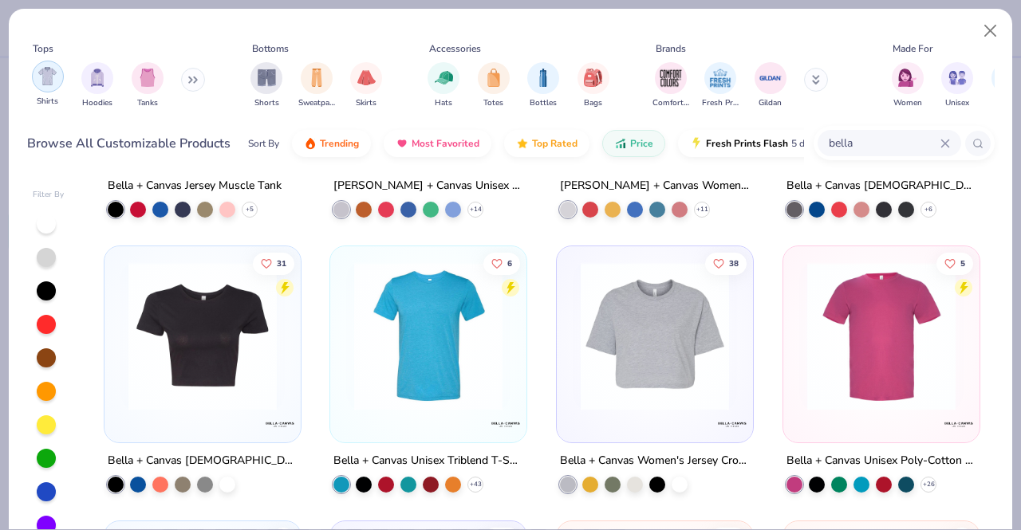
click at [41, 84] on img "filter for Shirts" at bounding box center [47, 76] width 18 height 18
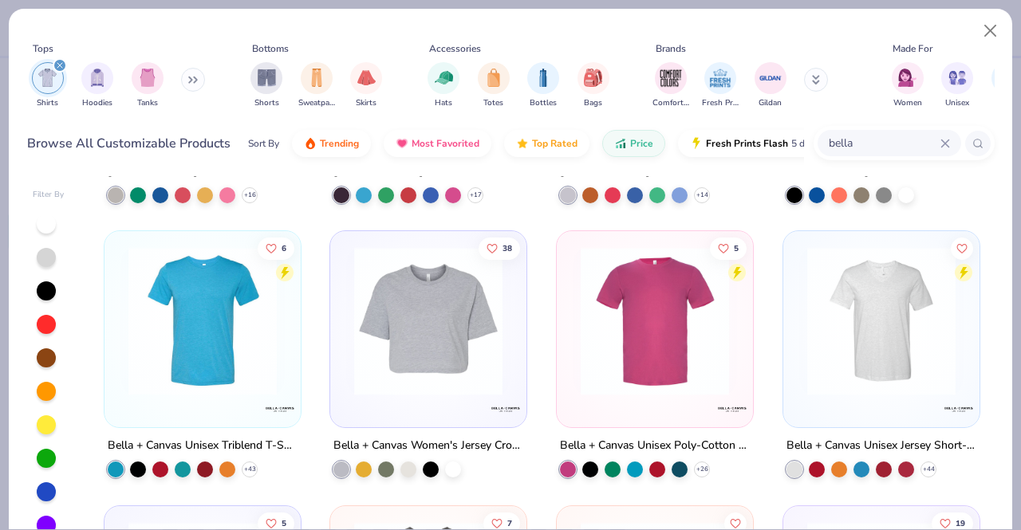
scroll to position [507, 0]
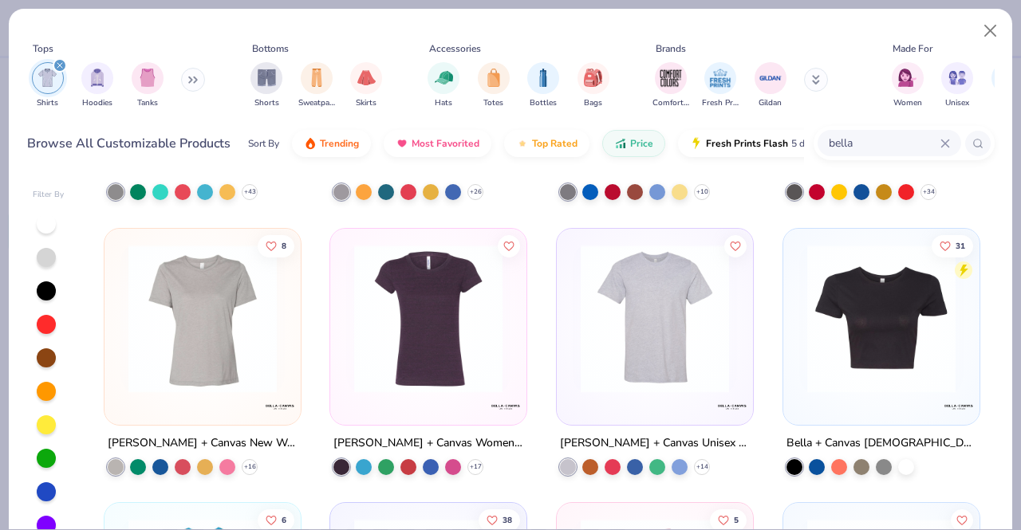
click at [900, 441] on div "Bella + Canvas [DEMOGRAPHIC_DATA]' Poly-Cotton Crop T-Shirt" at bounding box center [881, 443] width 190 height 20
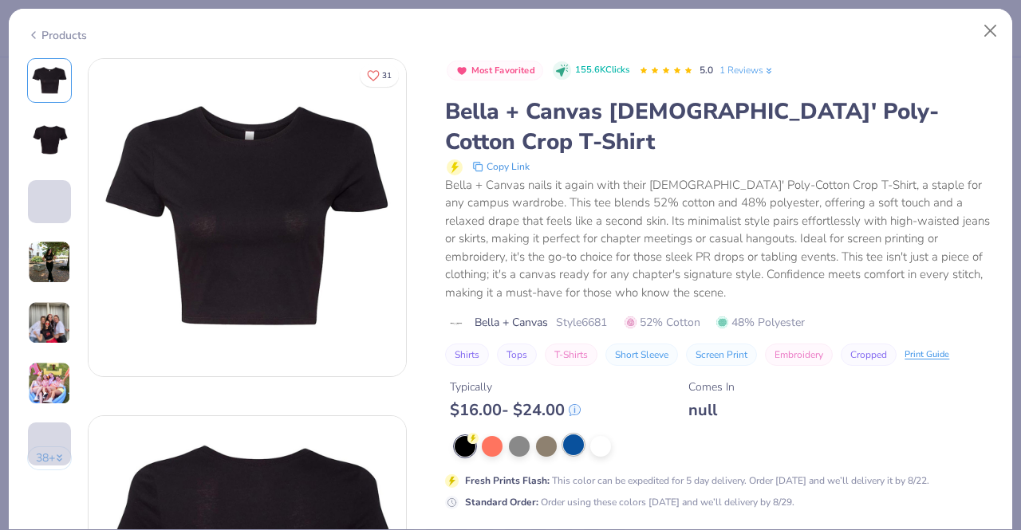
click at [579, 435] on div at bounding box center [573, 445] width 21 height 21
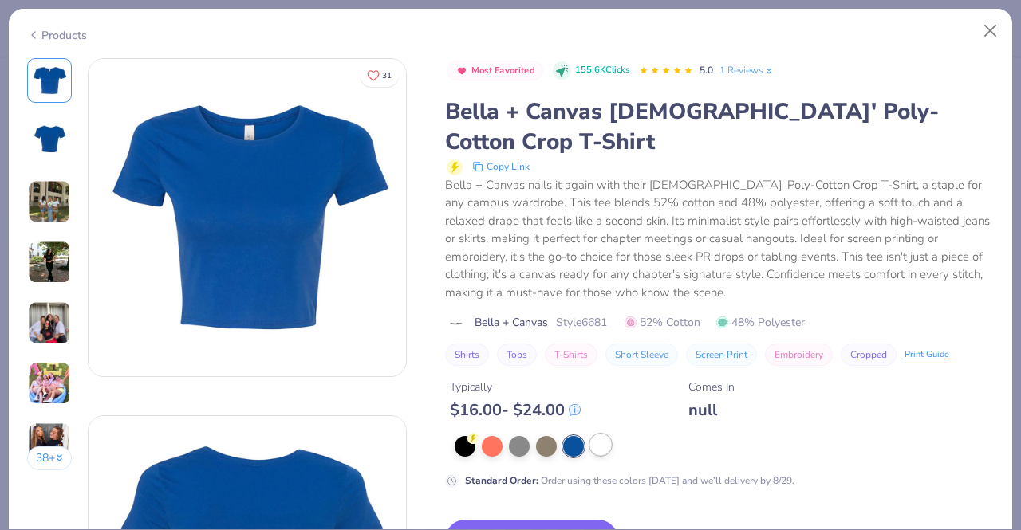
click at [600, 435] on div at bounding box center [600, 445] width 21 height 21
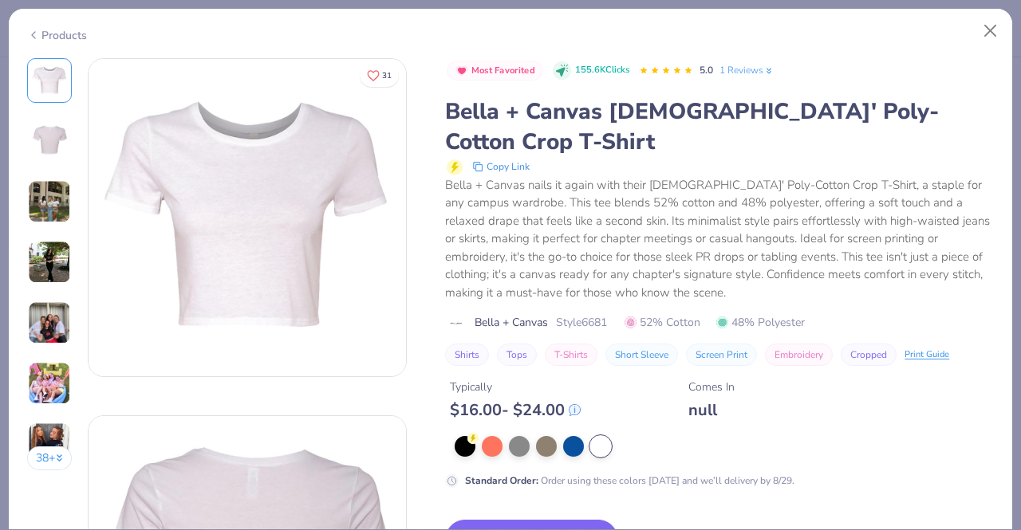
click at [952, 226] on div "Bella + Canvas nails it again with their Ladies' Poly-Cotton Crop T-Shirt, a st…" at bounding box center [719, 239] width 549 height 126
click at [986, 32] on button "Close" at bounding box center [991, 31] width 30 height 30
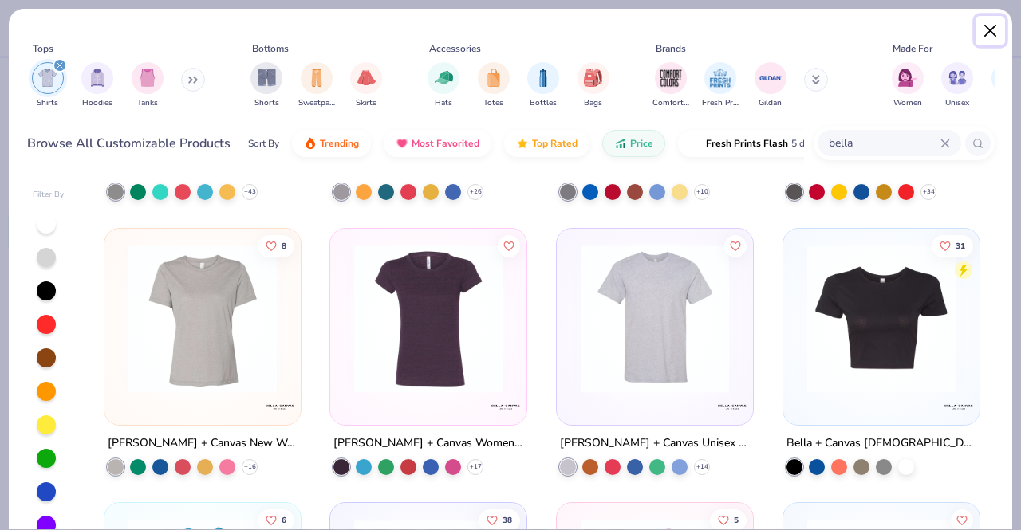
click at [984, 32] on button "Close" at bounding box center [991, 31] width 30 height 30
type input "1.04733206952658"
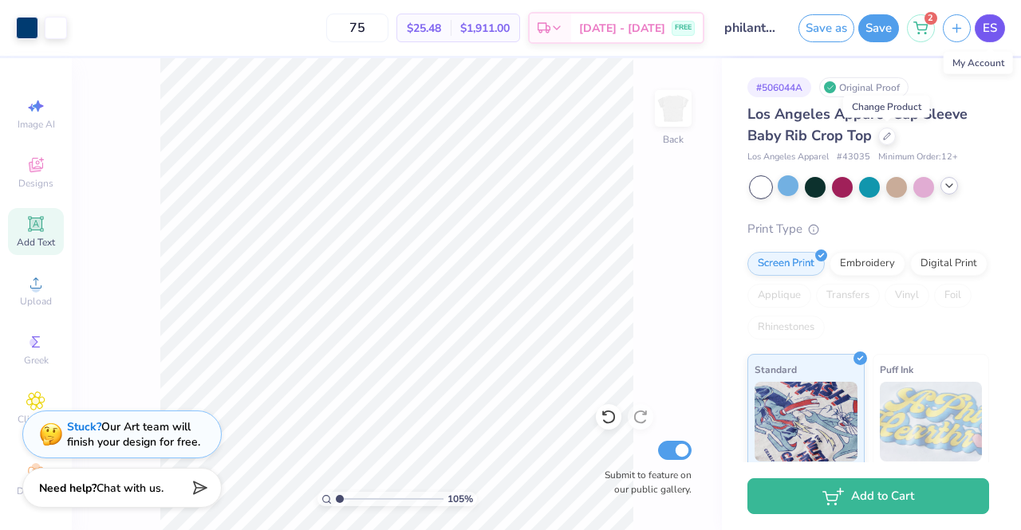
click at [986, 33] on span "ES" at bounding box center [990, 28] width 14 height 18
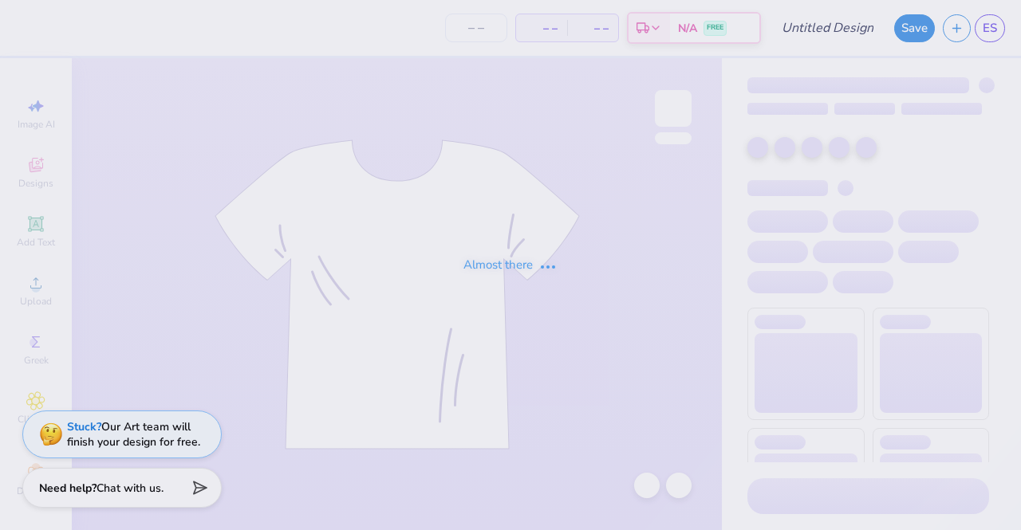
type input "Philanthropy"
type input "80"
